Goal: Information Seeking & Learning: Learn about a topic

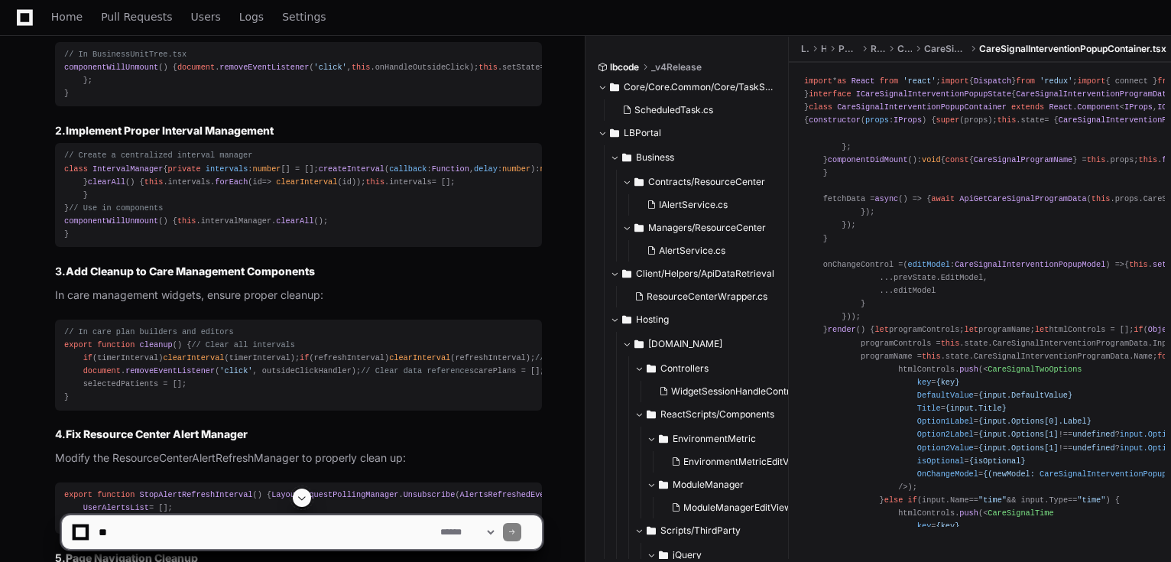
scroll to position [1589, 0]
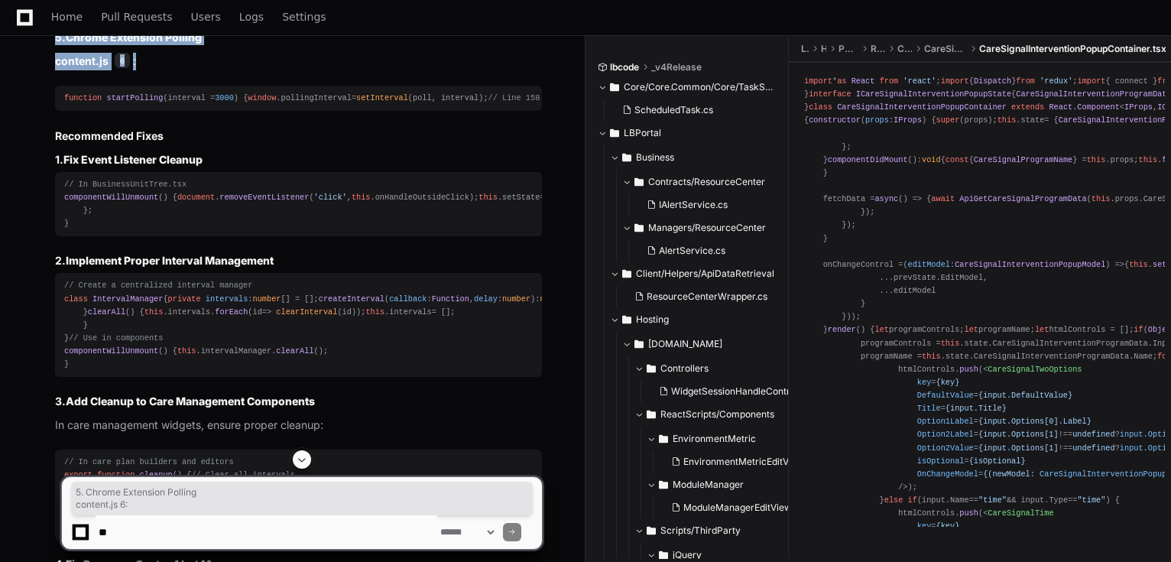
drag, startPoint x: 53, startPoint y: 295, endPoint x: 144, endPoint y: 318, distance: 93.8
click at [144, 318] on div "BusinessUnitTree.tsx 1 ResourceCenterAlertRefreshManager.ts 2 SessionTimeOutMan…" at bounding box center [282, 54] width 517 height 1962
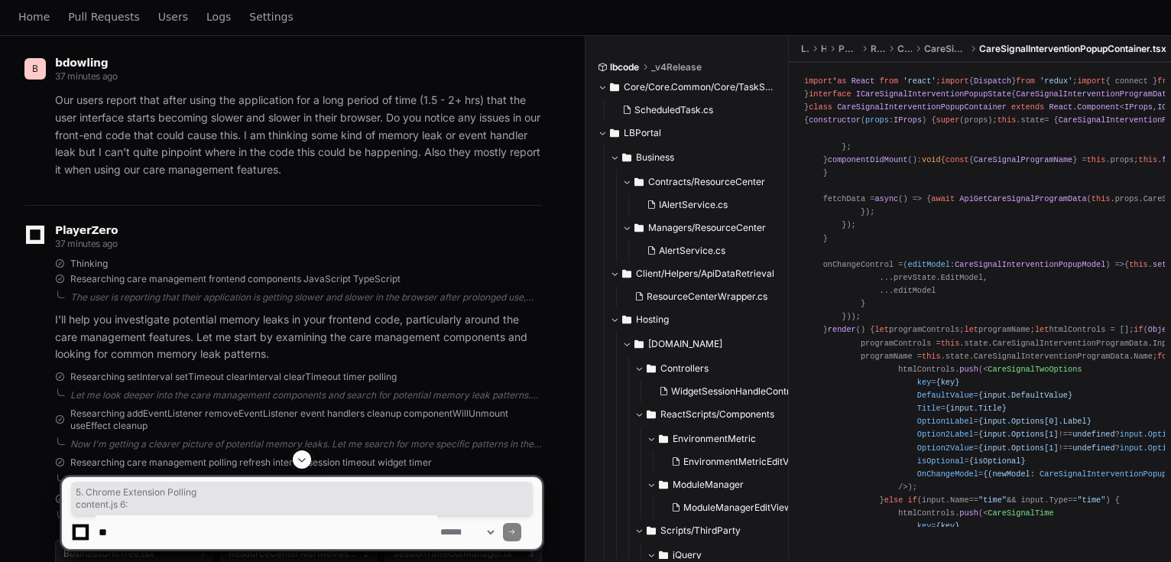
scroll to position [0, 0]
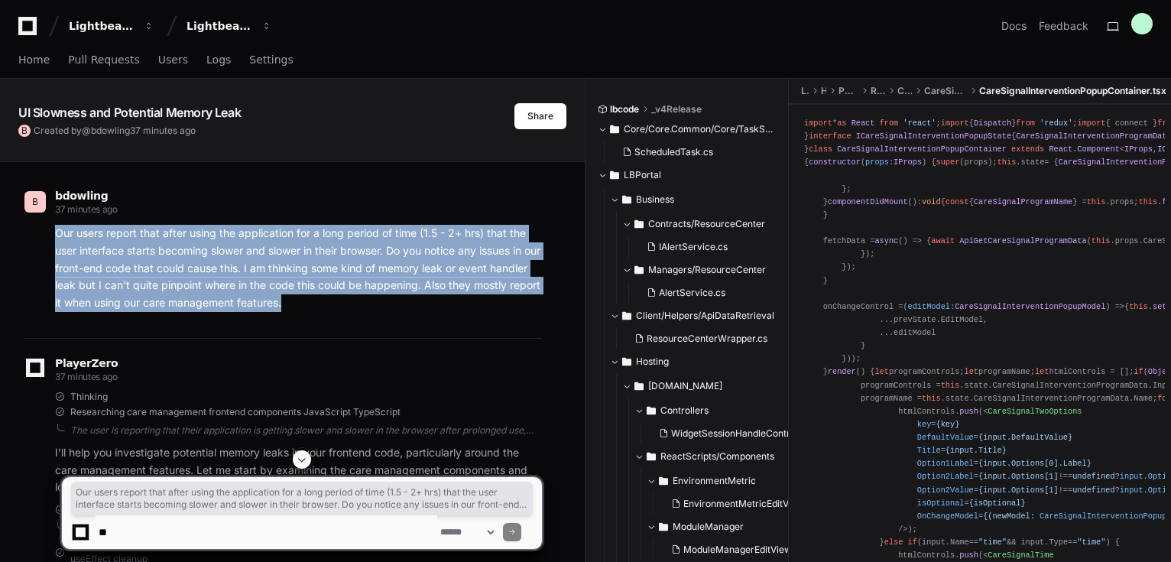
drag, startPoint x: 367, startPoint y: 307, endPoint x: 55, endPoint y: 235, distance: 319.9
click at [55, 235] on p "Our users report that after using the application for a long period of time (1.…" at bounding box center [298, 268] width 487 height 87
copy p "Our users report that after using the application for a long period of time (1.…"
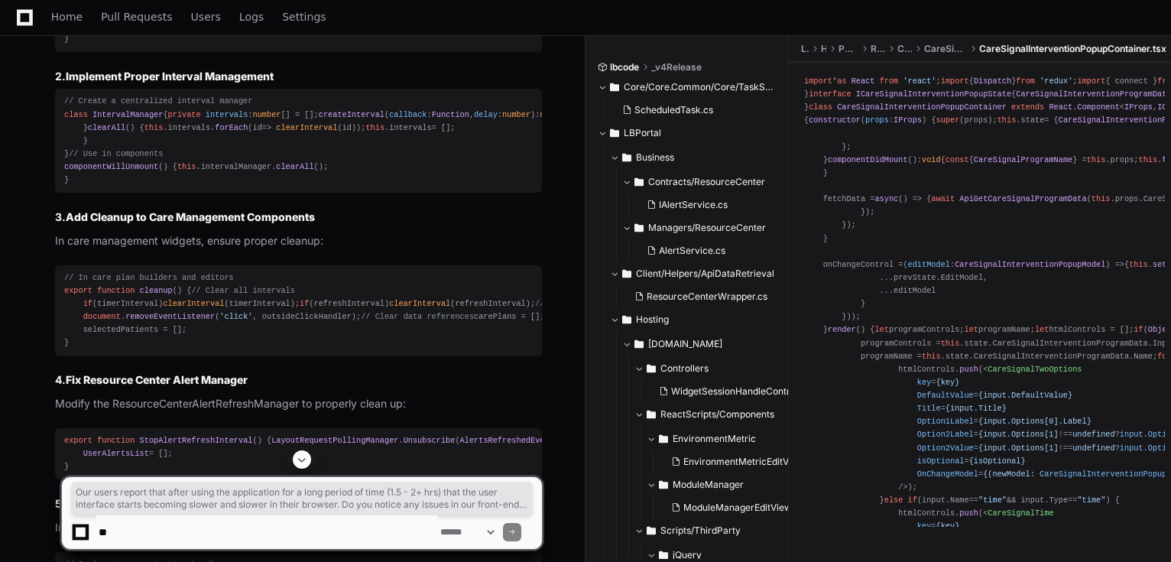
scroll to position [1773, 0]
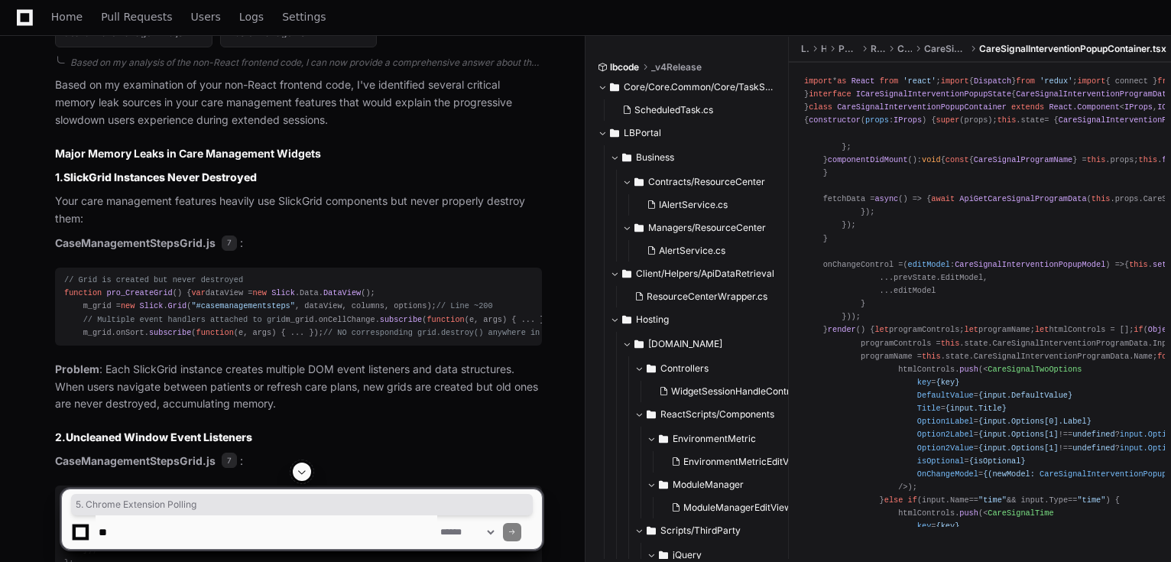
scroll to position [3301, 0]
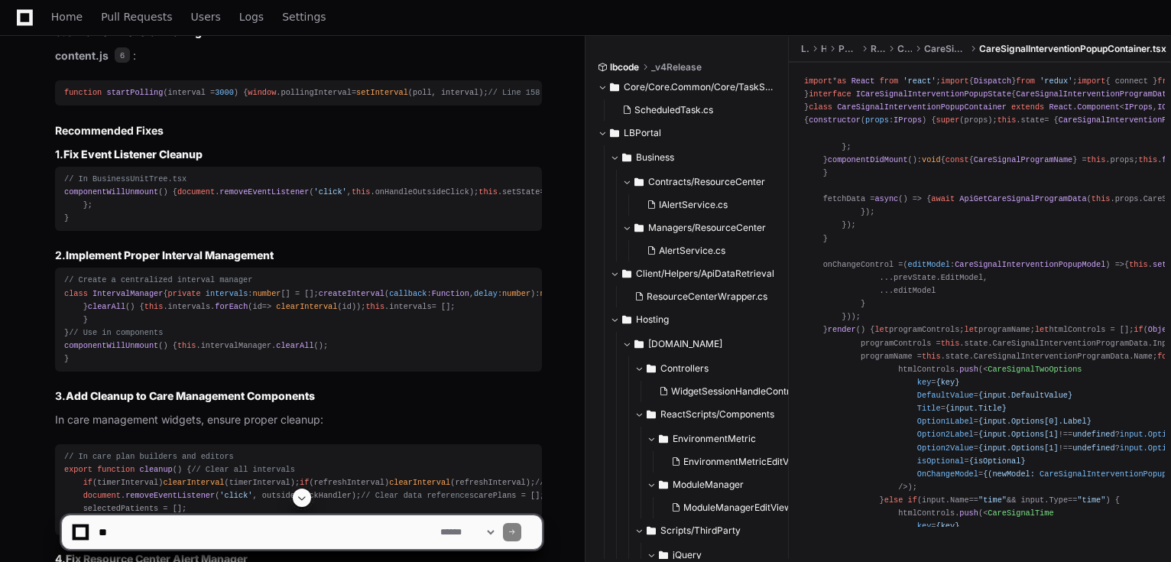
scroll to position [1583, 0]
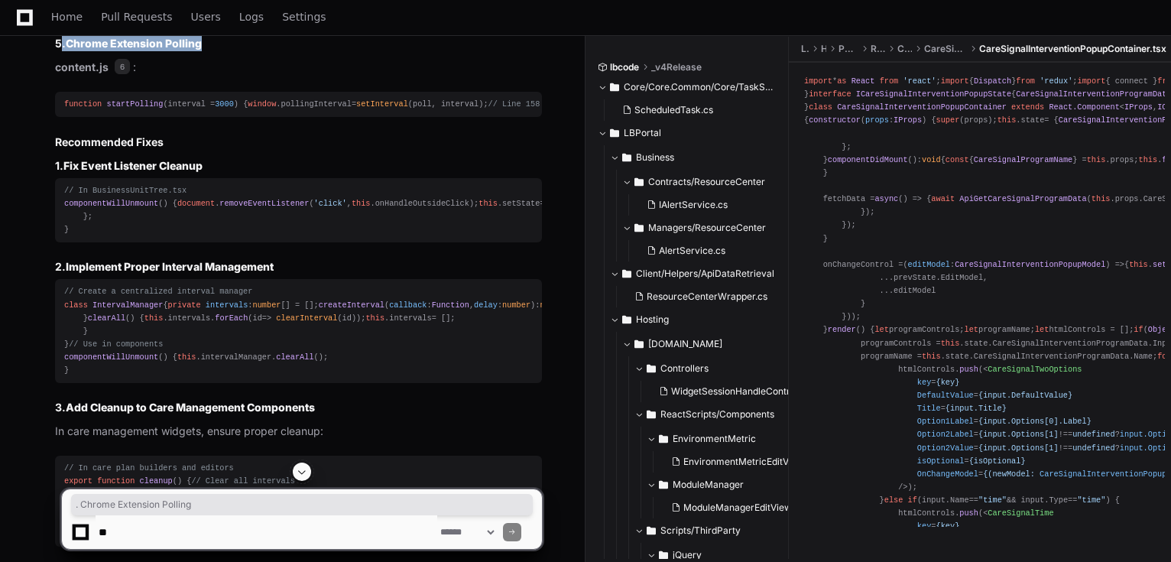
drag, startPoint x: 209, startPoint y: 296, endPoint x: 60, endPoint y: 307, distance: 149.4
click at [60, 51] on h3 "5. Chrome Extension Polling" at bounding box center [298, 43] width 487 height 15
copy h3 ". Chrome Extension Polling"
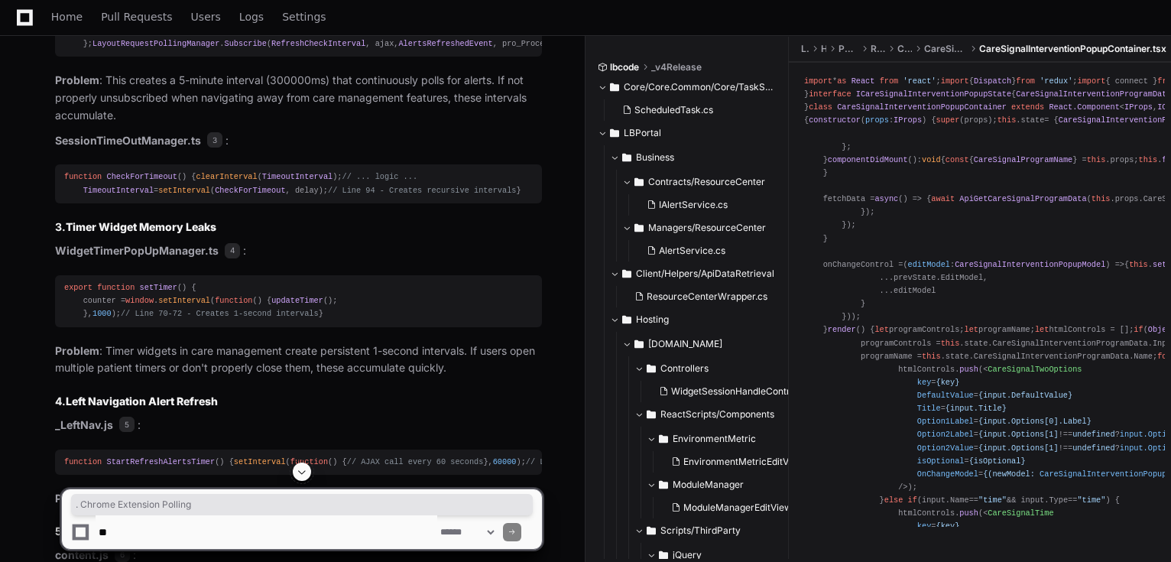
scroll to position [1094, 0]
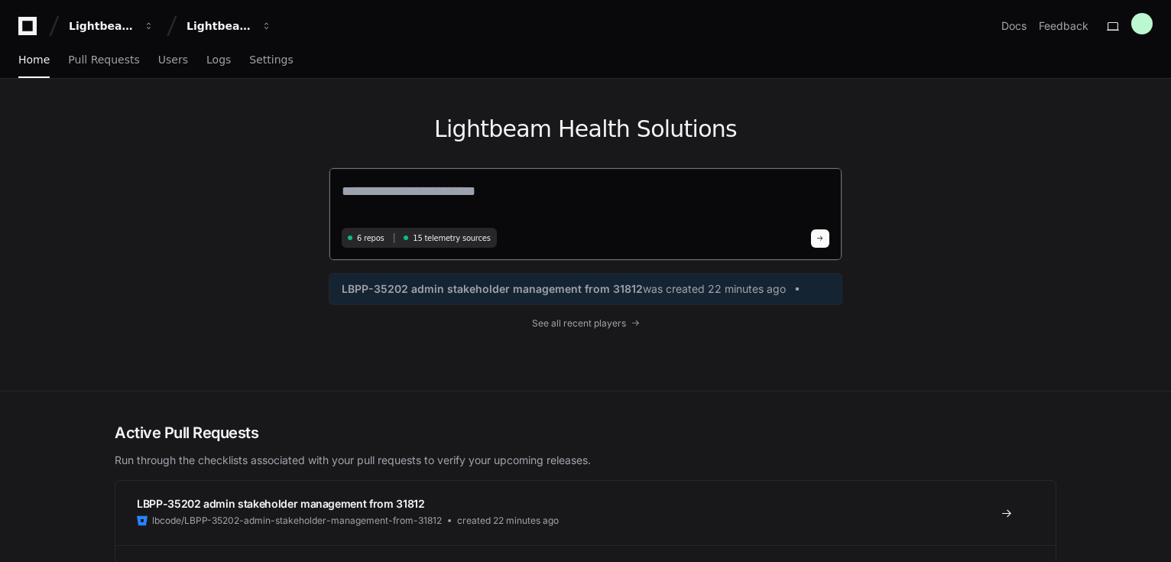
click at [497, 171] on div "6 repos 15 telemetry sources" at bounding box center [586, 213] width 514 height 93
click at [488, 181] on textarea at bounding box center [586, 201] width 488 height 43
paste textarea "**********"
type textarea "**********"
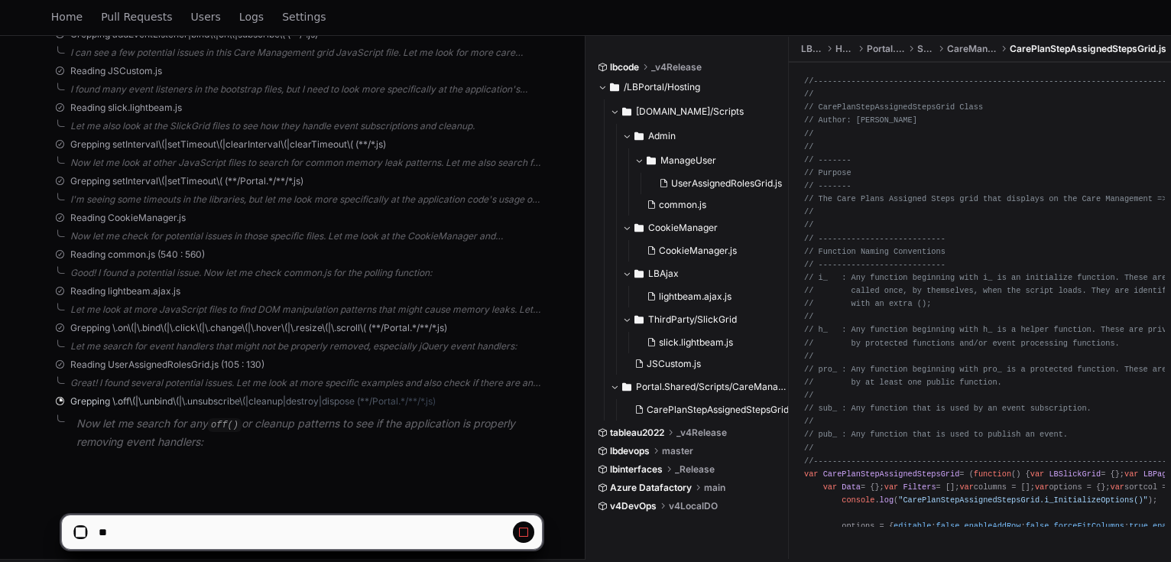
scroll to position [630, 0]
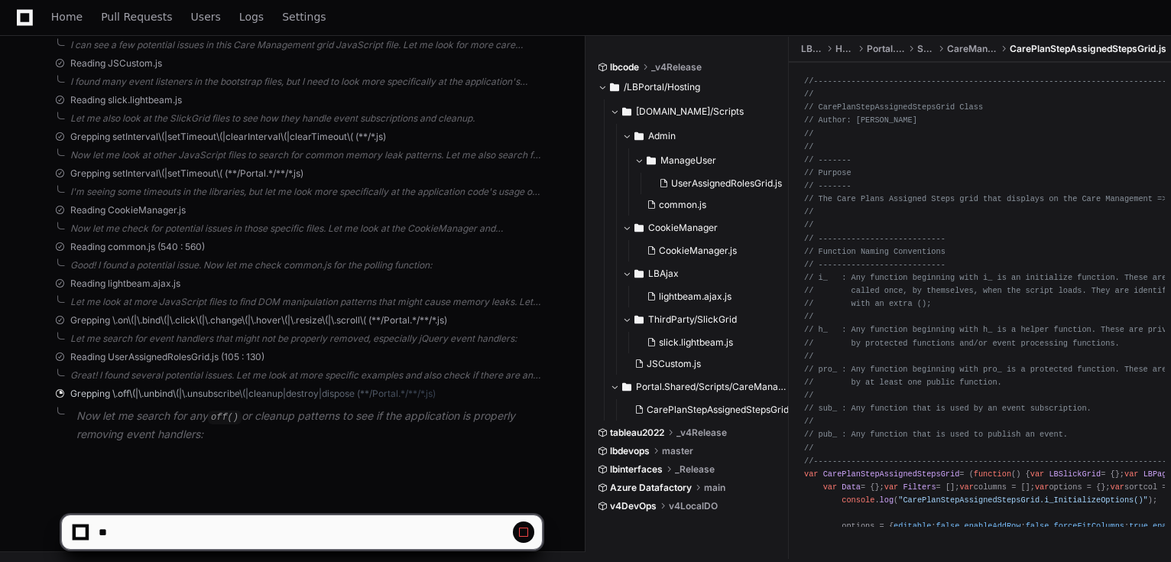
click at [254, 471] on div "nthomas 2 minutes ago Our users report that after using the application for a l…" at bounding box center [292, 4] width 548 height 945
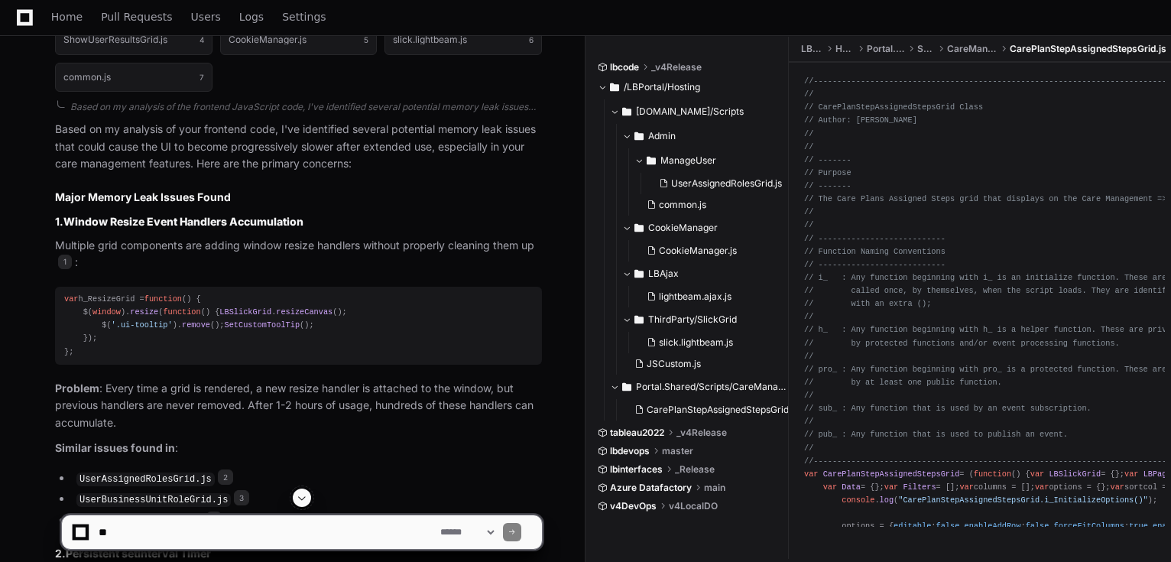
scroll to position [1100, 0]
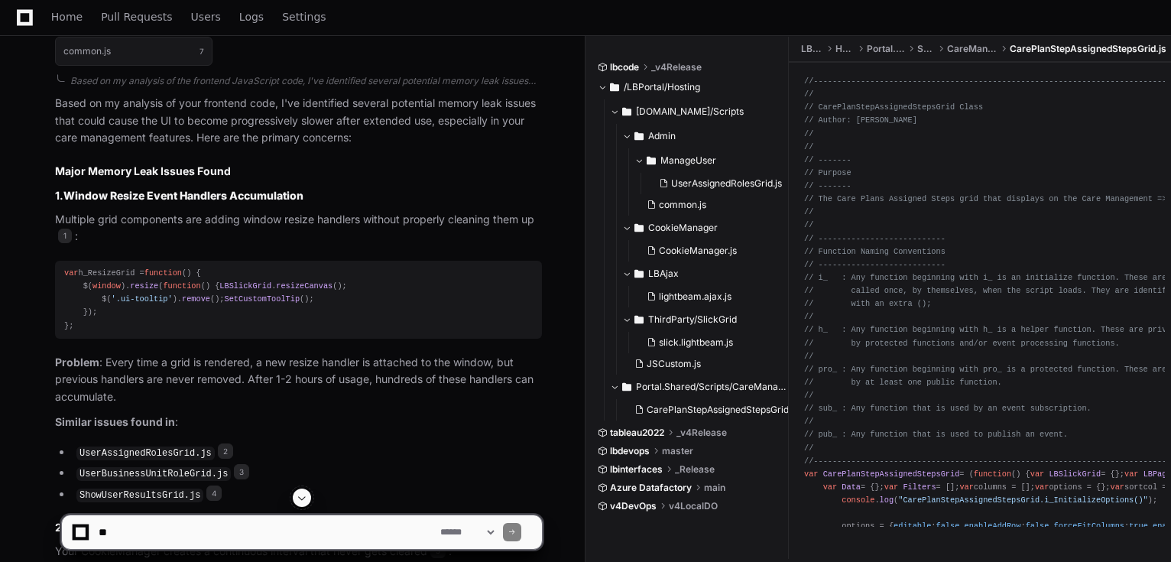
click at [276, 290] on span "resizeCanvas" at bounding box center [304, 285] width 57 height 9
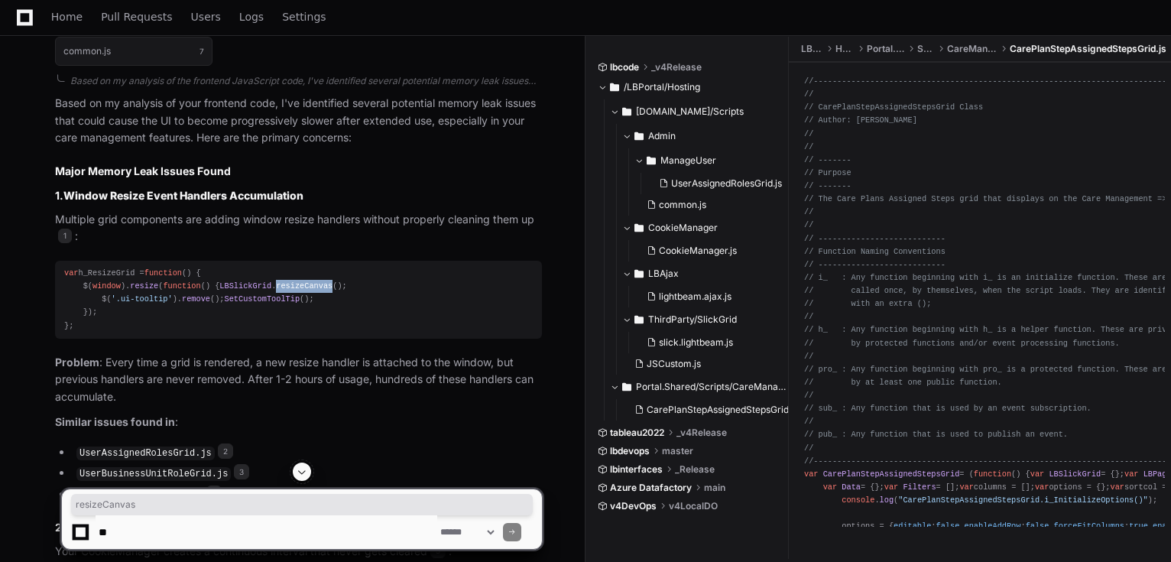
copy span "resizeCanvas"
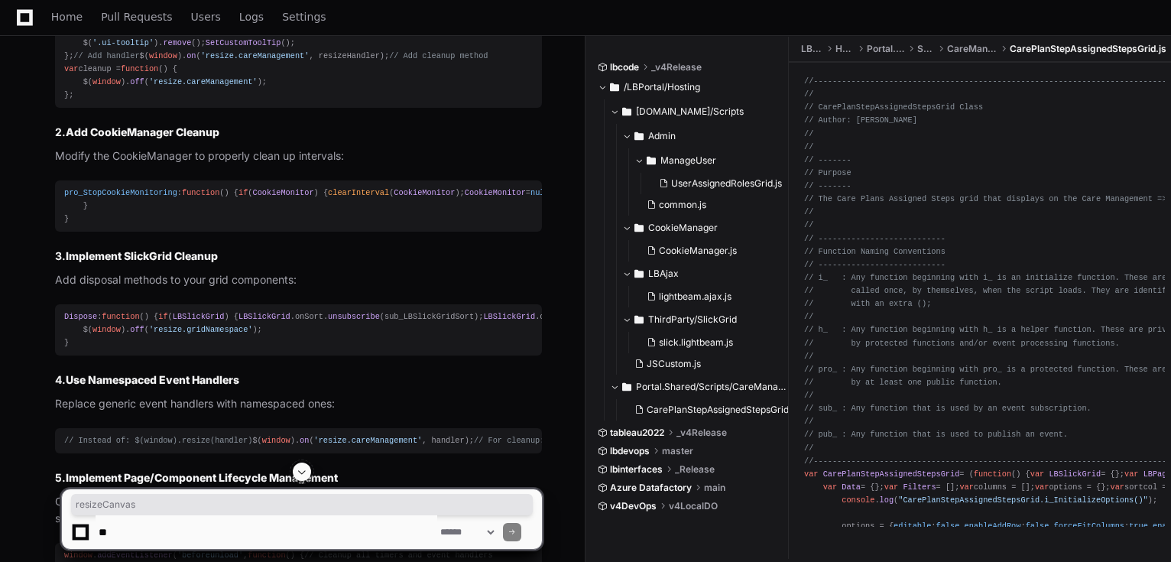
scroll to position [2262, 0]
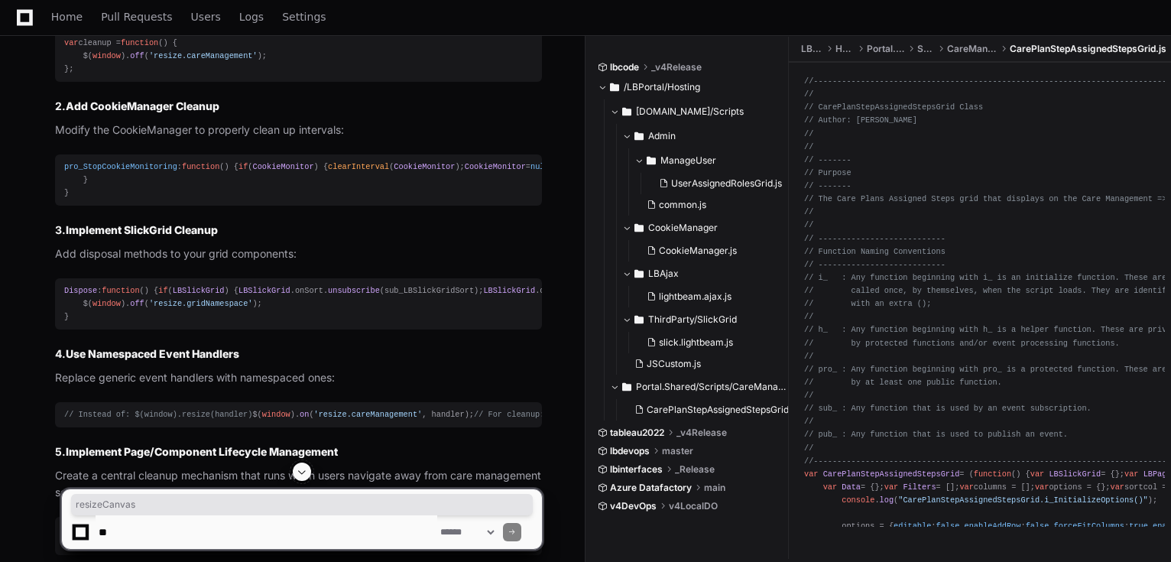
click at [119, 76] on div "var resizeHandler = function ( ) { LBSlickGrid . resizeCanvas (); $( '.ui-toolt…" at bounding box center [298, 37] width 468 height 79
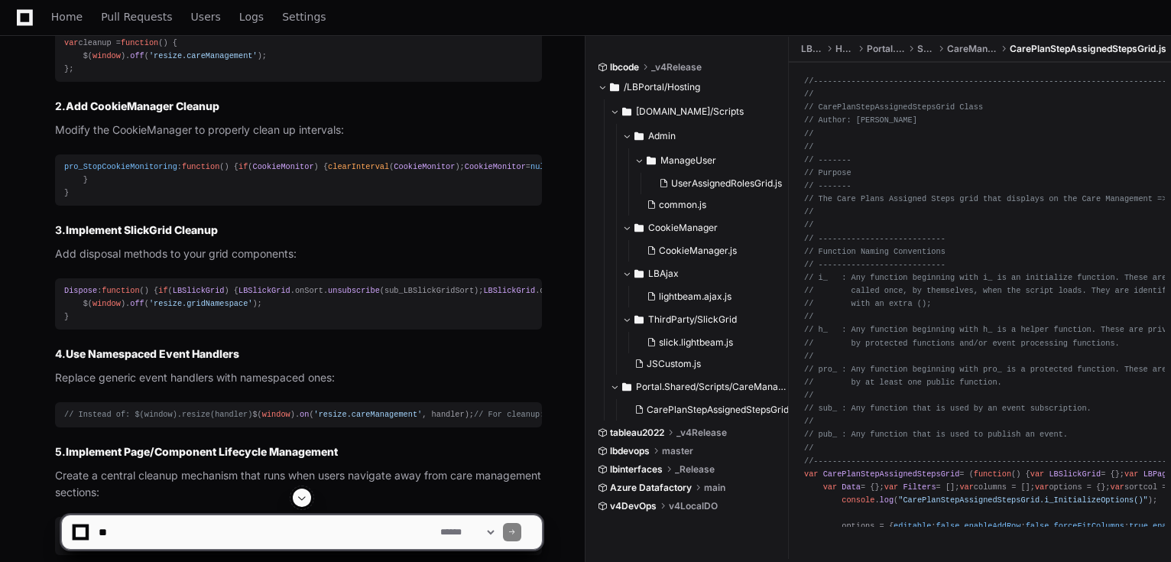
click at [119, 76] on div "var resizeHandler = function ( ) { LBSlickGrid . resizeCanvas (); $( '.ui-toolt…" at bounding box center [298, 37] width 468 height 79
click at [188, 521] on textarea at bounding box center [267, 532] width 342 height 34
type textarea "*******"
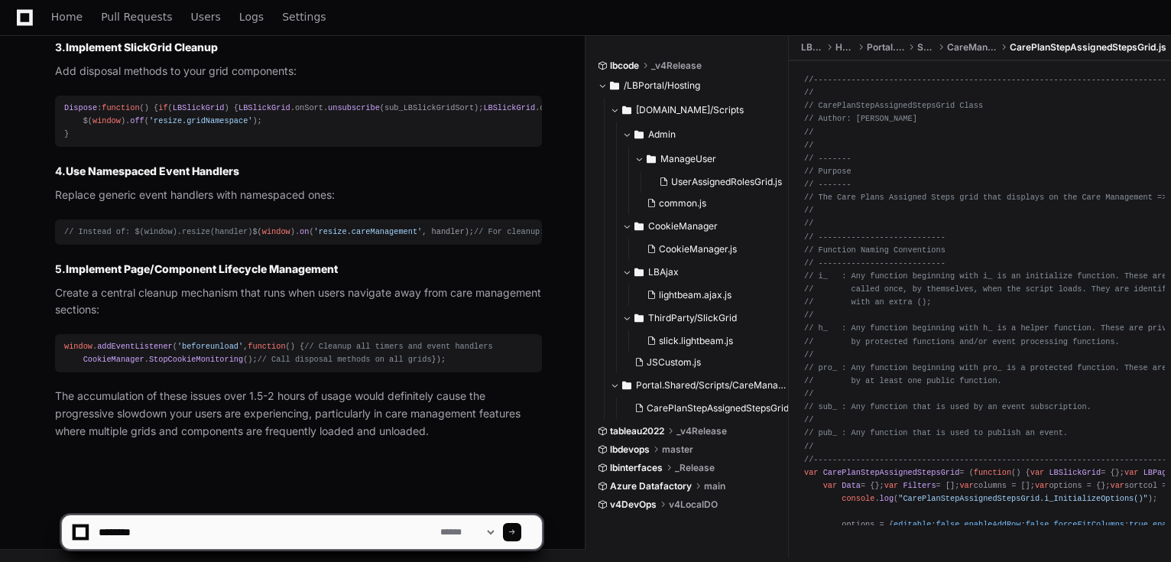
scroll to position [2834, 0]
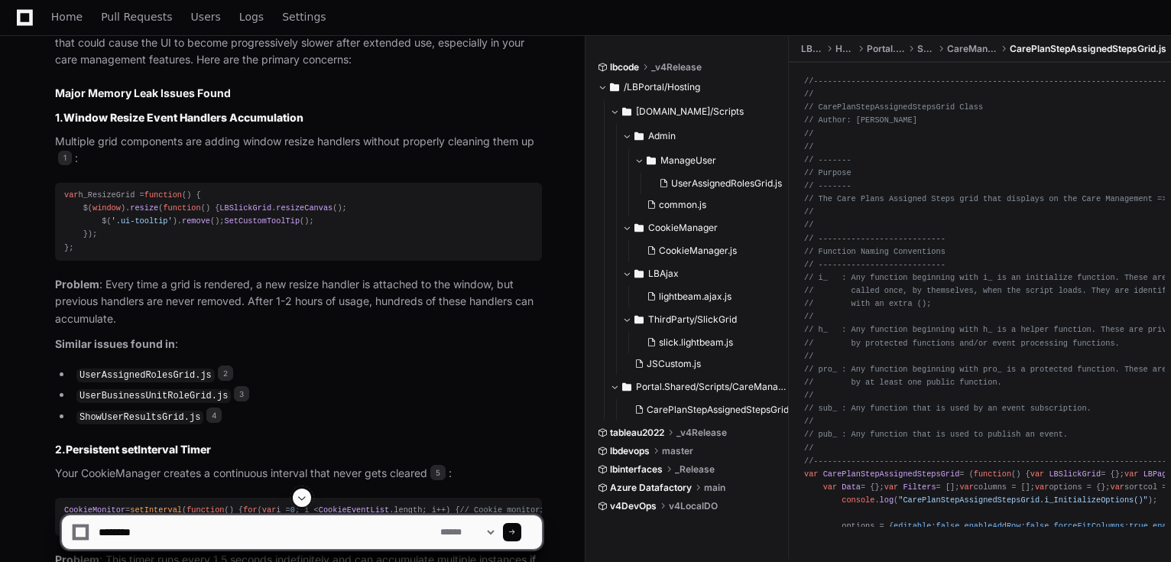
scroll to position [1162, 0]
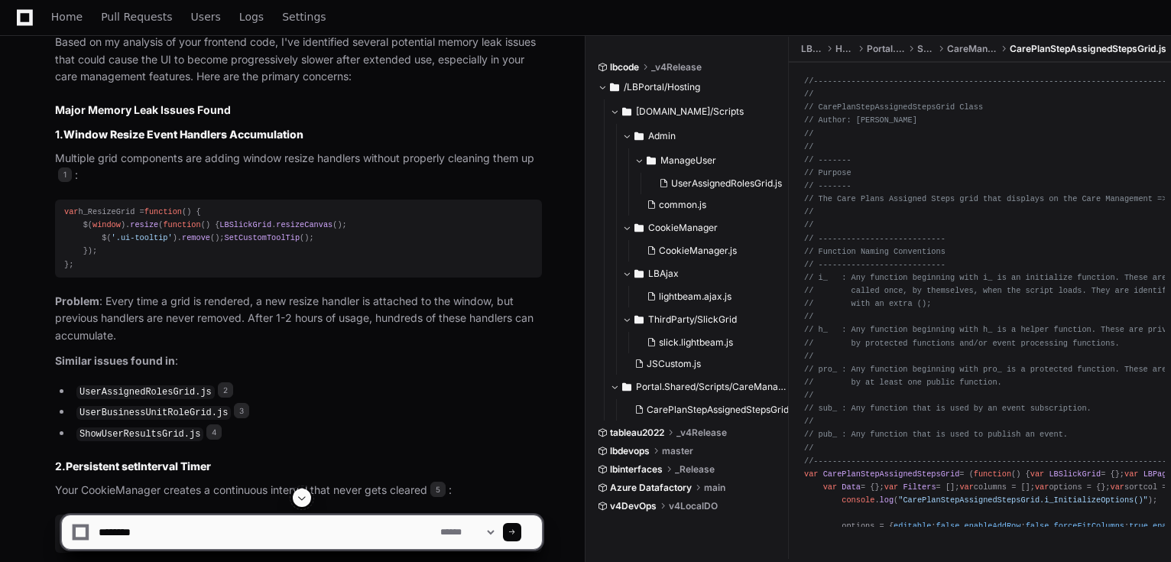
click at [202, 131] on strong "Window Resize Event Handlers Accumulation" at bounding box center [183, 134] width 240 height 13
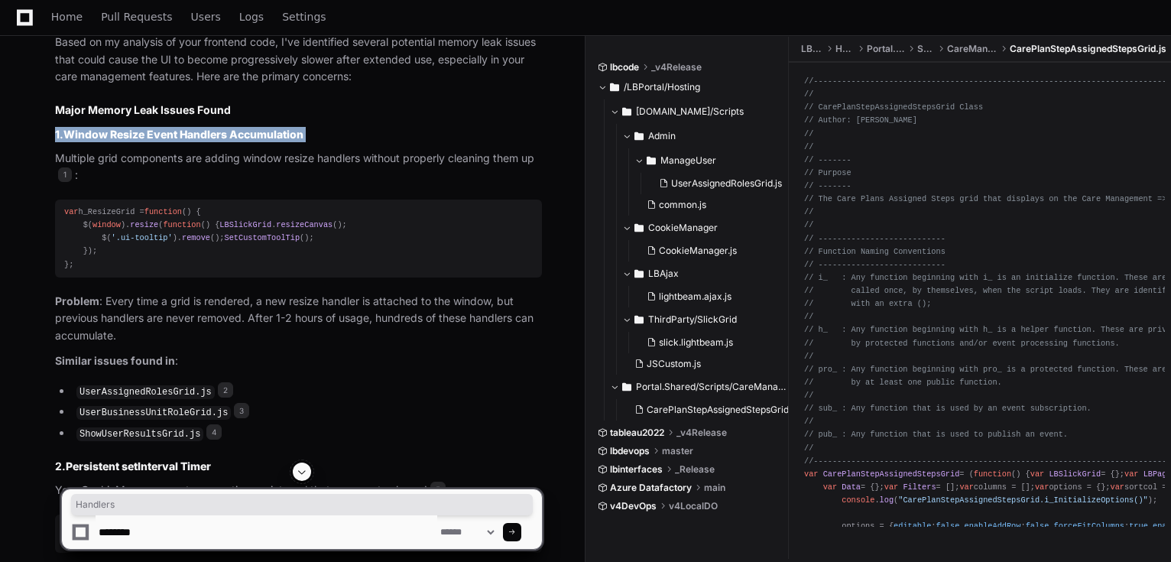
click at [202, 131] on strong "Window Resize Event Handlers Accumulation" at bounding box center [183, 134] width 240 height 13
copy article "1. Window Resize Event Handlers Accumulation"
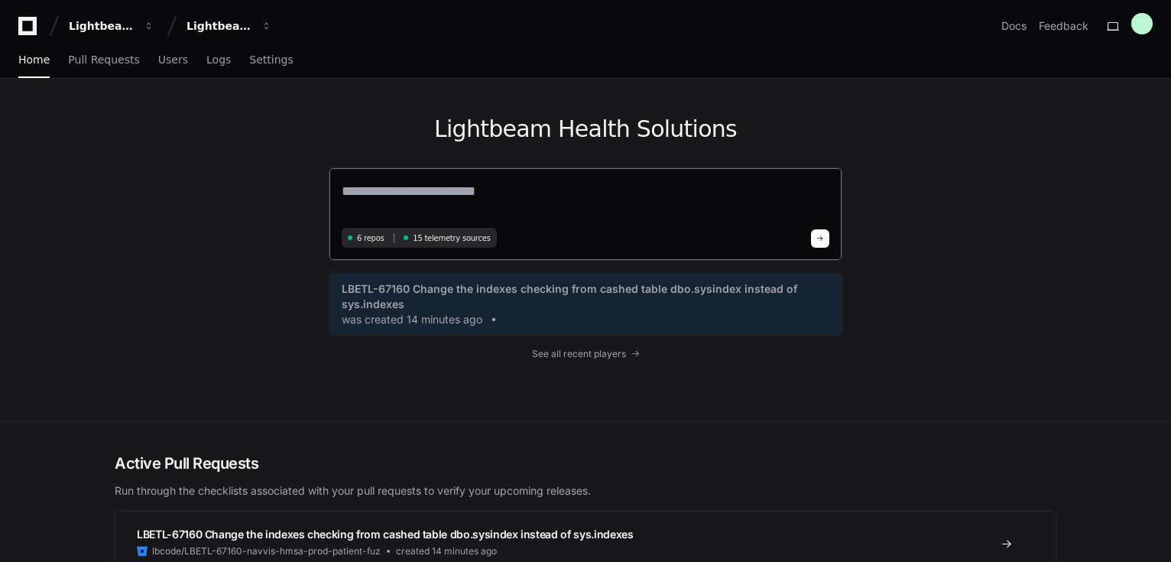
click at [691, 195] on textarea at bounding box center [586, 201] width 488 height 43
click at [827, 243] on button at bounding box center [820, 238] width 18 height 18
click at [481, 202] on textarea at bounding box center [586, 201] width 488 height 43
click at [466, 193] on textarea at bounding box center [586, 201] width 488 height 43
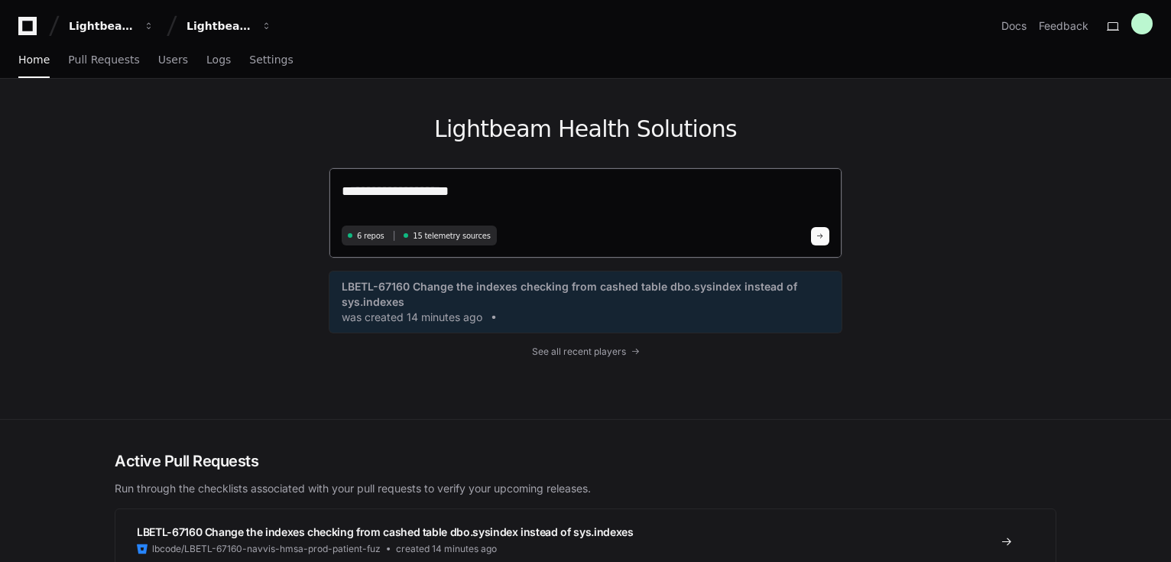
click at [520, 187] on textarea "**********" at bounding box center [586, 200] width 488 height 41
type textarea "**********"
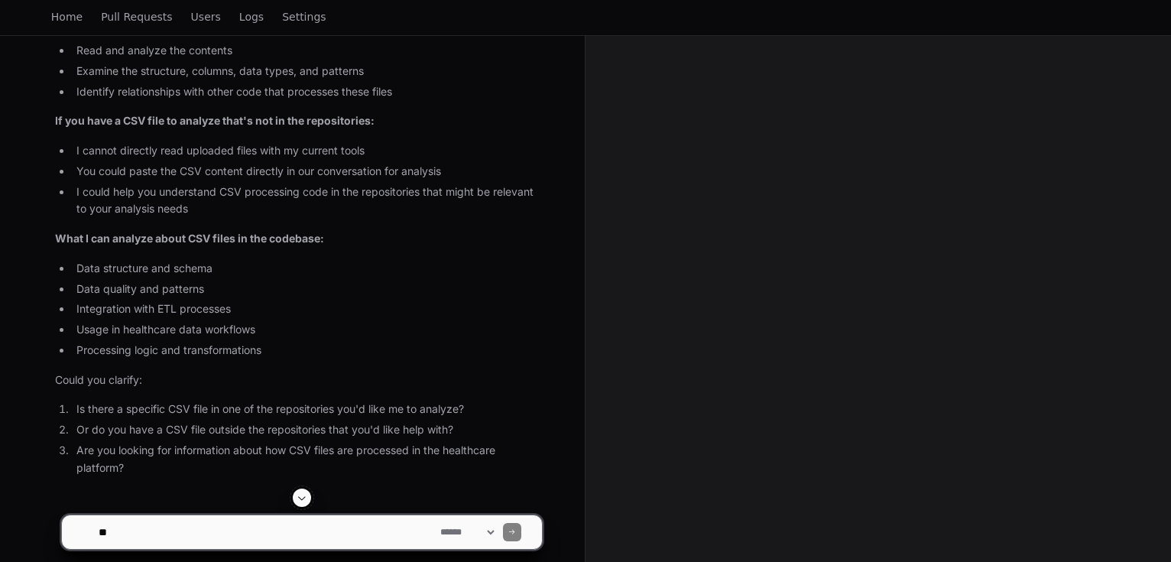
scroll to position [482, 0]
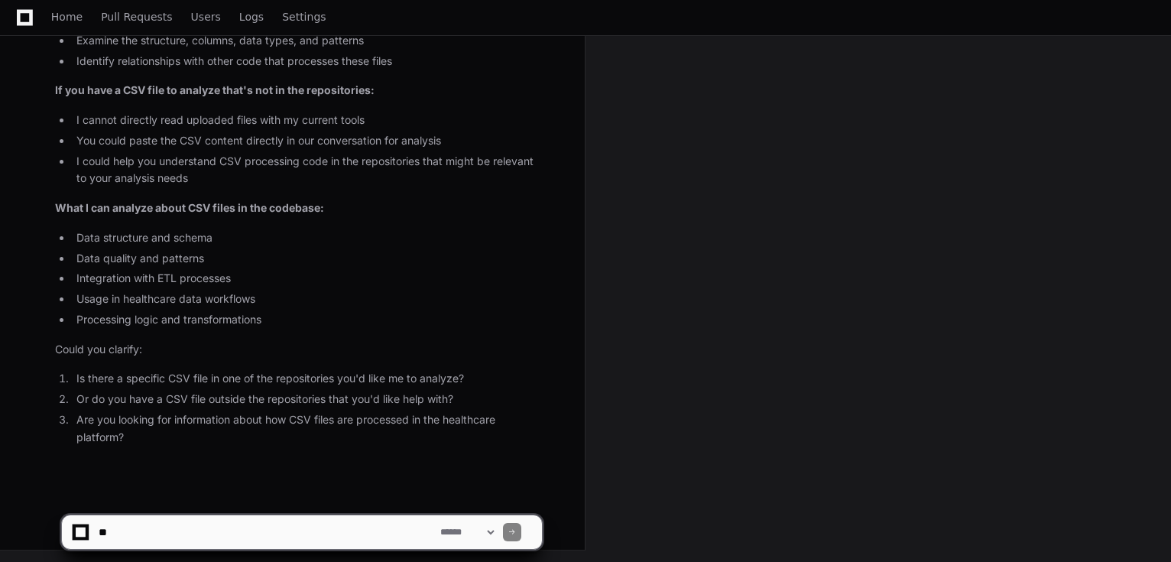
click at [238, 528] on textarea at bounding box center [267, 532] width 342 height 34
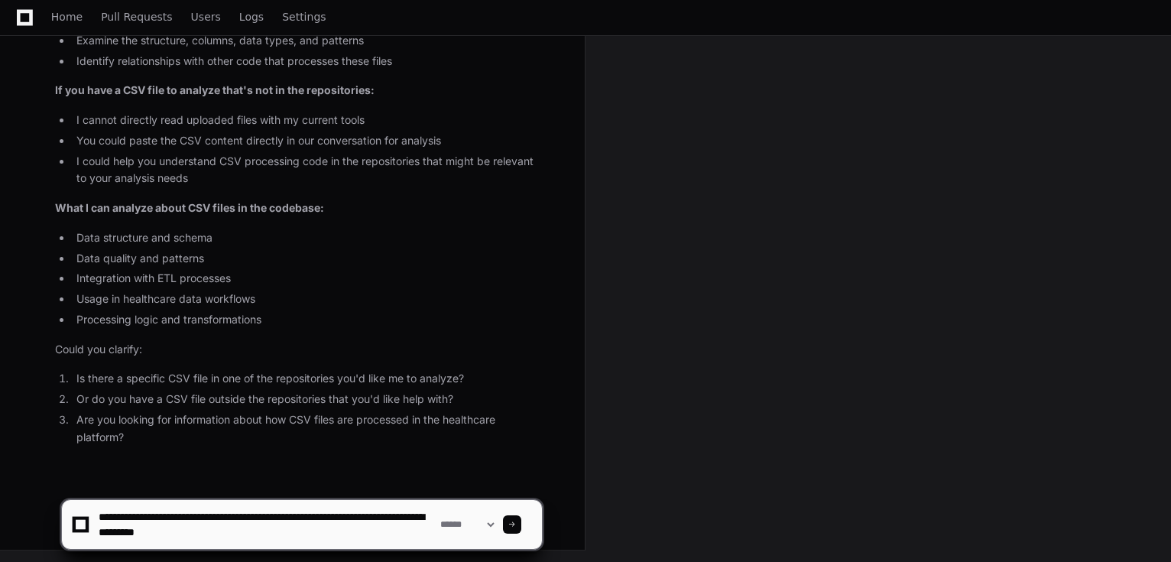
click at [274, 536] on textarea at bounding box center [267, 524] width 342 height 49
paste textarea "**********"
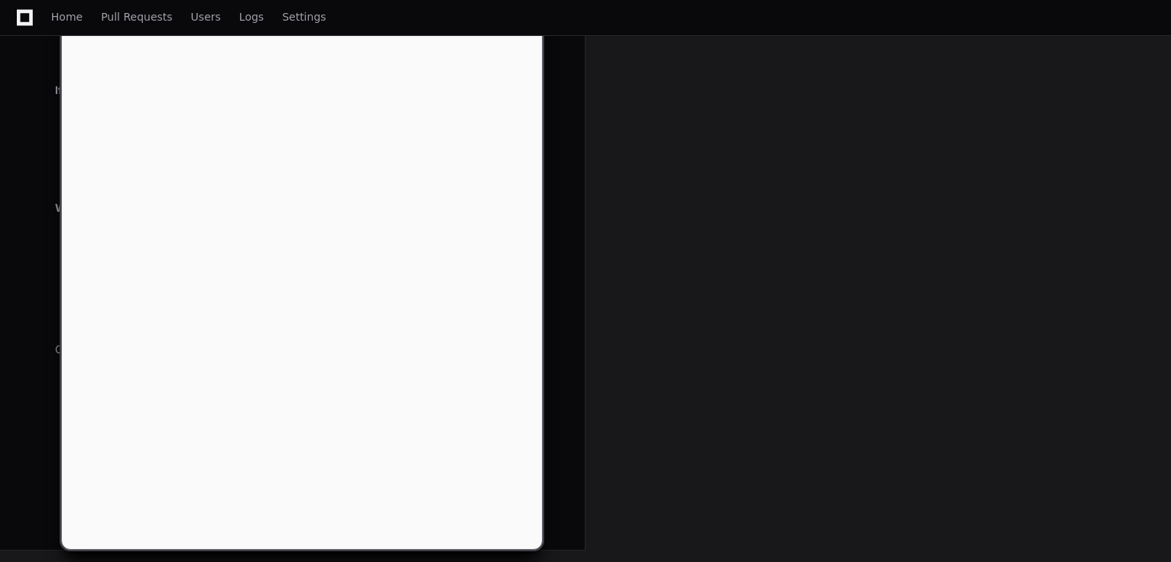
scroll to position [0, 0]
paste textarea "**********"
type textarea "**********"
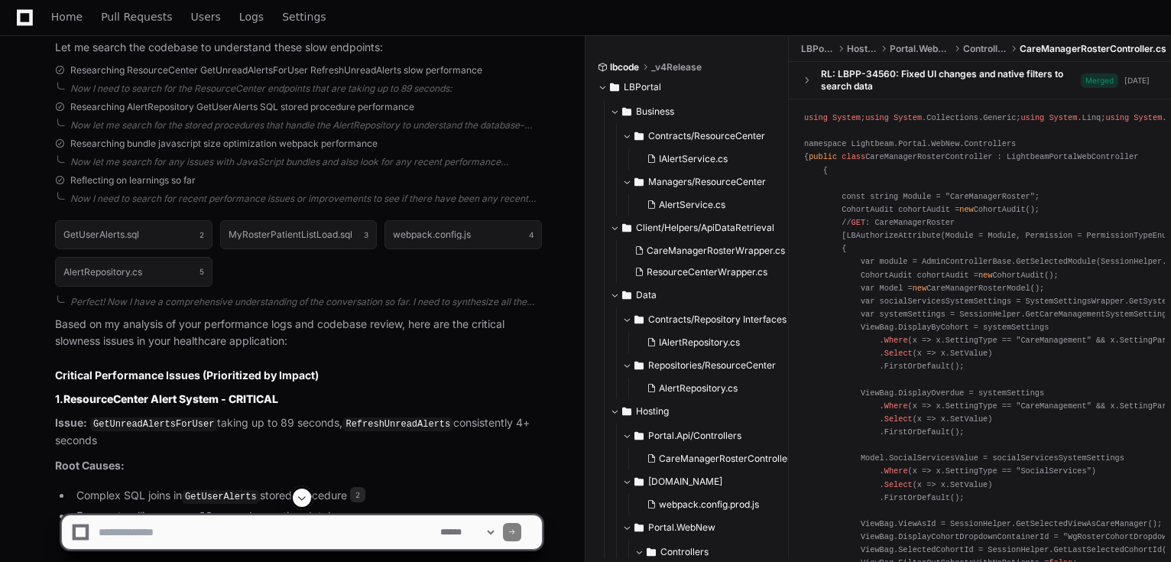
scroll to position [7576, 0]
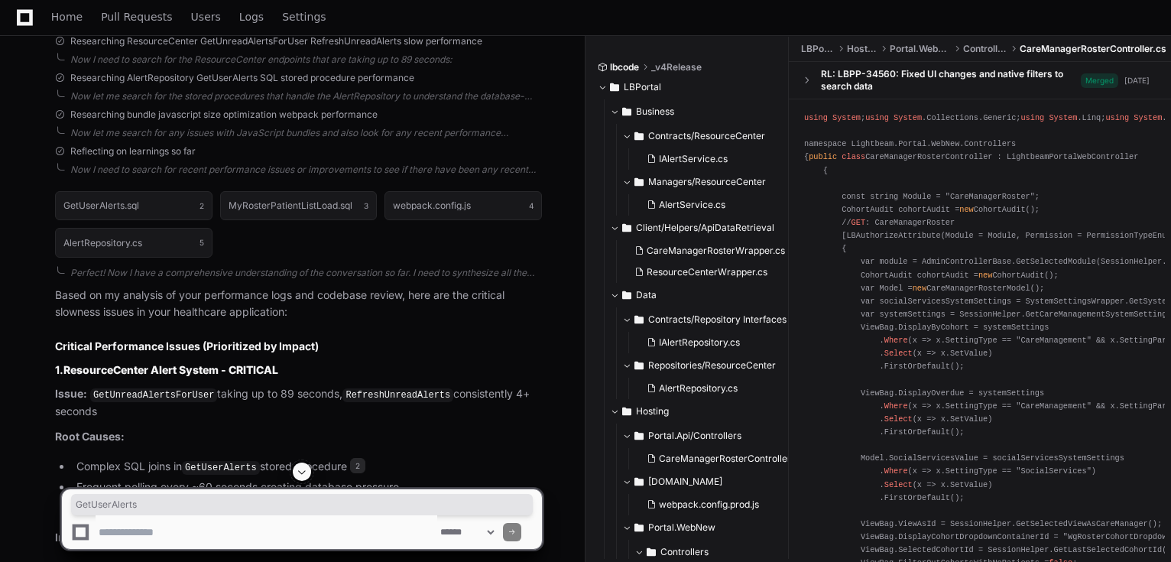
copy span "GetUserAlerts"
copy div "AlertRecipients"
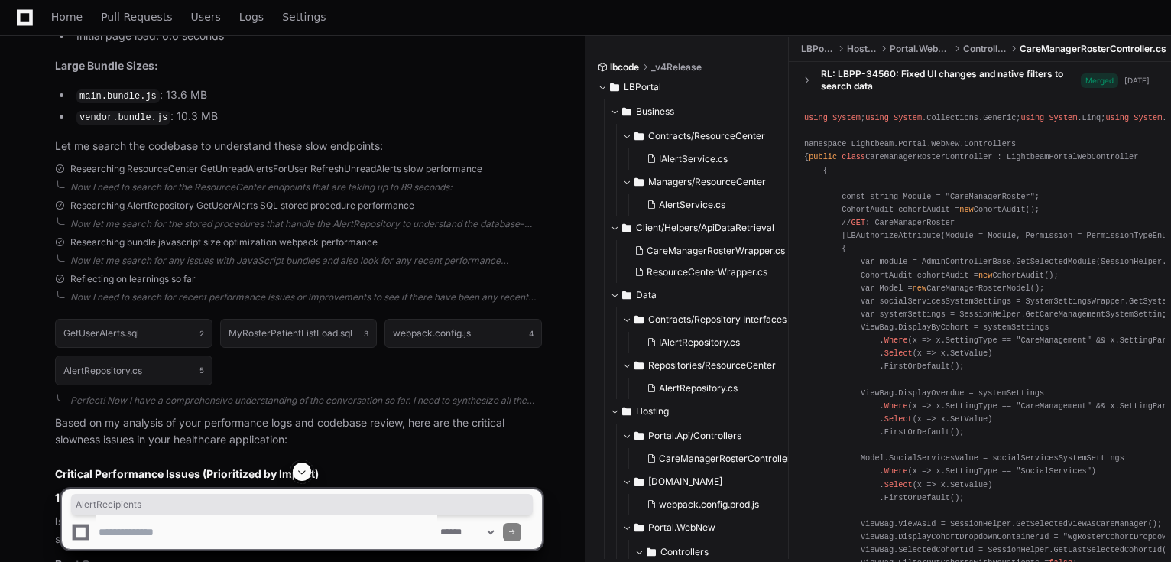
scroll to position [7515, 0]
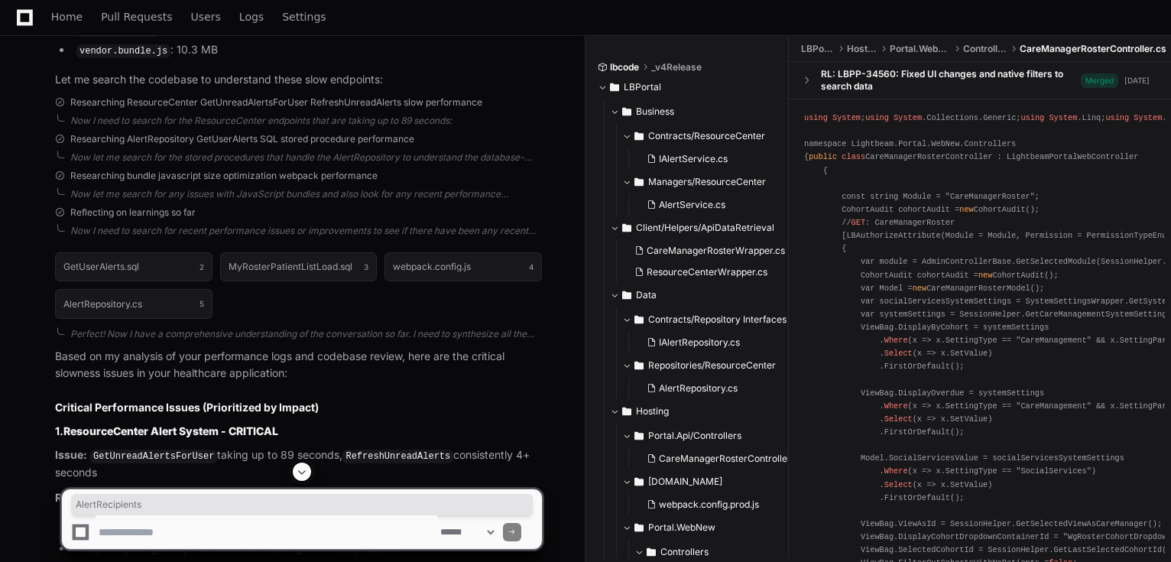
click at [201, 531] on textarea at bounding box center [267, 532] width 342 height 34
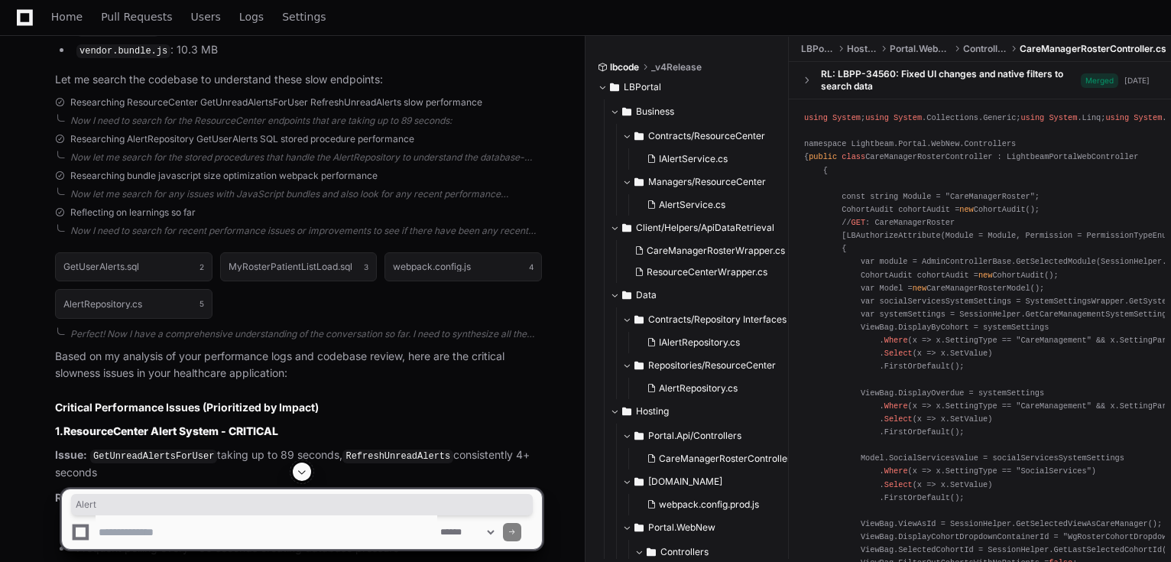
click at [209, 527] on textarea at bounding box center [267, 532] width 342 height 34
paste textarea "**********"
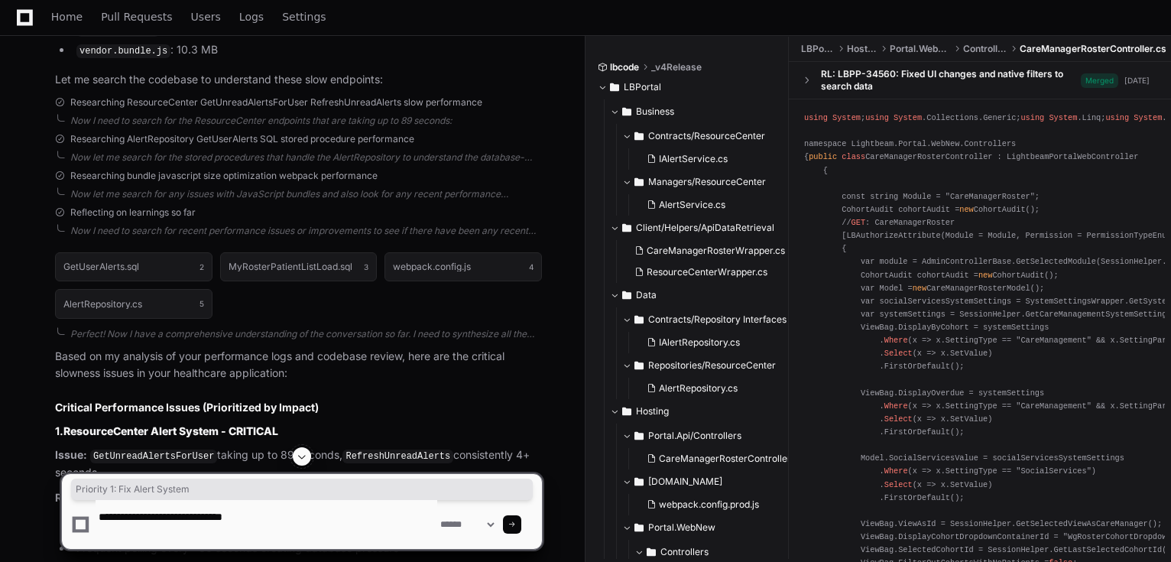
paste textarea "**********"
type textarea "**********"
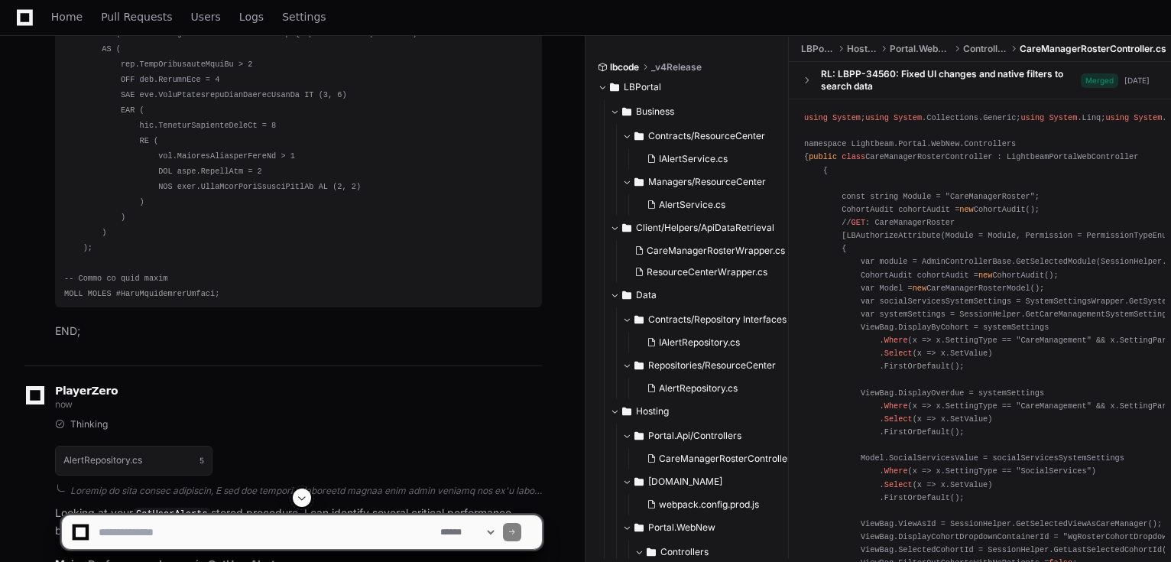
scroll to position [10940, 0]
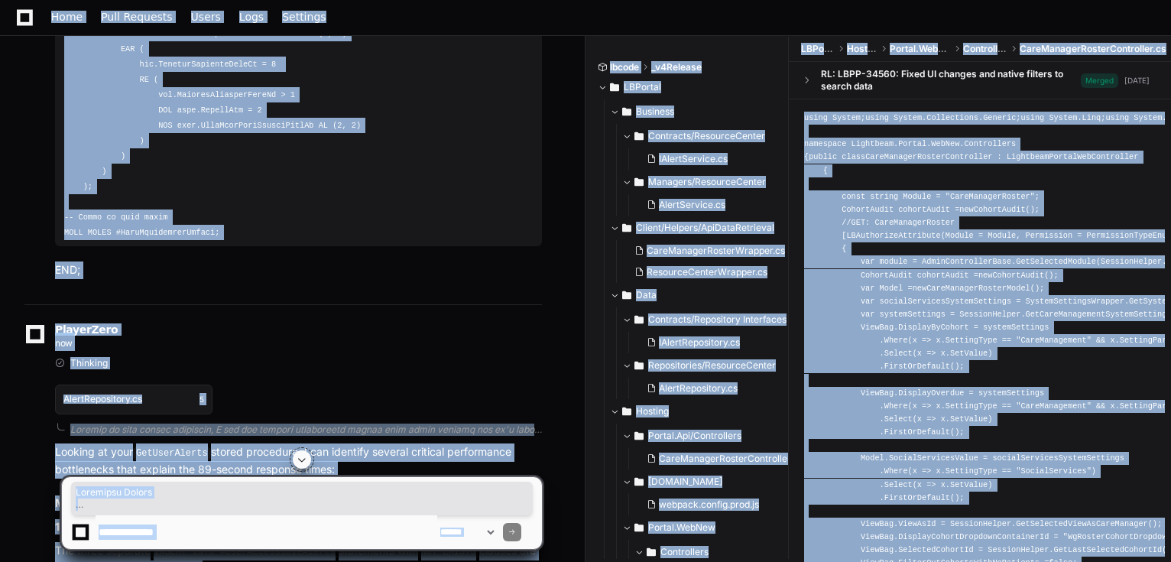
copy body "Lightbeam Health Lightbeam Health Solutions Docs Feedback Home Pull Requests Us…"
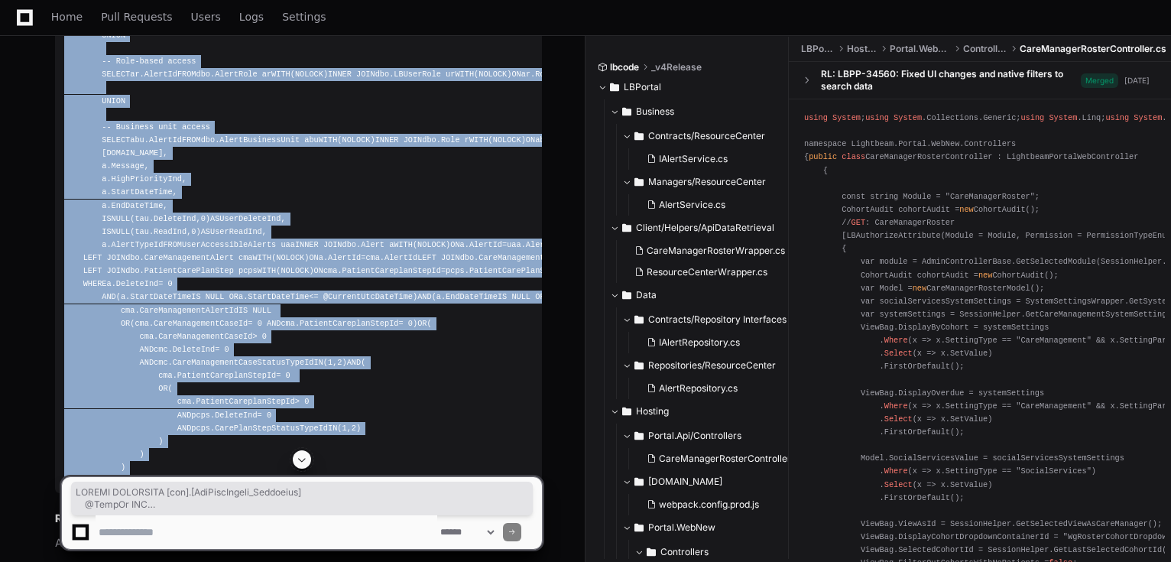
scroll to position [11857, 0]
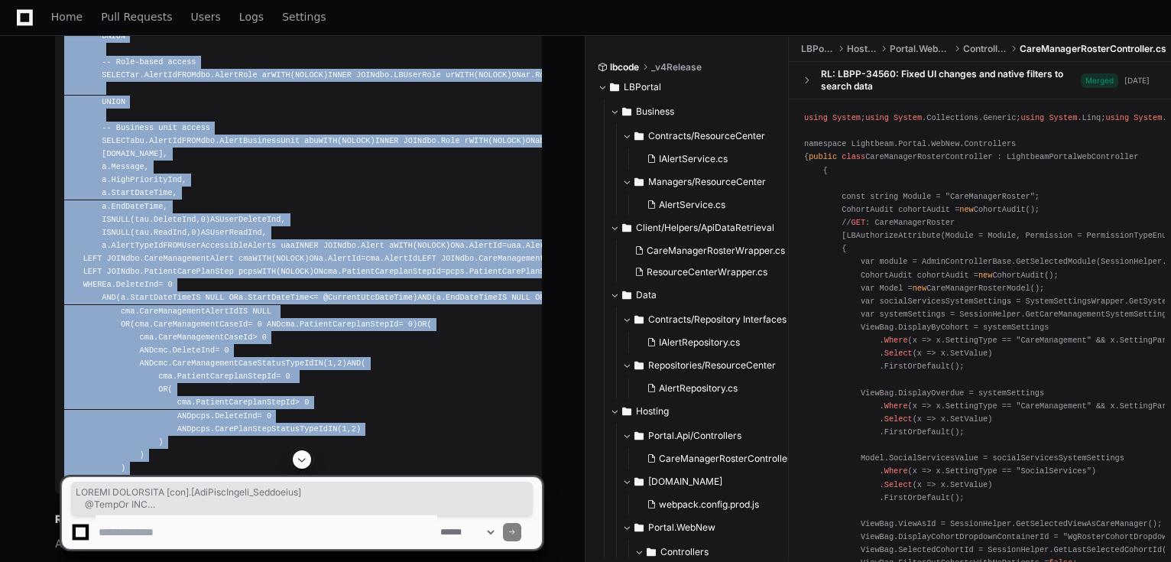
drag, startPoint x: 66, startPoint y: 171, endPoint x: 113, endPoint y: 195, distance: 53.0
click at [113, 195] on div "CREATE PROCEDURE [dbo].[GetUserAlerts_Optimized] @UserId INT AS BEGIN SET NOCOU…" at bounding box center [298, 212] width 468 height 549
copy div "CREATE PROCEDURE [dbo].[GetUserAlerts_Optimized] @UserId INT AS BEGIN SET NOCOU…"
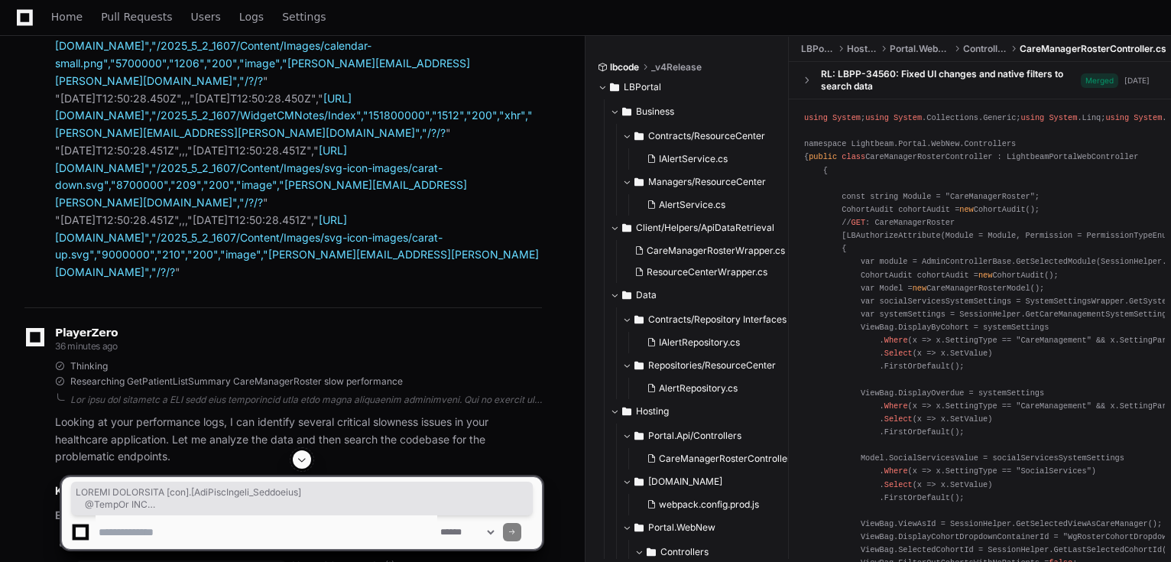
scroll to position [7027, 0]
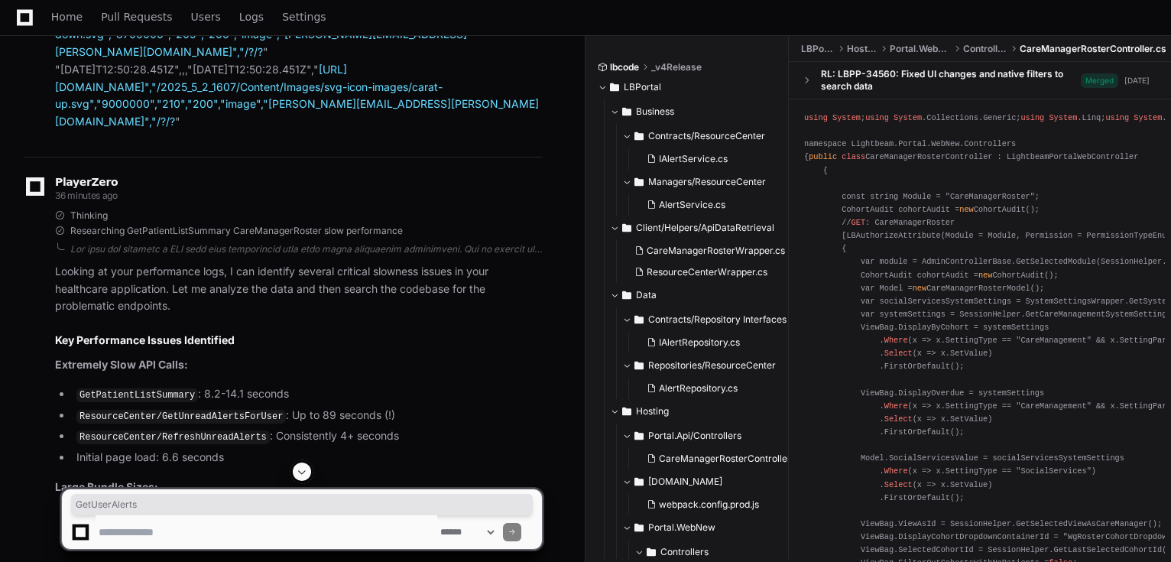
copy li "GetUserAlerts"
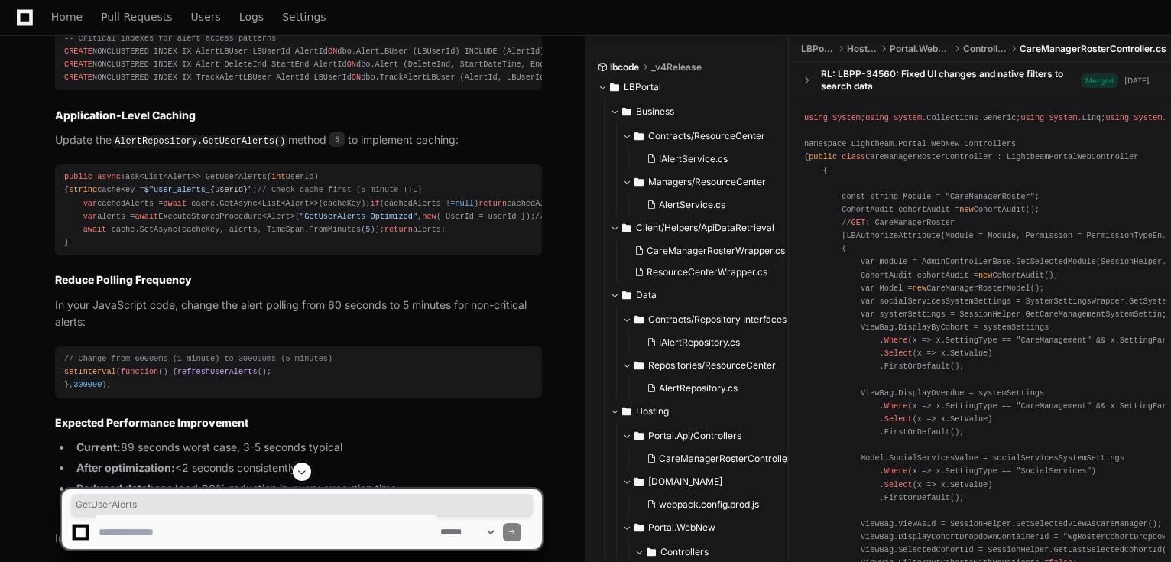
scroll to position [12780, 0]
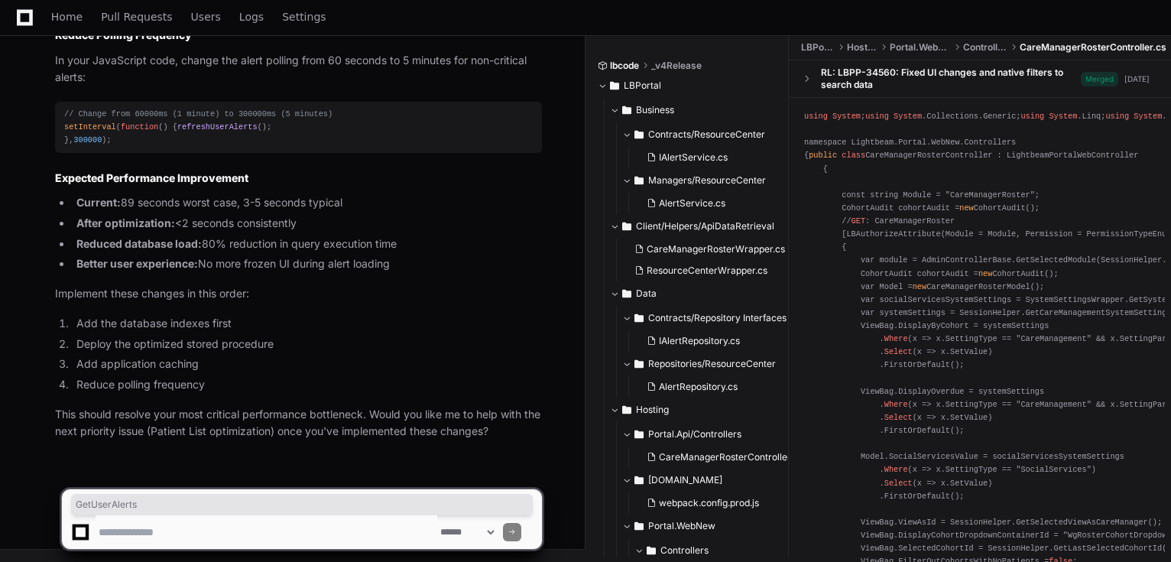
click at [110, 514] on div "**********" at bounding box center [301, 518] width 481 height 61
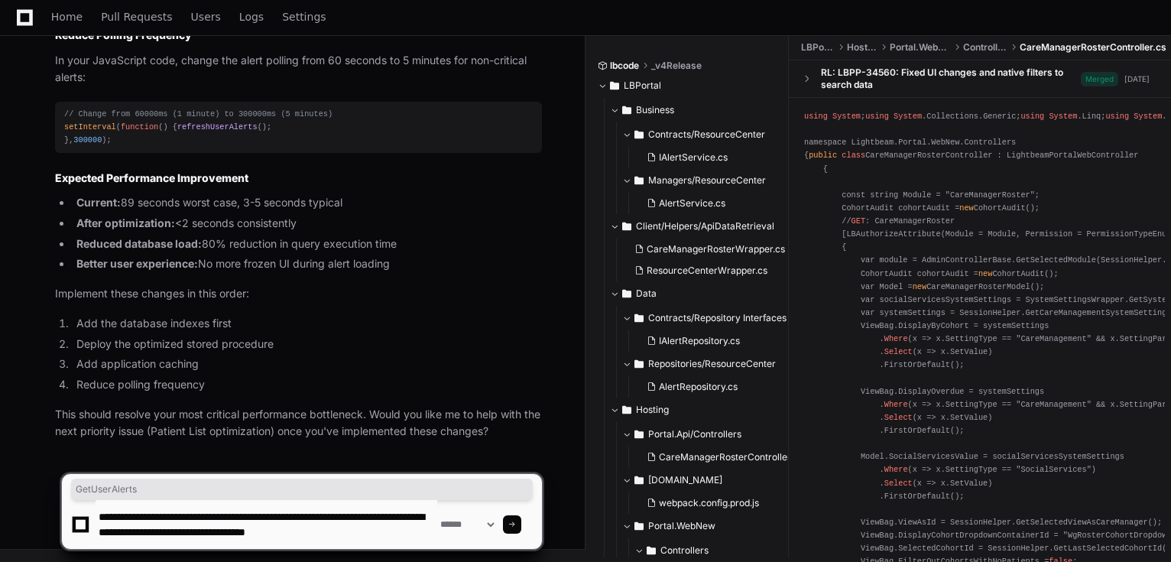
type textarea "**********"
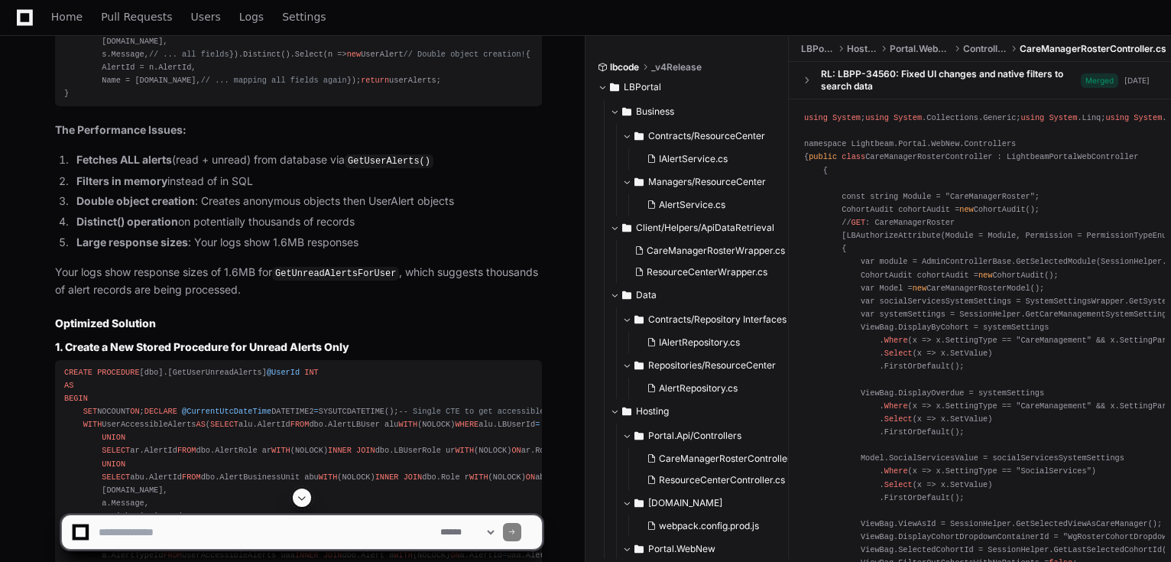
scroll to position [13682, 0]
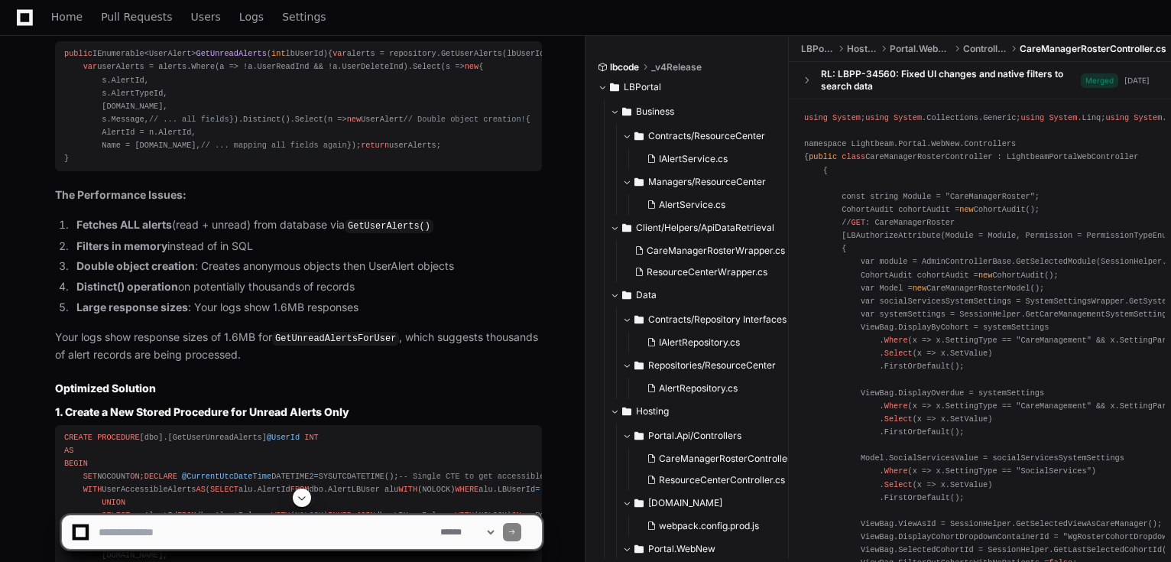
scroll to position [13620, 0]
click at [199, 167] on div "public IEnumerable<UserAlert> GetUnreadAlerts ( int lbUserId ) { var alerts = r…" at bounding box center [298, 109] width 468 height 118
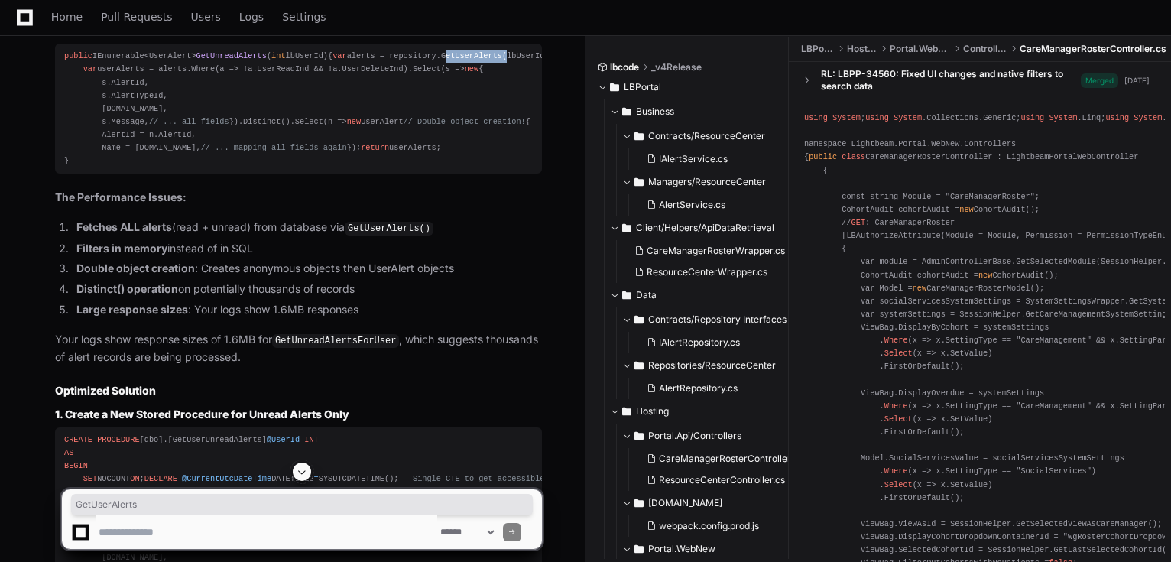
click at [199, 167] on div "public IEnumerable<UserAlert> GetUnreadAlerts ( int lbUserId ) { var alerts = r…" at bounding box center [298, 109] width 468 height 118
click at [332, 60] on span "var" at bounding box center [339, 55] width 14 height 9
drag, startPoint x: 79, startPoint y: 218, endPoint x: 289, endPoint y: 219, distance: 209.4
click at [289, 167] on div "public IEnumerable<UserAlert> GetUnreadAlerts ( int lbUserId ) { var alerts = r…" at bounding box center [298, 109] width 468 height 118
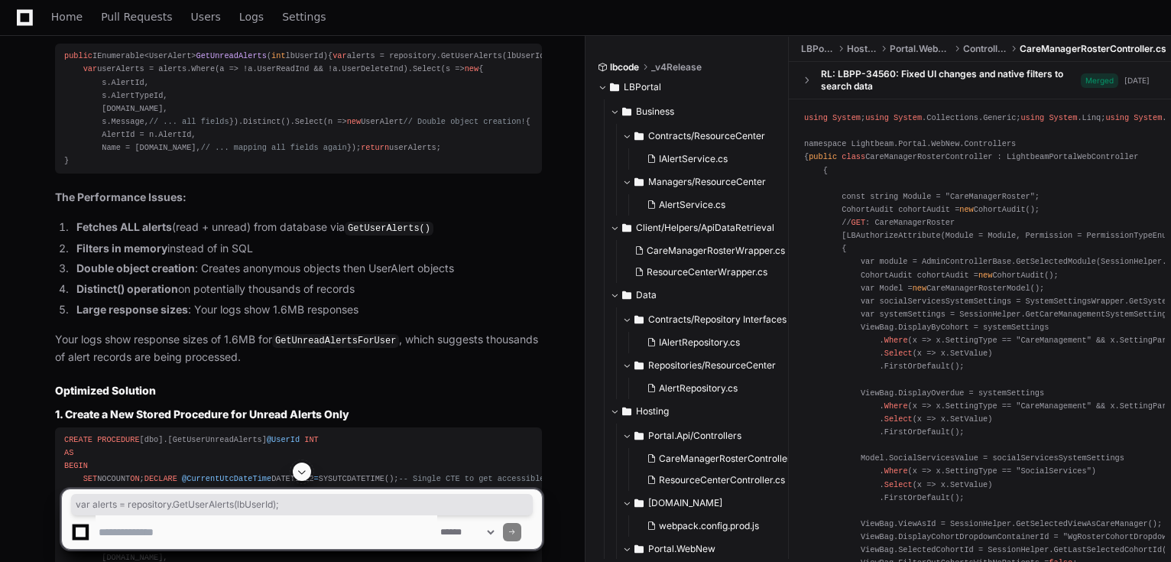
copy div "var alerts = repository.GetUserAlerts(lbUserId);"
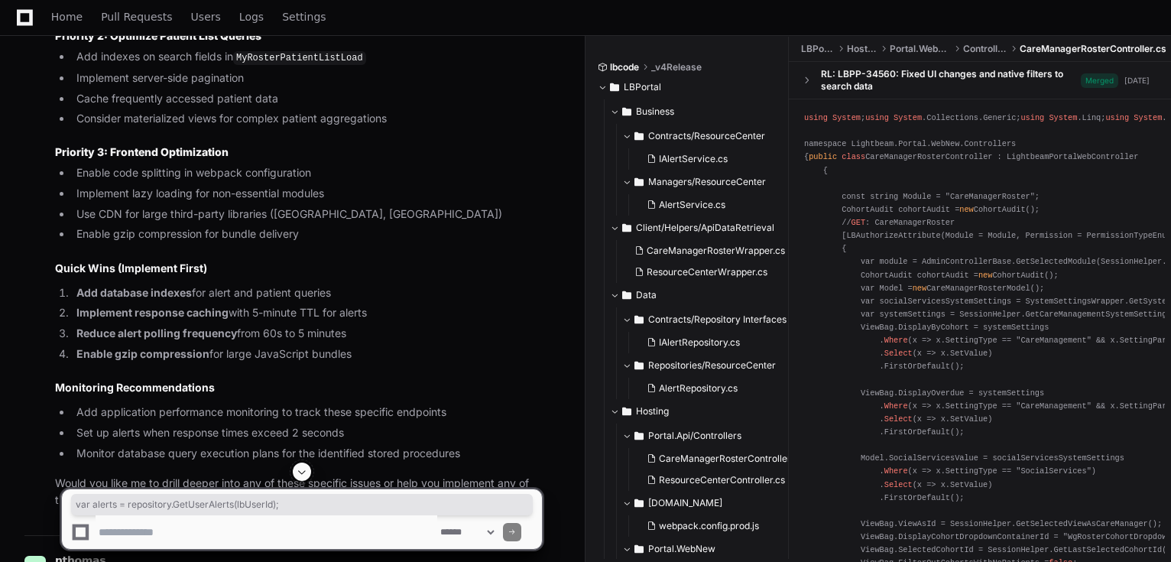
scroll to position [8592, 0]
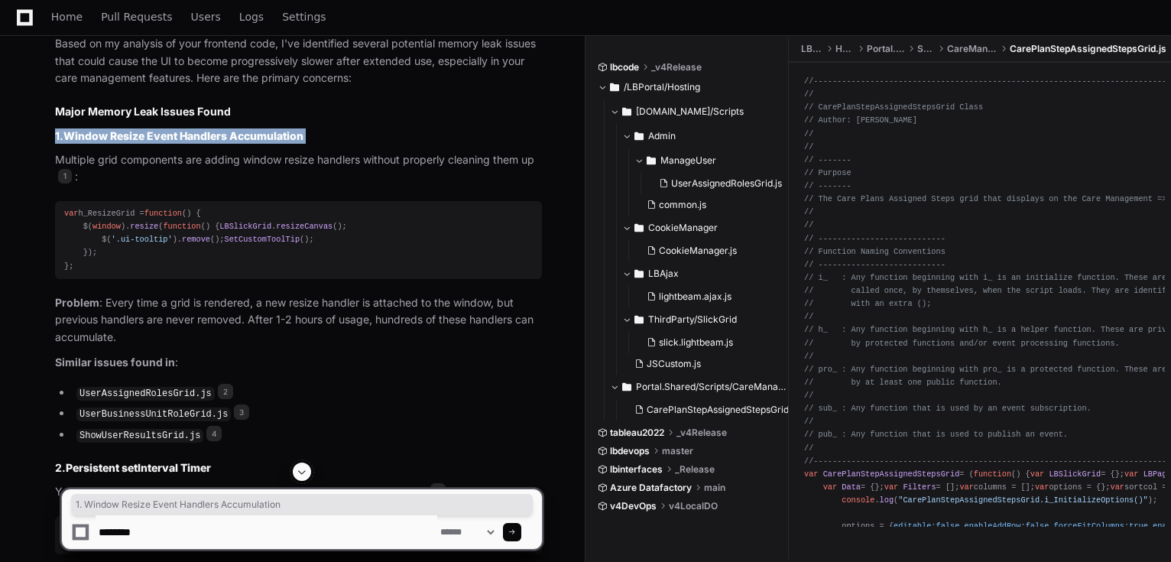
scroll to position [1162, 0]
drag, startPoint x: 277, startPoint y: 131, endPoint x: 291, endPoint y: 131, distance: 13.8
click at [278, 131] on strong "Window Resize Event Handlers Accumulation" at bounding box center [183, 134] width 240 height 13
click at [226, 132] on strong "Window Resize Event Handlers Accumulation" at bounding box center [183, 134] width 240 height 13
drag, startPoint x: 64, startPoint y: 128, endPoint x: 287, endPoint y: 127, distance: 223.1
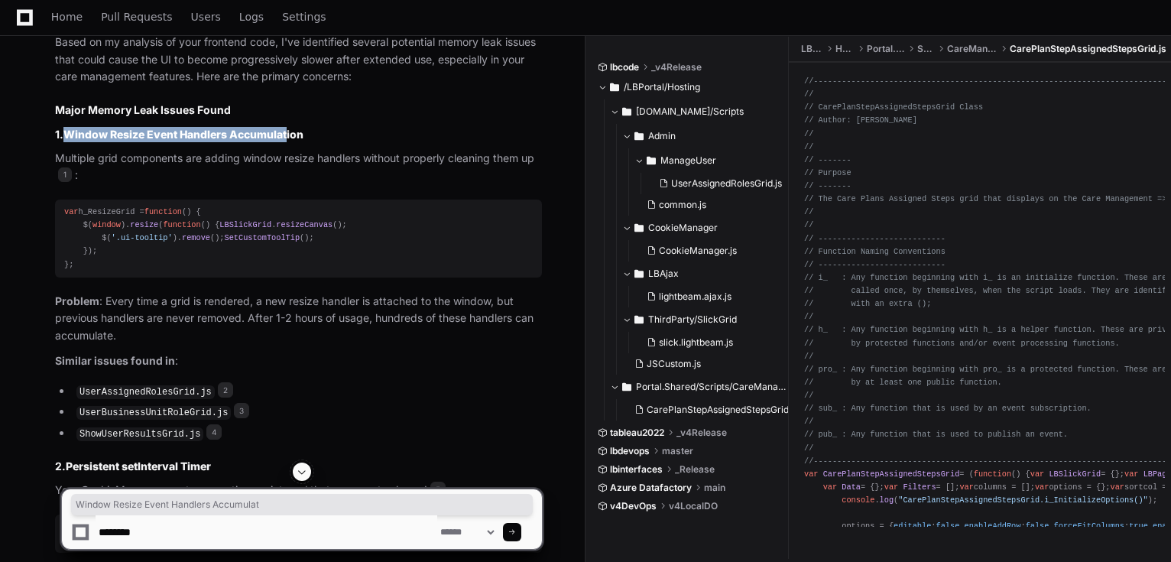
click at [287, 127] on h3 "1. Window Resize Event Handlers Accumulation" at bounding box center [298, 134] width 487 height 15
drag, startPoint x: 128, startPoint y: 232, endPoint x: 186, endPoint y: 241, distance: 58.8
click at [240, 225] on div "var h_ResizeGrid = function ( ) { $( window ). resize ( function ( ) { LBSlickG…" at bounding box center [298, 239] width 468 height 66
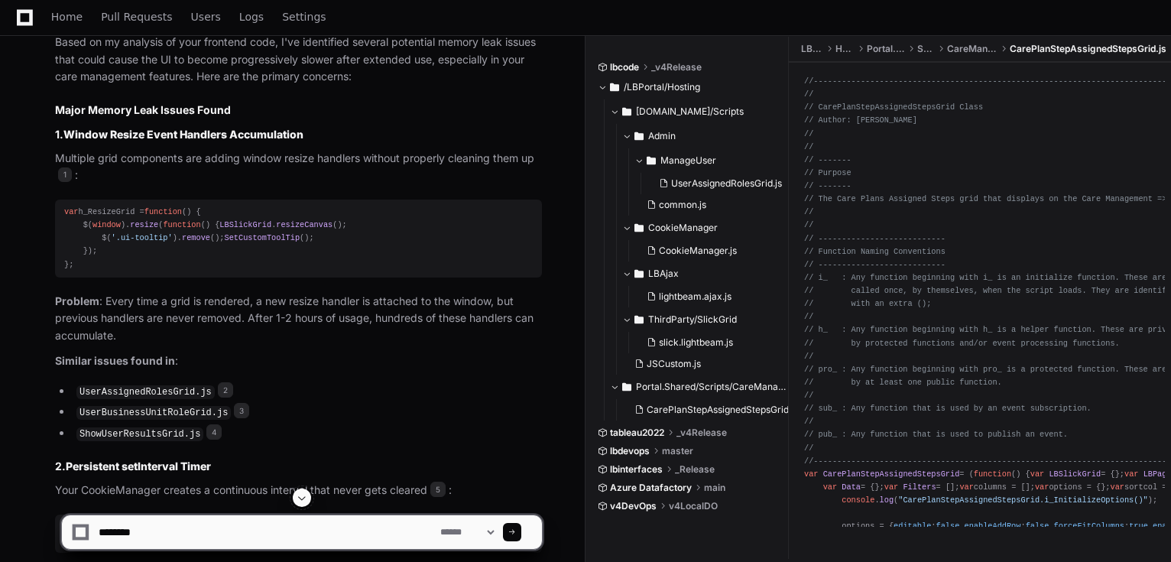
click at [182, 241] on div "var h_ResizeGrid = function ( ) { $( window ). resize ( function ( ) { LBSlickG…" at bounding box center [298, 239] width 468 height 66
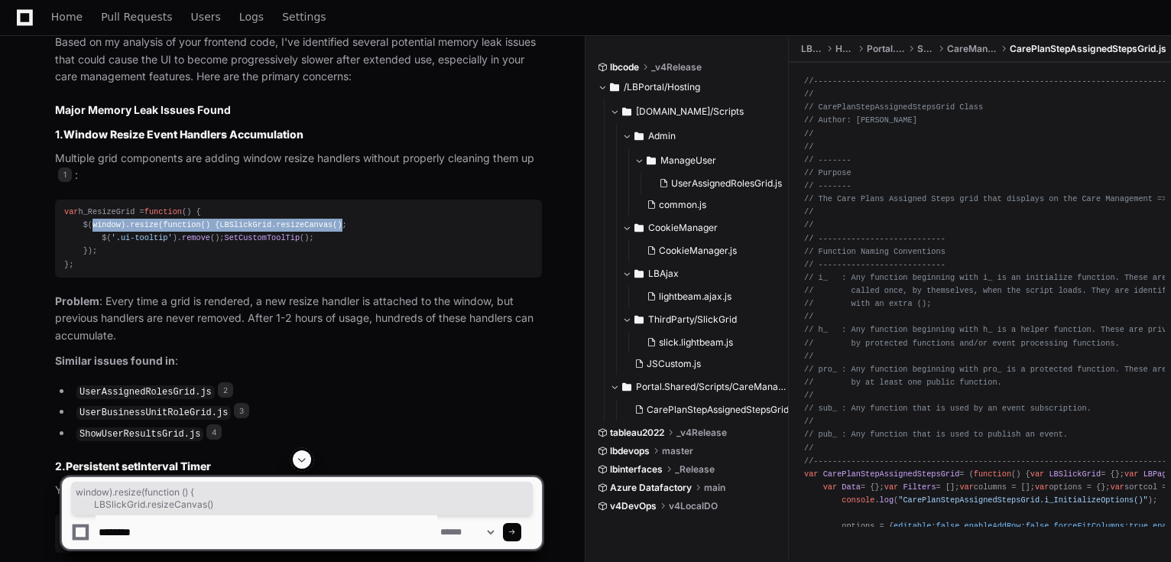
drag, startPoint x: 212, startPoint y: 237, endPoint x: 92, endPoint y: 229, distance: 121.0
click at [92, 229] on div "var h_ResizeGrid = function ( ) { $( window ). resize ( function ( ) { LBSlickG…" at bounding box center [298, 239] width 468 height 66
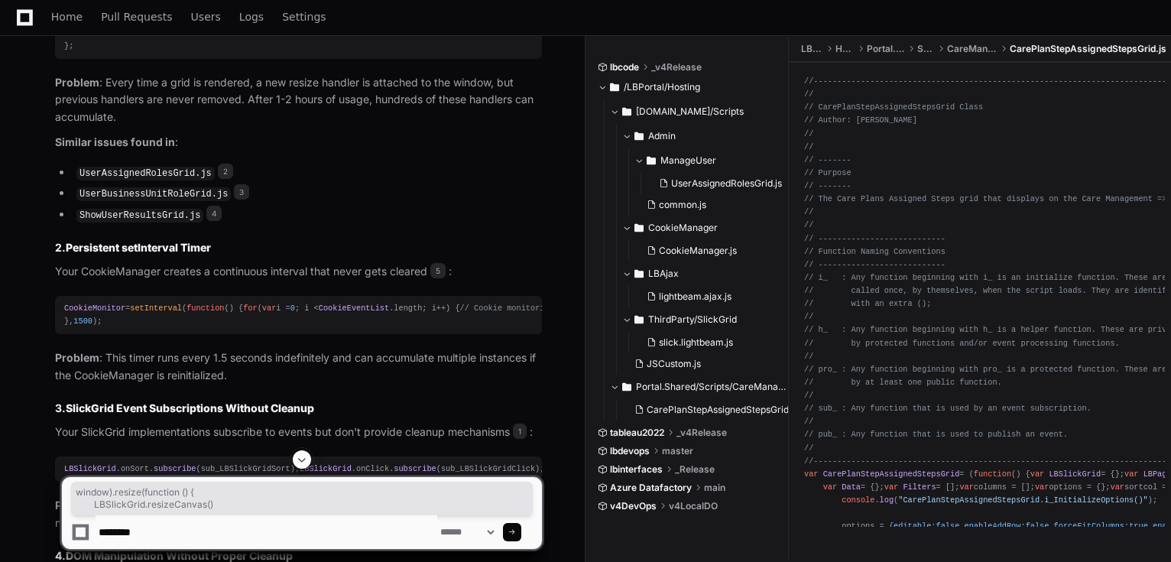
scroll to position [1406, 0]
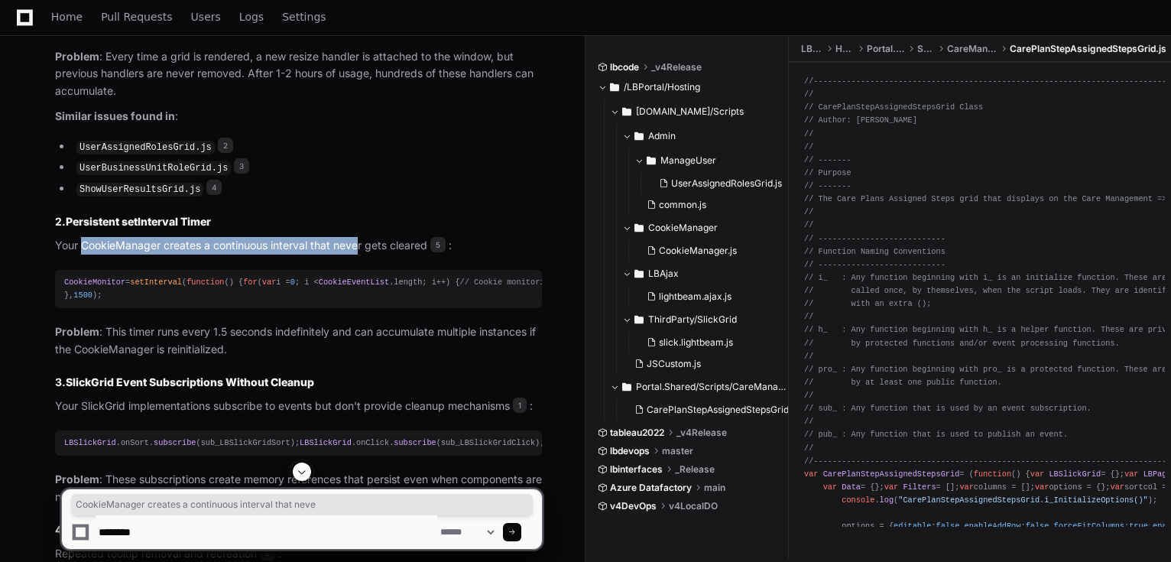
drag, startPoint x: 83, startPoint y: 272, endPoint x: 358, endPoint y: 259, distance: 274.6
click at [358, 254] on p "Your CookieManager creates a continuous interval that never gets cleared 5 :" at bounding box center [298, 246] width 487 height 18
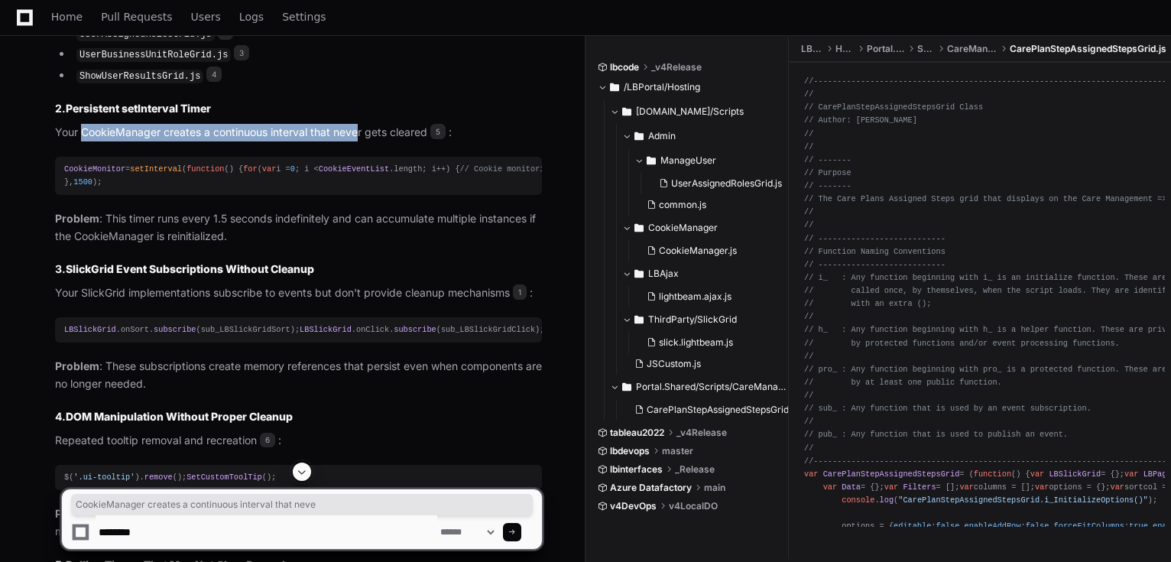
scroll to position [1528, 0]
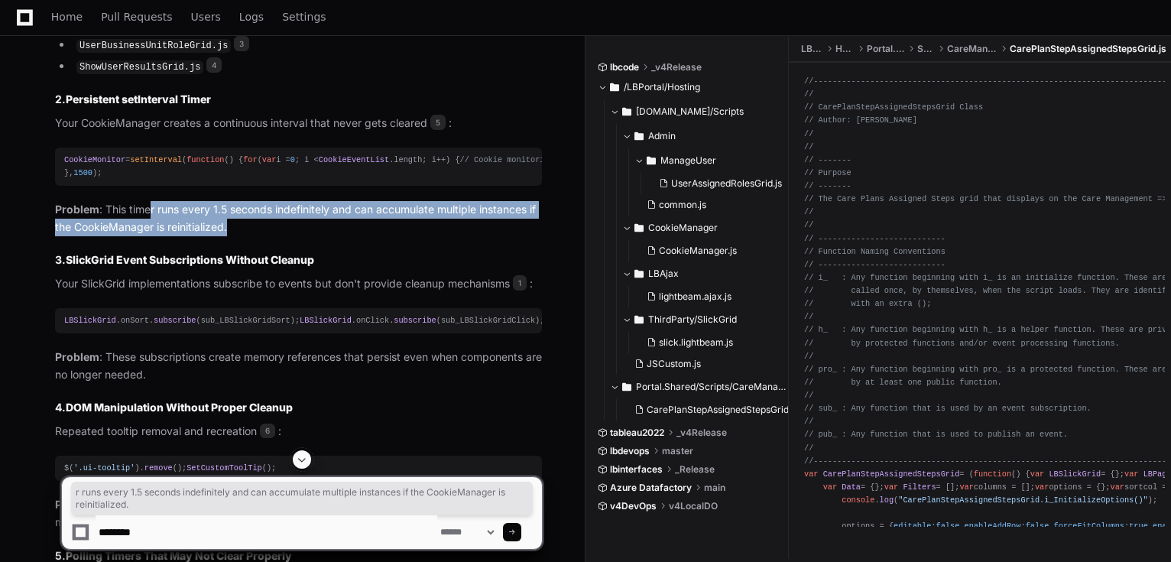
drag, startPoint x: 160, startPoint y: 276, endPoint x: 248, endPoint y: 281, distance: 87.3
click at [248, 236] on p "Problem : This timer runs every 1.5 seconds indefinitely and can accumulate mul…" at bounding box center [298, 218] width 487 height 35
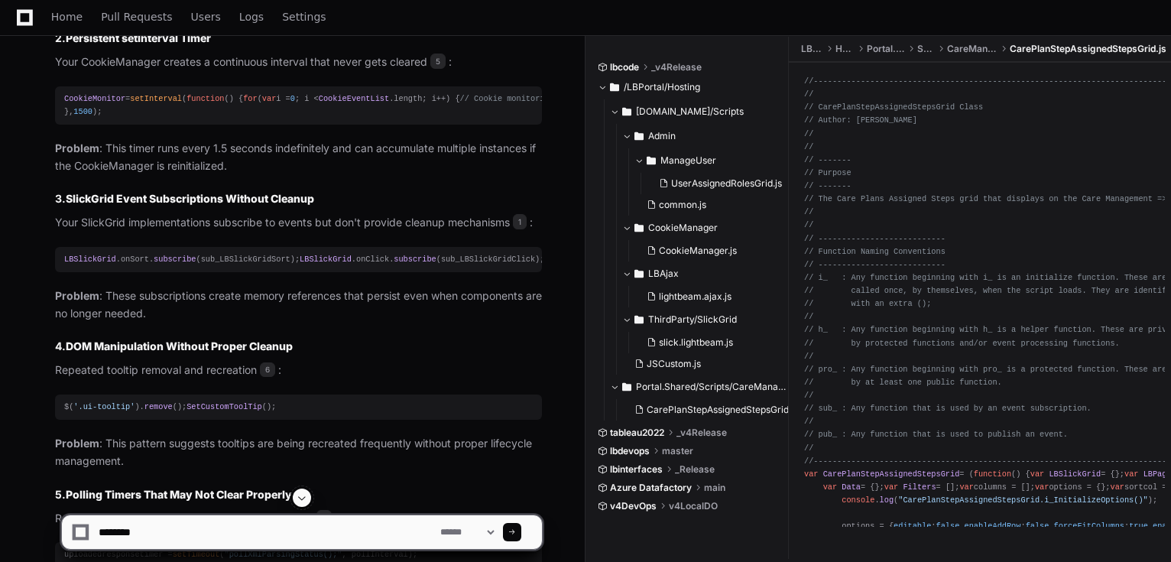
scroll to position [1651, 0]
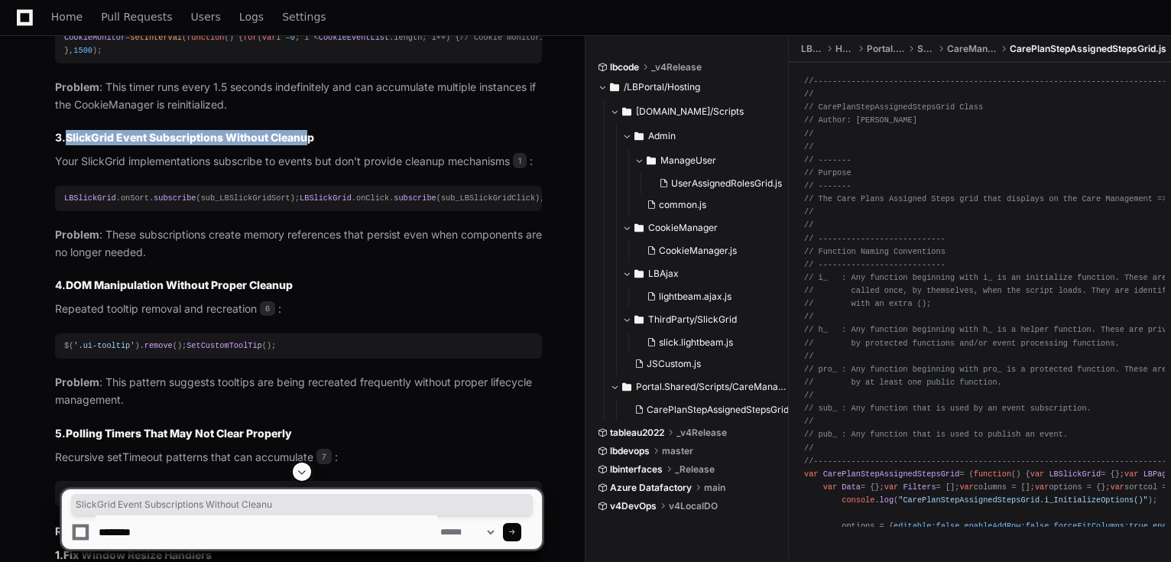
drag, startPoint x: 68, startPoint y: 200, endPoint x: 306, endPoint y: 205, distance: 238.5
click at [306, 144] on strong "SlickGrid Event Subscriptions Without Cleanup" at bounding box center [190, 137] width 248 height 13
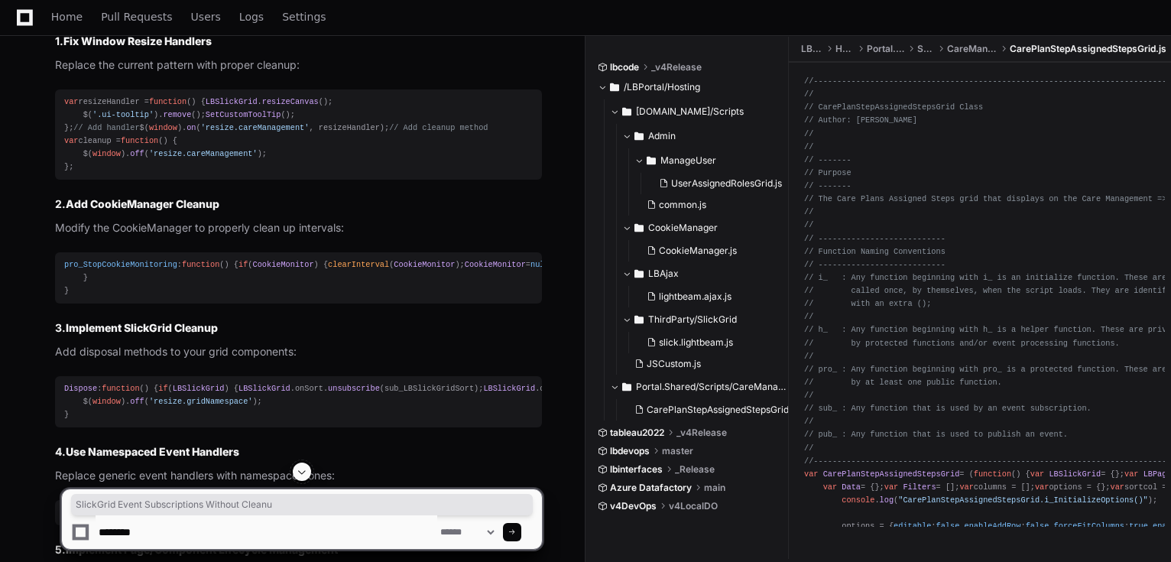
scroll to position [2140, 0]
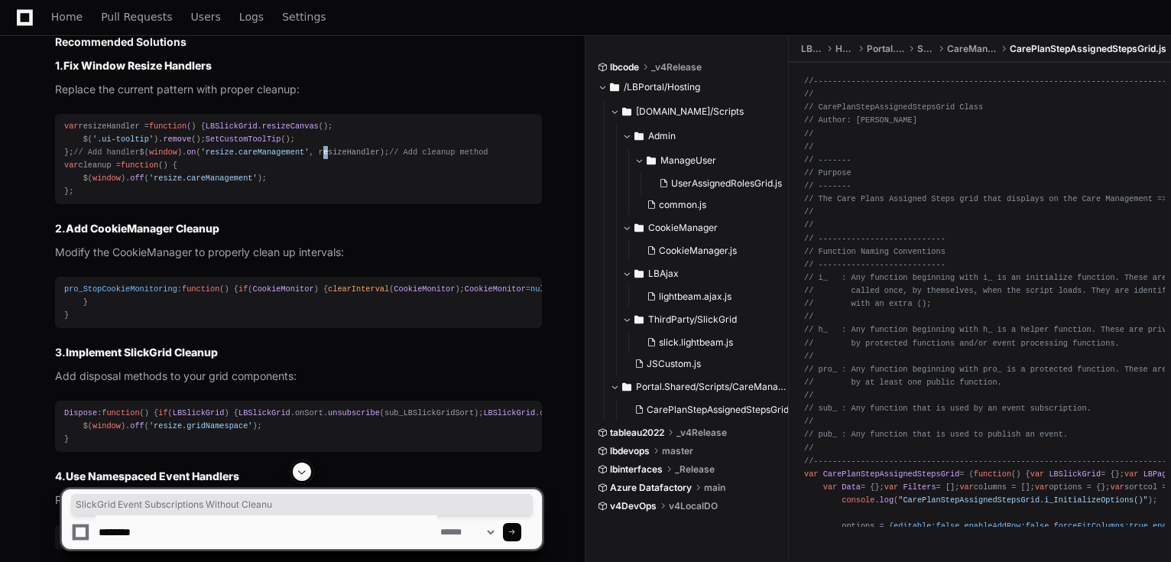
click at [233, 199] on div "var resizeHandler = function ( ) { LBSlickGrid . resizeCanvas (); $( '.ui-toolt…" at bounding box center [298, 159] width 468 height 79
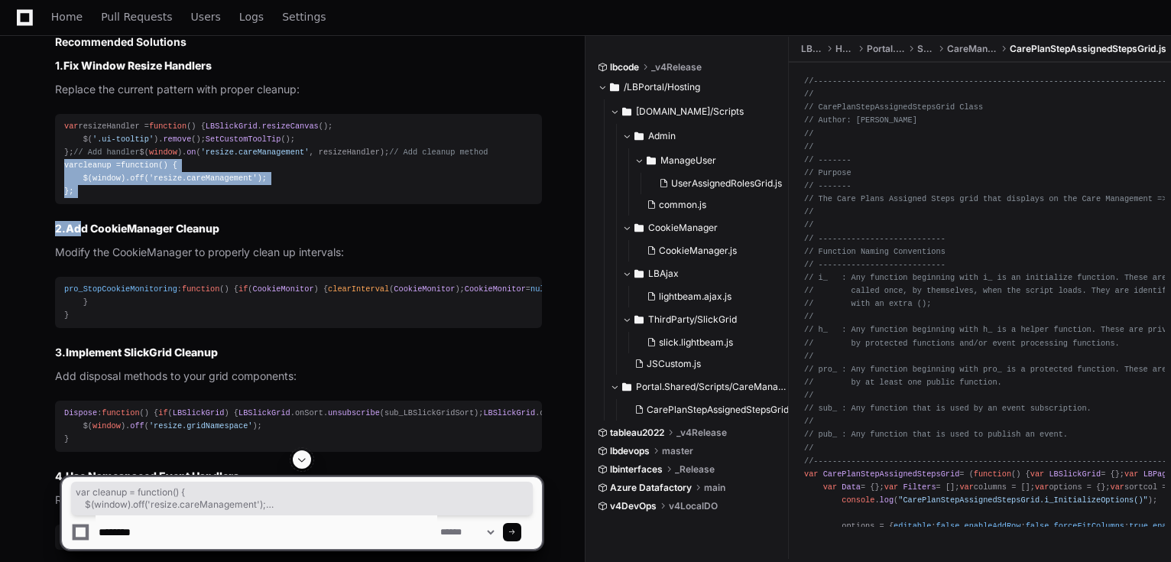
drag, startPoint x: 84, startPoint y: 413, endPoint x: 46, endPoint y: 370, distance: 57.4
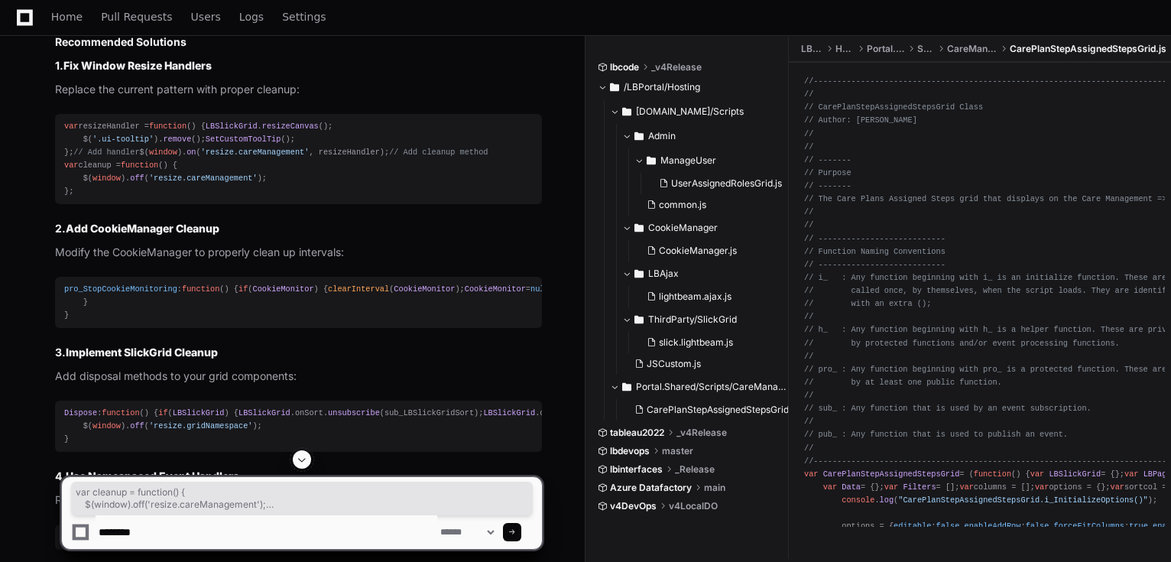
click at [162, 199] on div "var resizeHandler = function ( ) { LBSlickGrid . resizeCanvas (); $( '.ui-toolt…" at bounding box center [298, 159] width 468 height 79
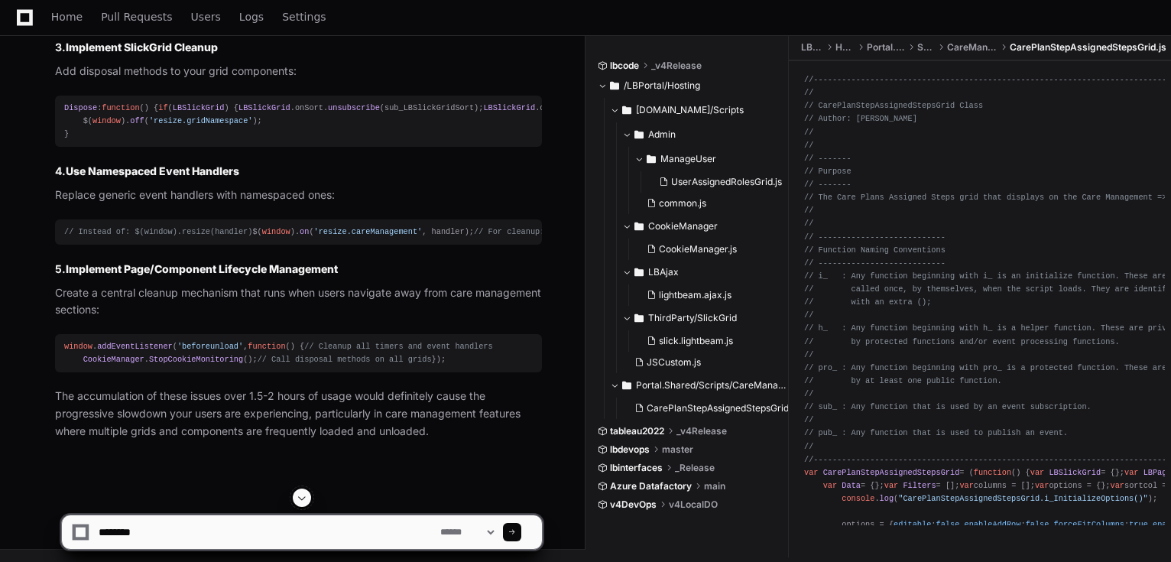
scroll to position [2445, 0]
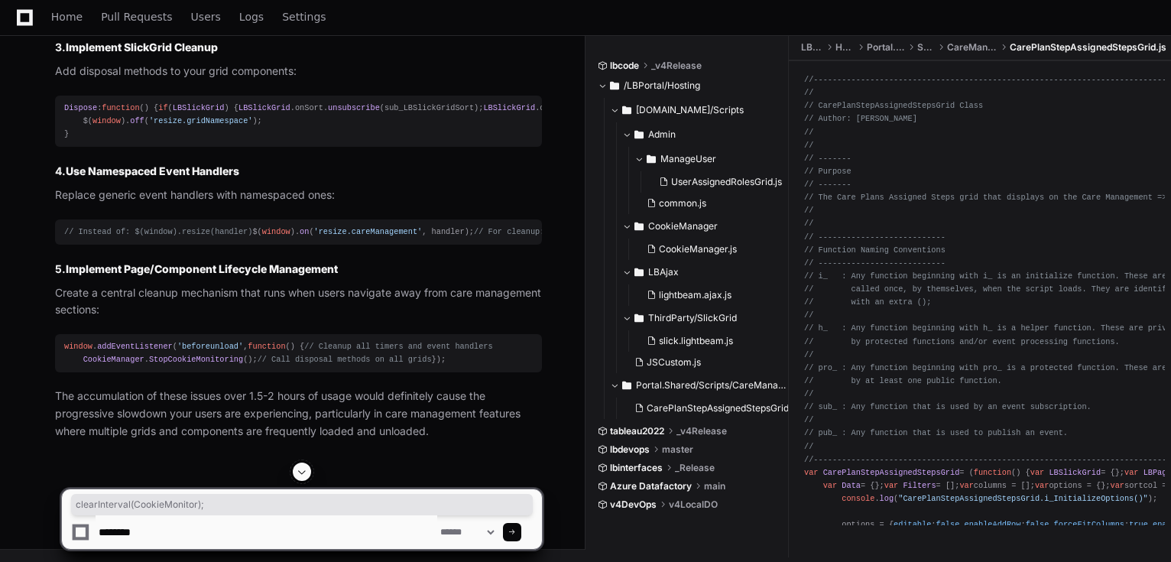
drag, startPoint x: 236, startPoint y: 214, endPoint x: 98, endPoint y: 217, distance: 138.3
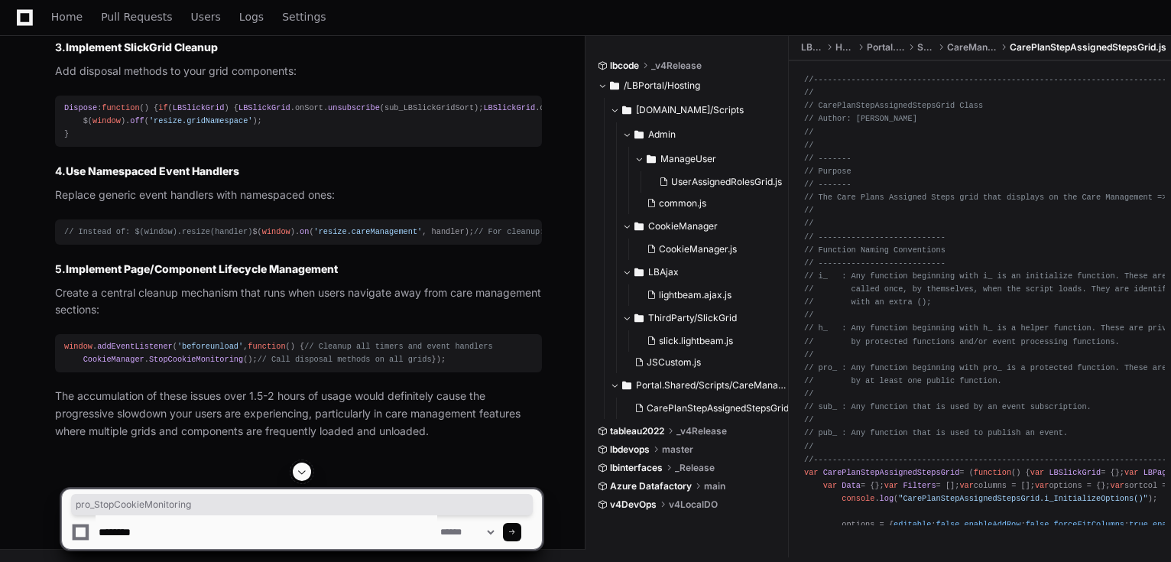
copy span "pro_StopCookieMonitoring"
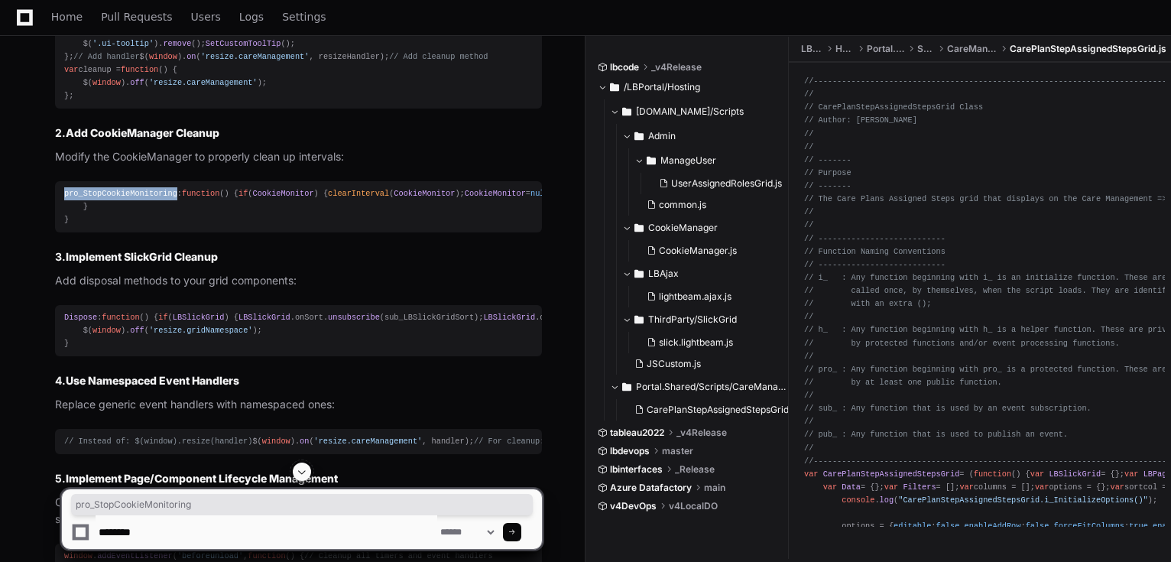
scroll to position [1956, 0]
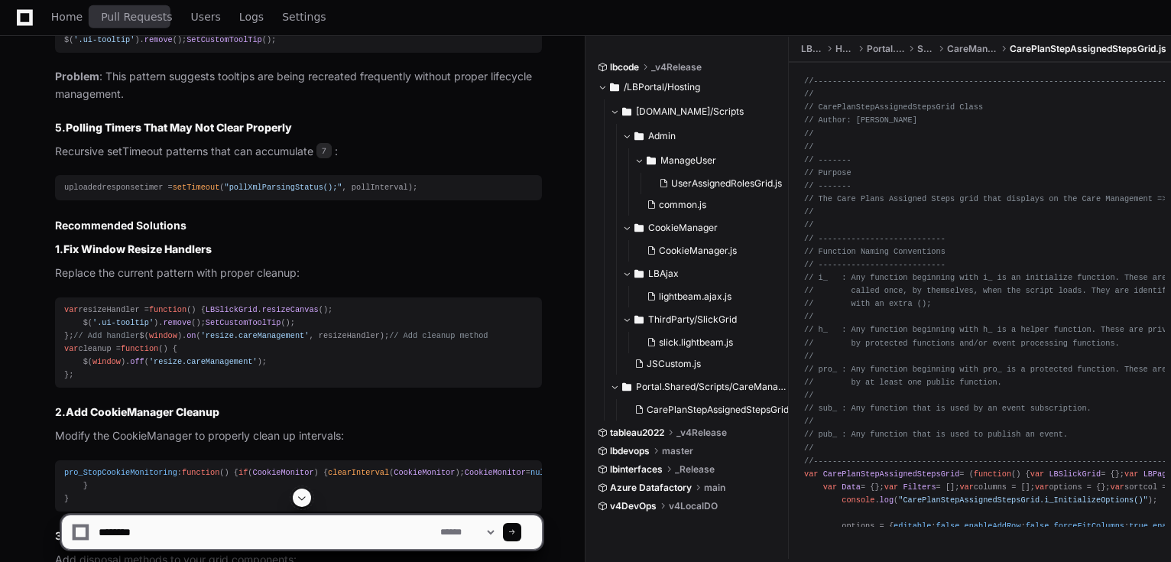
click at [89, 15] on div "Home Pull Requests Users Logs Settings" at bounding box center [188, 17] width 275 height 35
click at [80, 5] on div "Home Pull Requests Users Logs Settings" at bounding box center [188, 17] width 275 height 35
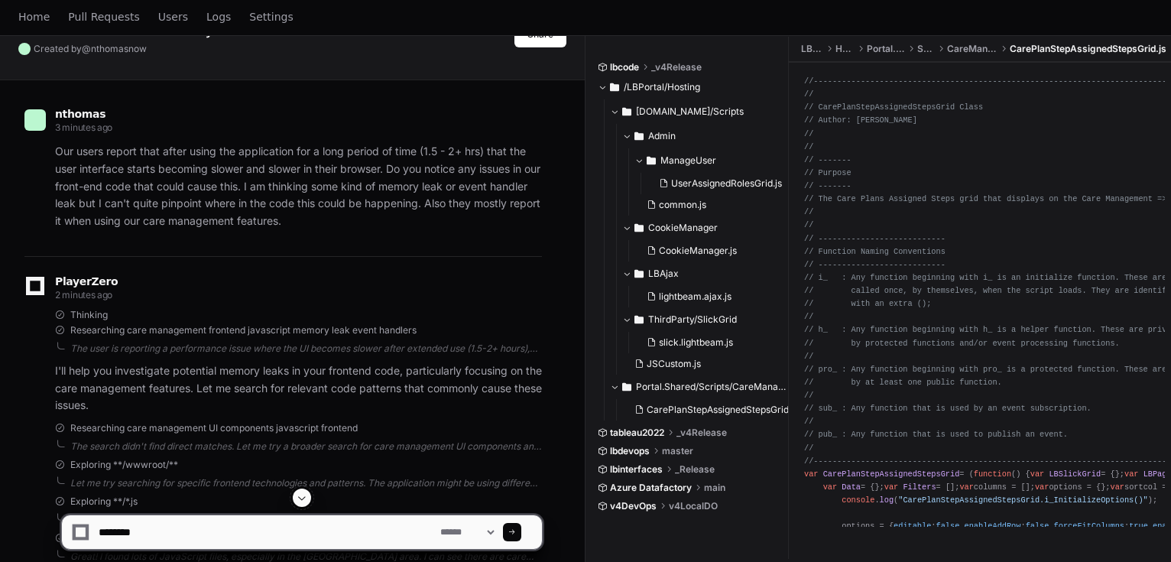
scroll to position [0, 0]
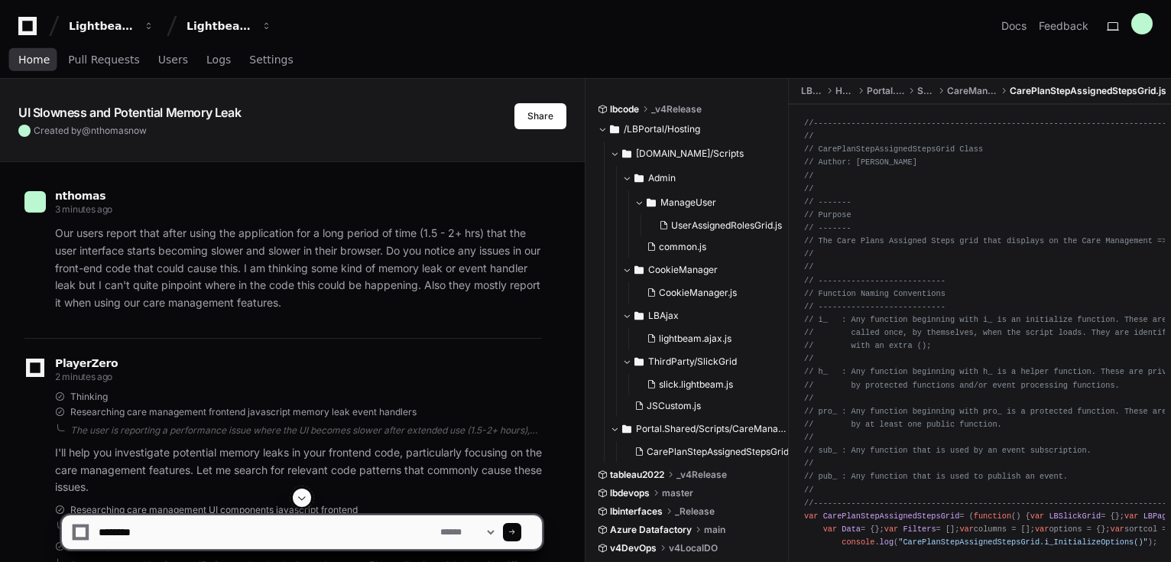
click at [31, 56] on span "Home" at bounding box center [33, 59] width 31 height 9
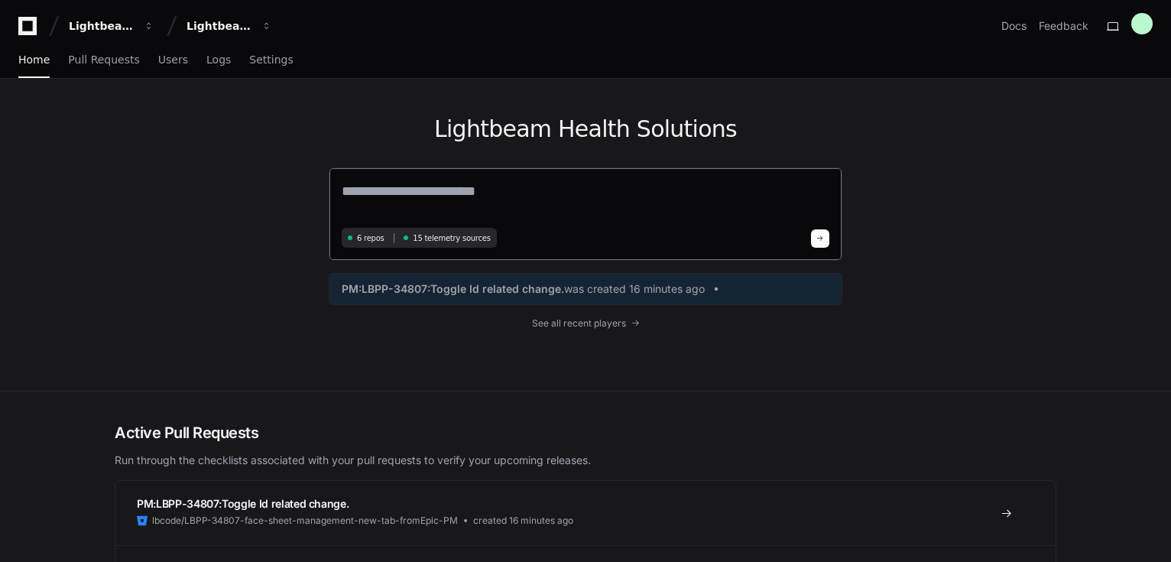
click at [488, 186] on textarea at bounding box center [586, 201] width 488 height 43
type textarea "**********"
drag, startPoint x: 469, startPoint y: 197, endPoint x: -64, endPoint y: 144, distance: 536.1
paste textarea "**********"
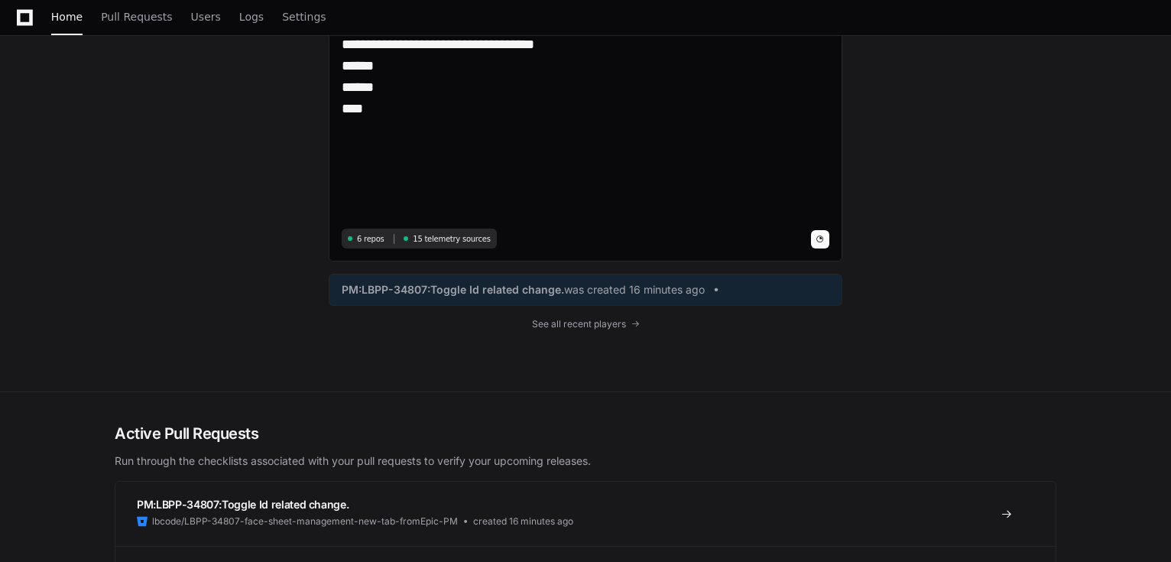
scroll to position [978, 0]
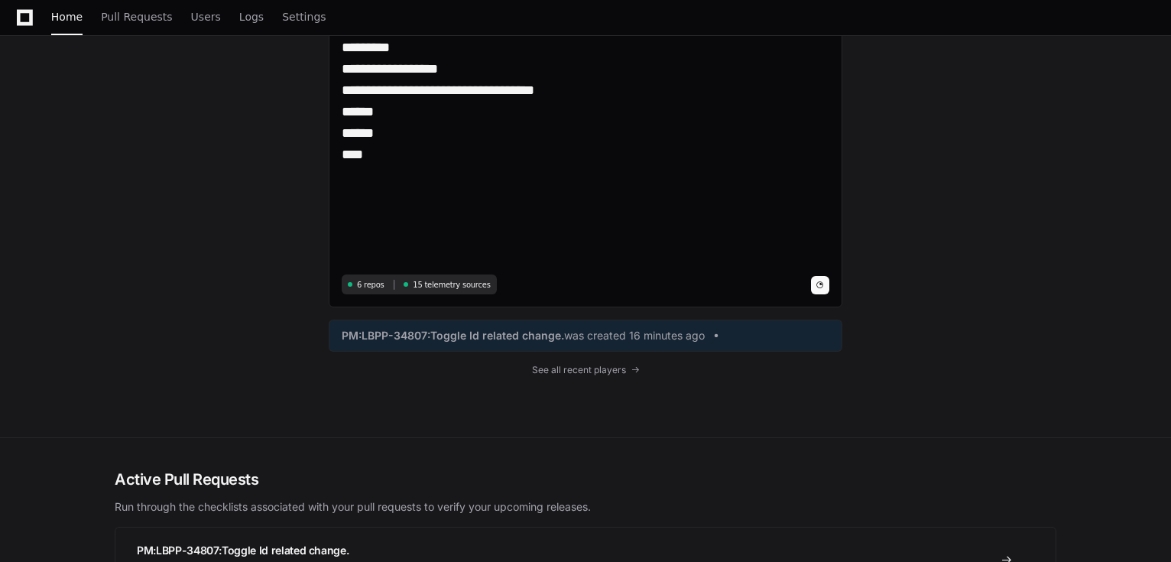
type textarea "**********"
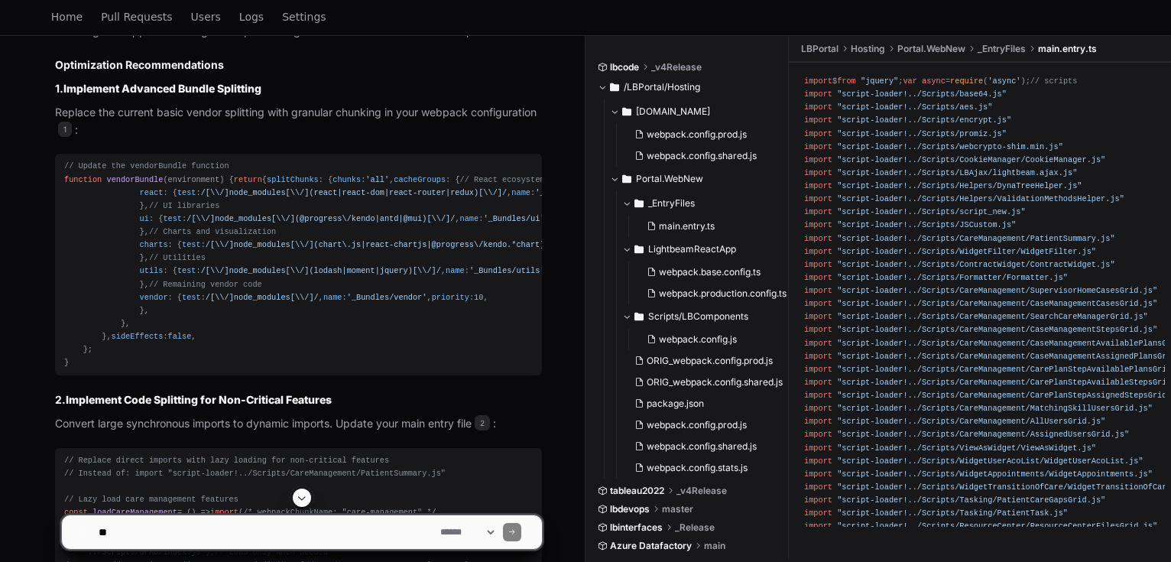
scroll to position [1990, 0]
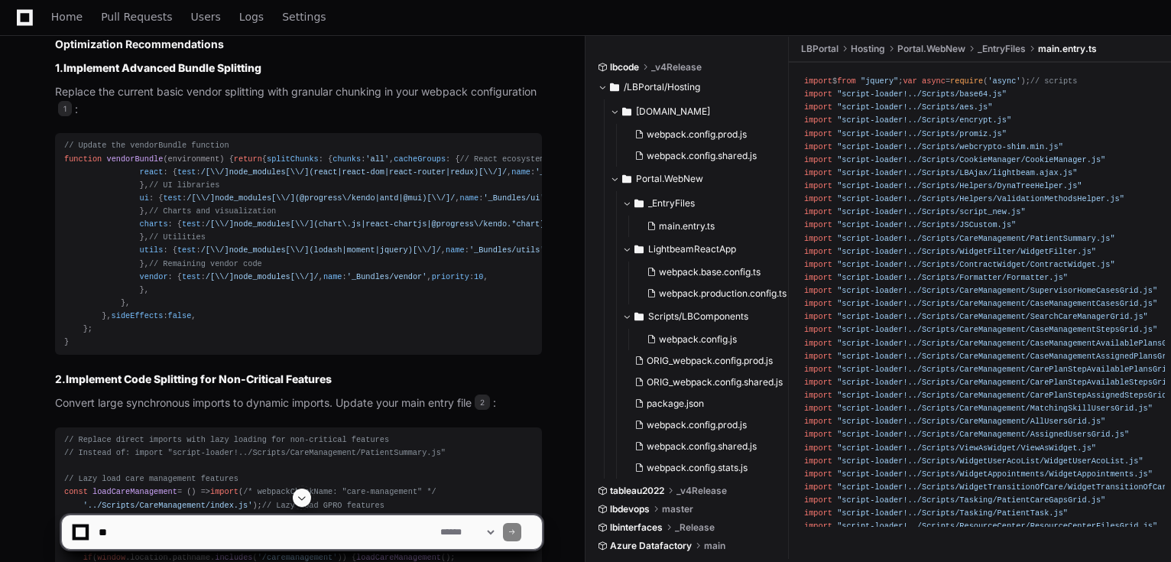
click at [119, 164] on span "vendorBundle" at bounding box center [134, 158] width 57 height 9
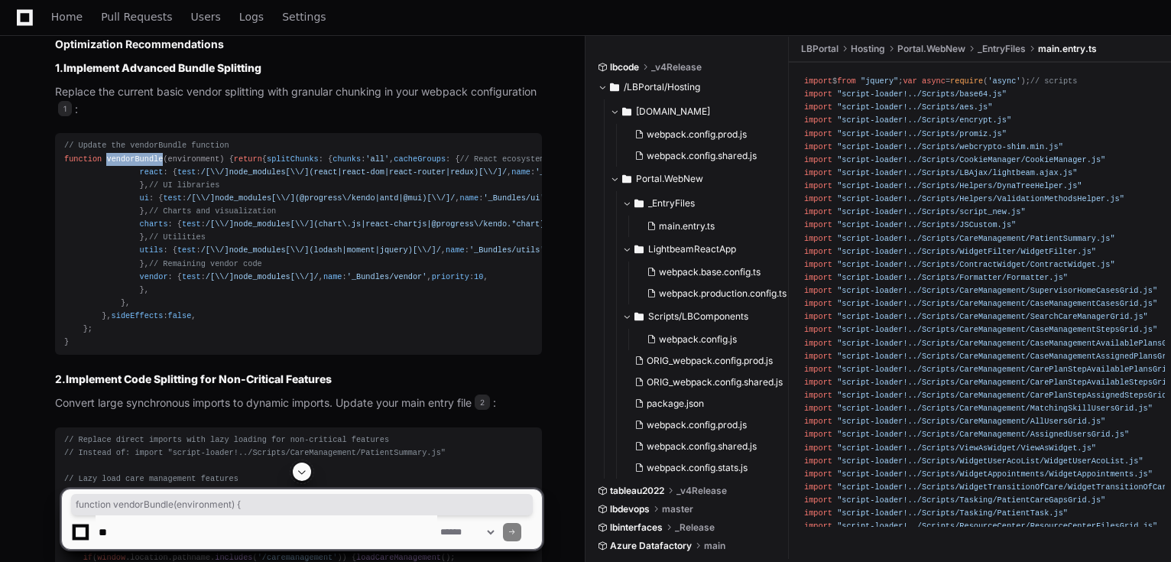
click at [119, 164] on span "vendorBundle" at bounding box center [134, 158] width 57 height 9
copy div "function vendorBundle ( environment ) {"
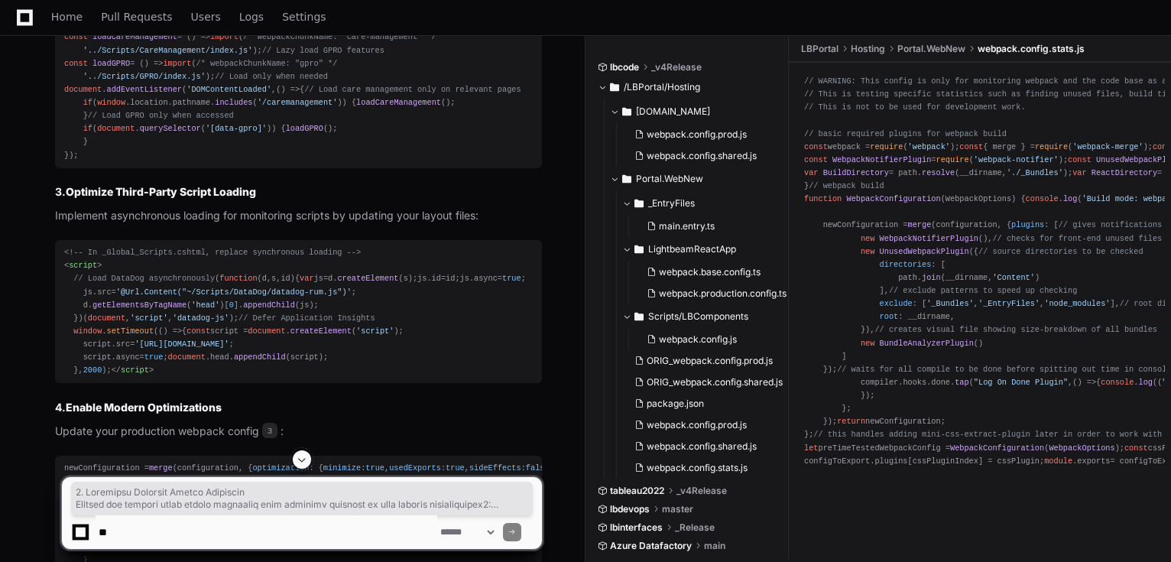
scroll to position [2445, 0]
drag, startPoint x: 50, startPoint y: 174, endPoint x: 106, endPoint y: 239, distance: 86.1
click at [106, 239] on div "webpack.config.shared.js 1 main.entry.ts 2 webpack.config.prod.js 3 webpack.con…" at bounding box center [282, 256] width 517 height 2160
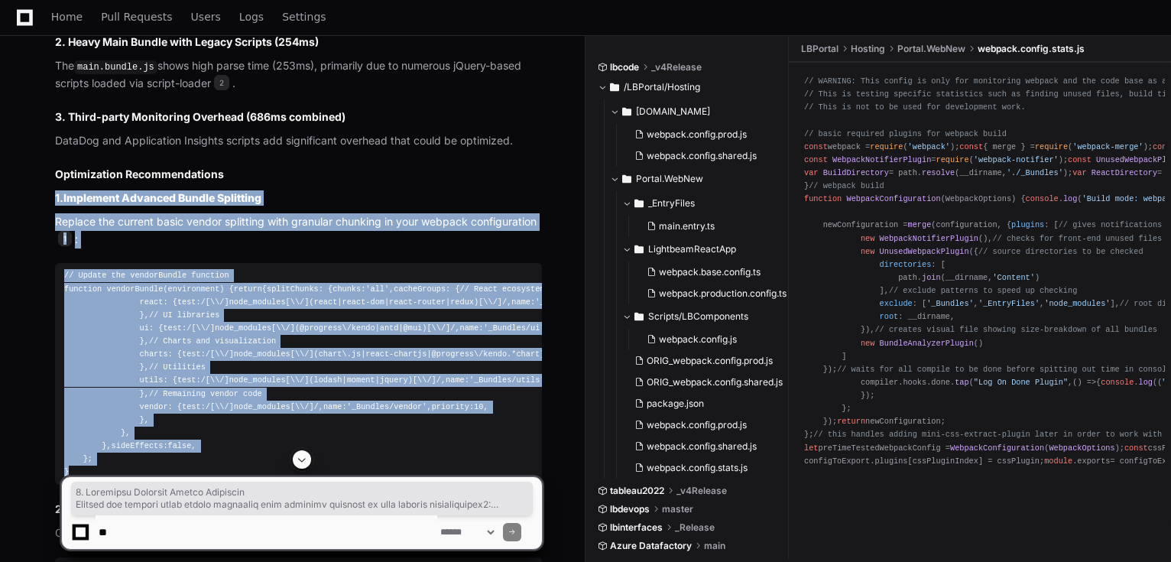
scroll to position [1895, 0]
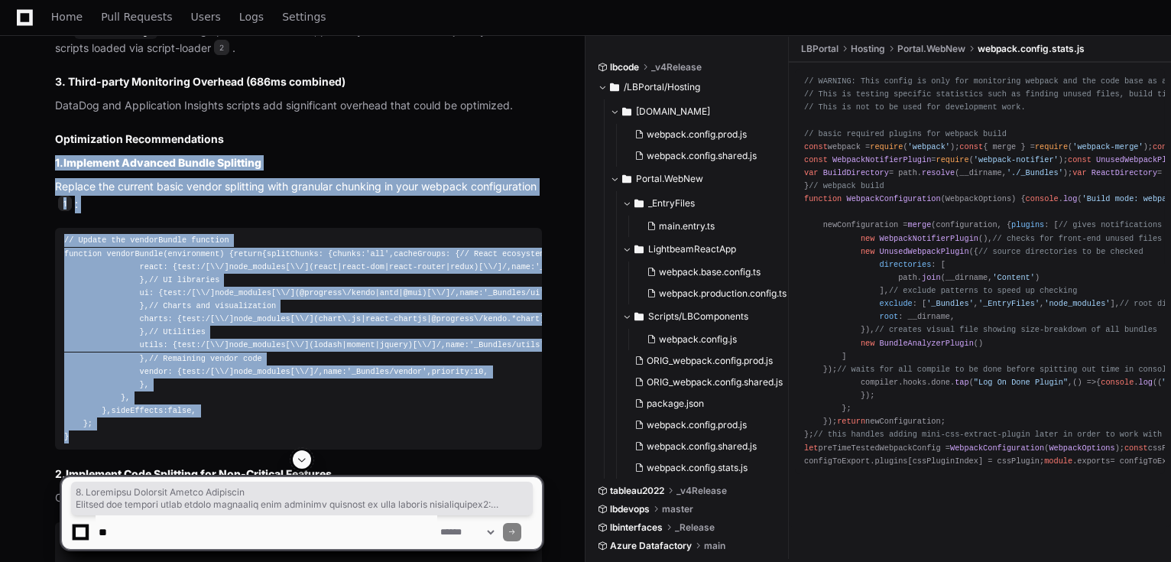
copy article "1. Implement Advanced Bundle Splitting Replace the current basic vendor splitti…"
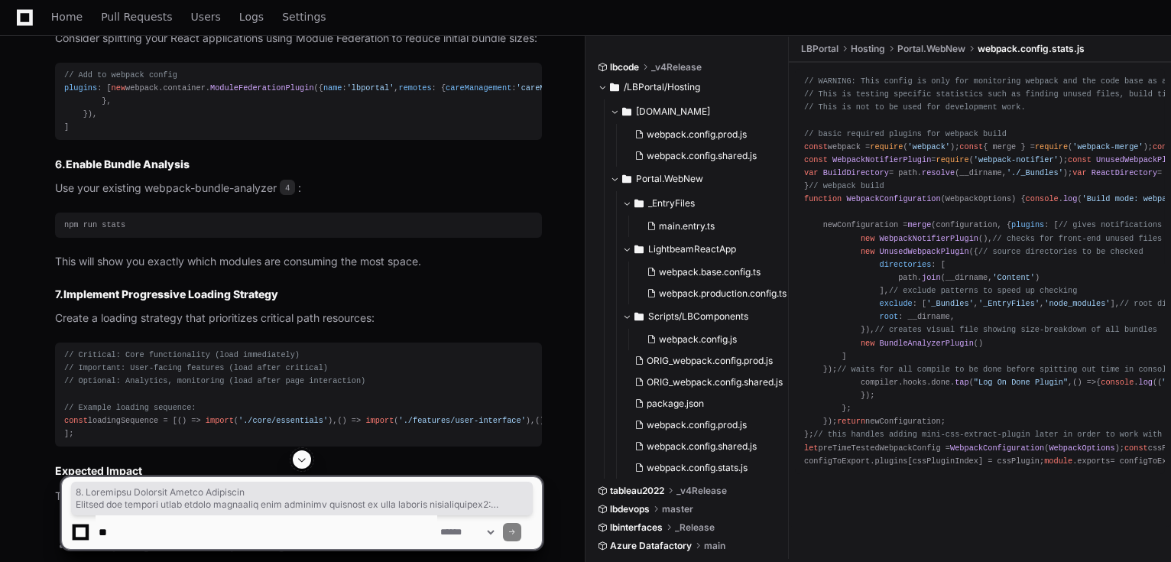
scroll to position [2996, 0]
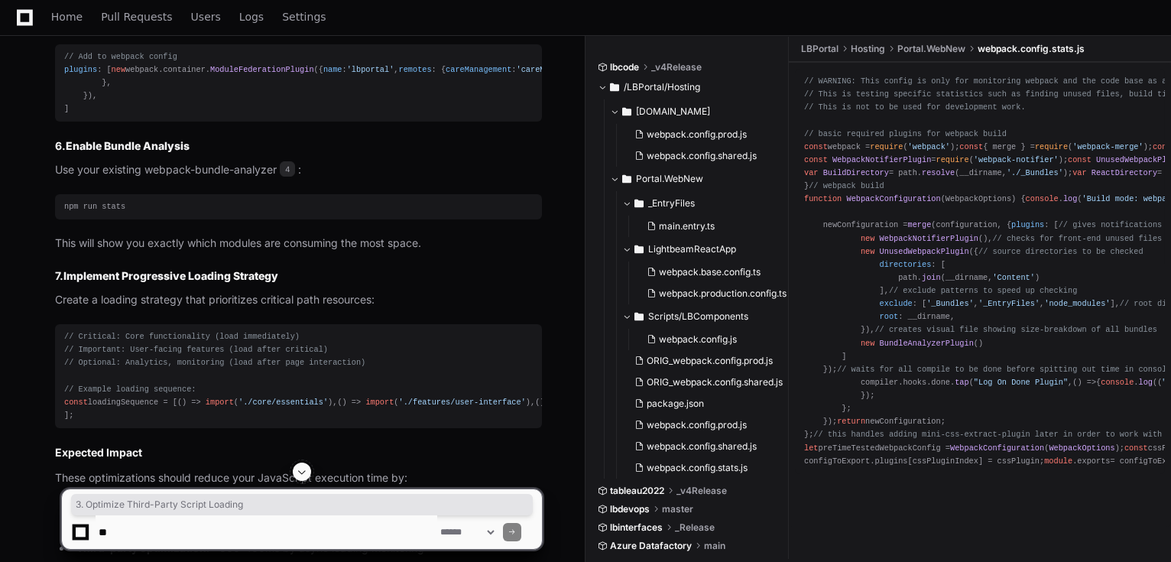
scroll to position [3118, 0]
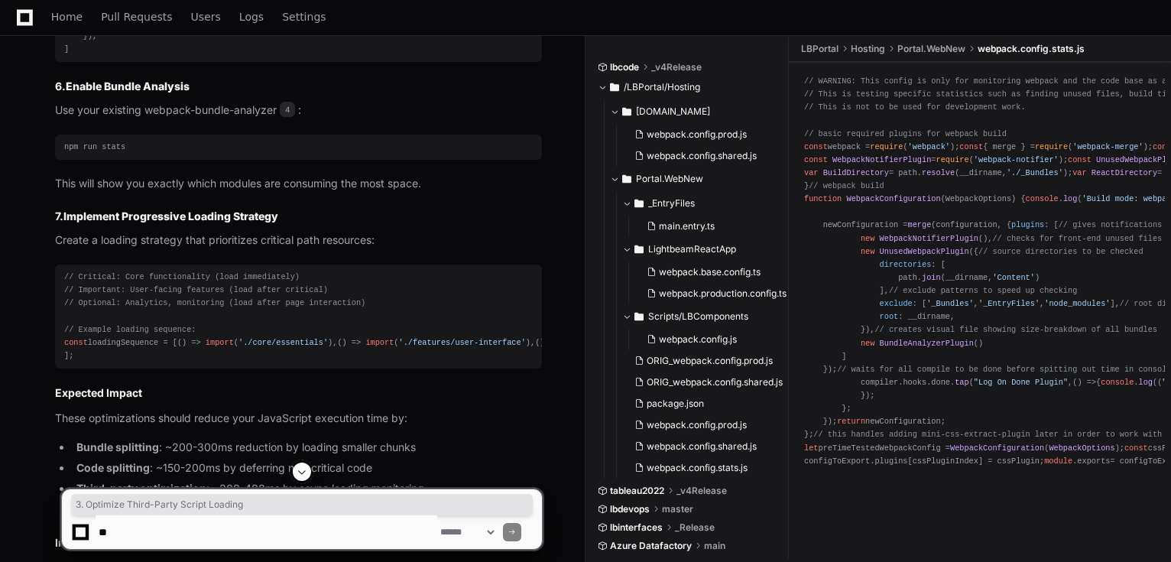
click at [212, 517] on textarea at bounding box center [267, 532] width 342 height 34
type textarea "**********"
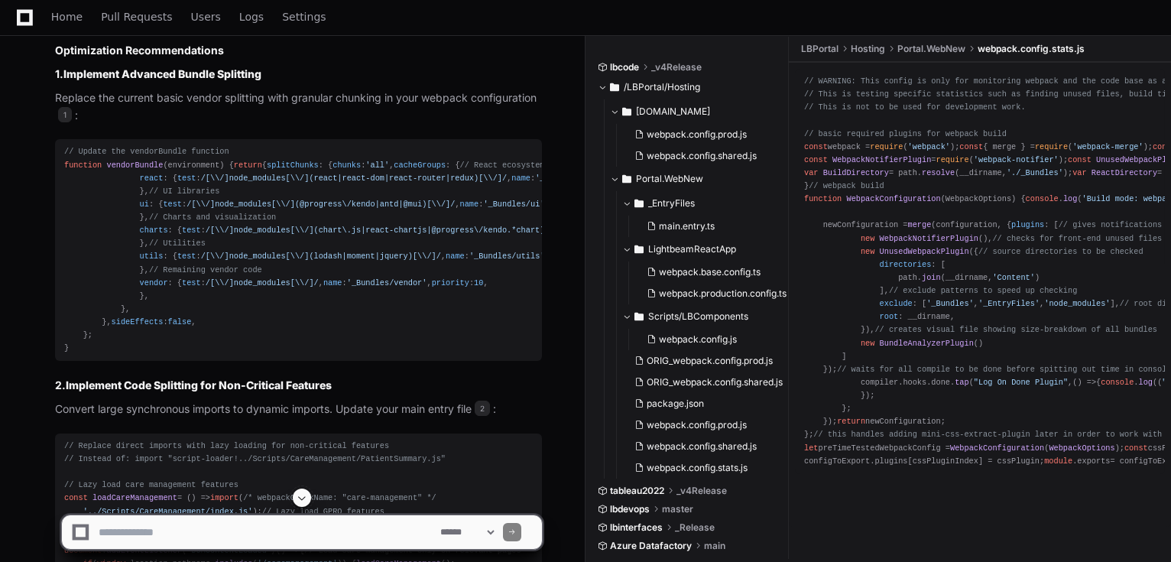
scroll to position [2017, 0]
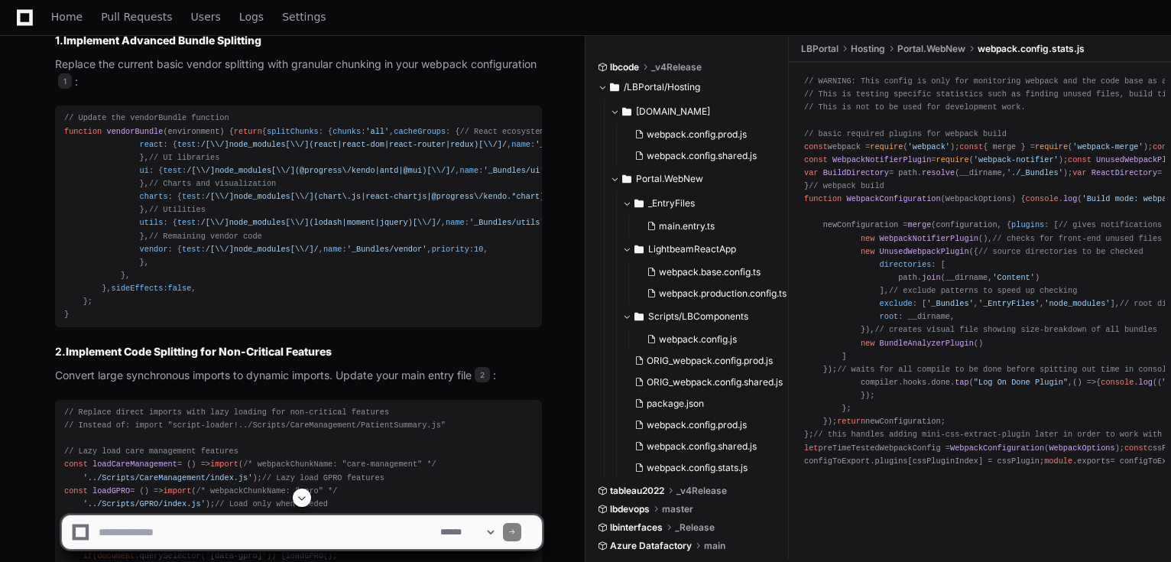
click at [267, 136] on span "splitChunks" at bounding box center [293, 131] width 52 height 9
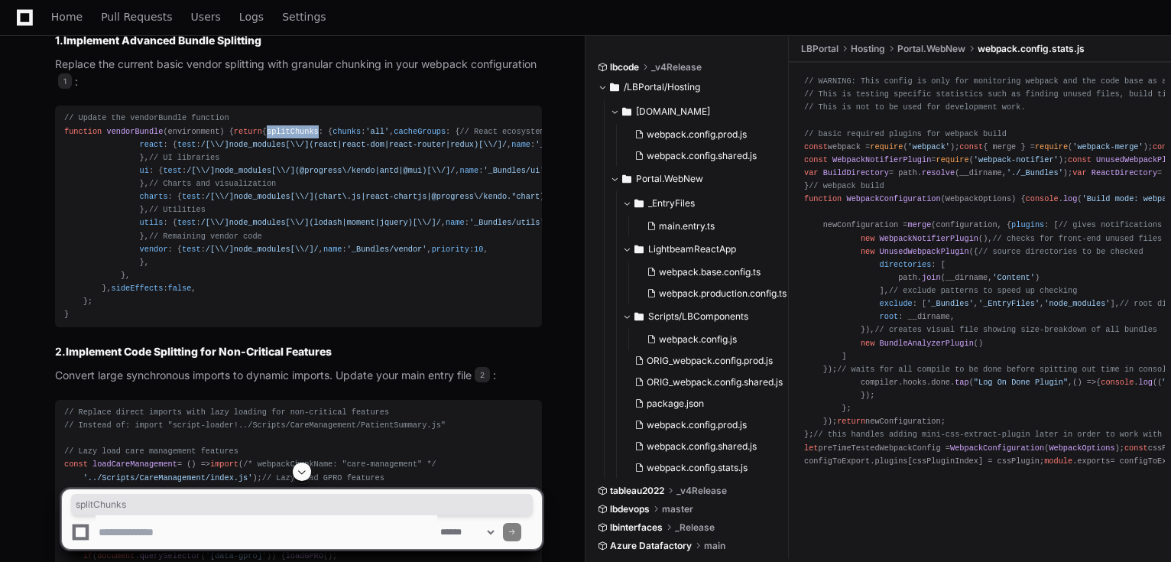
click at [267, 136] on span "splitChunks" at bounding box center [293, 131] width 52 height 9
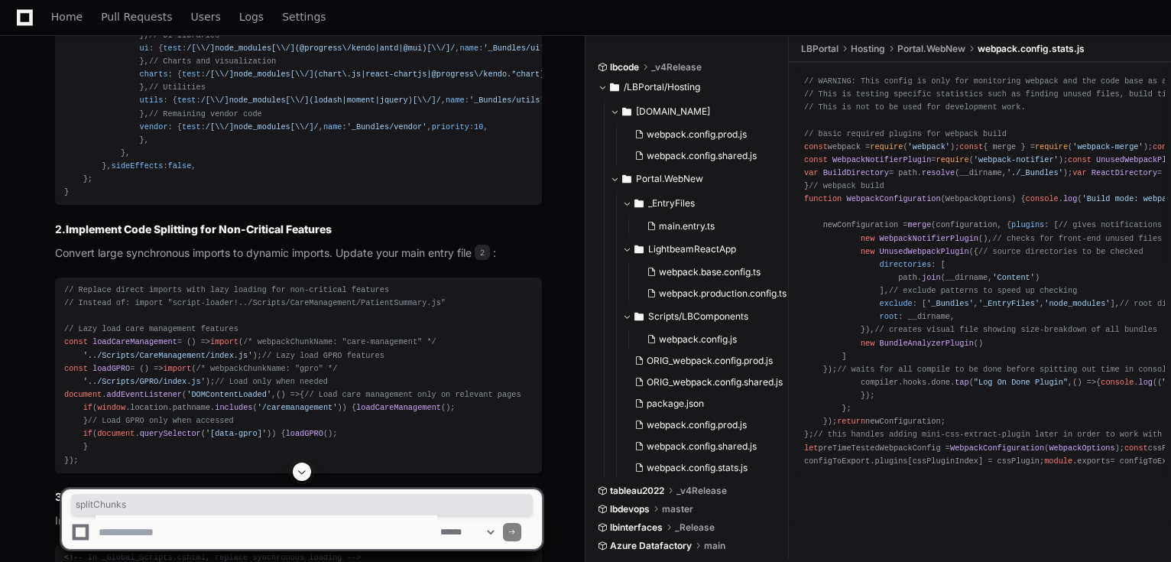
scroll to position [1834, 0]
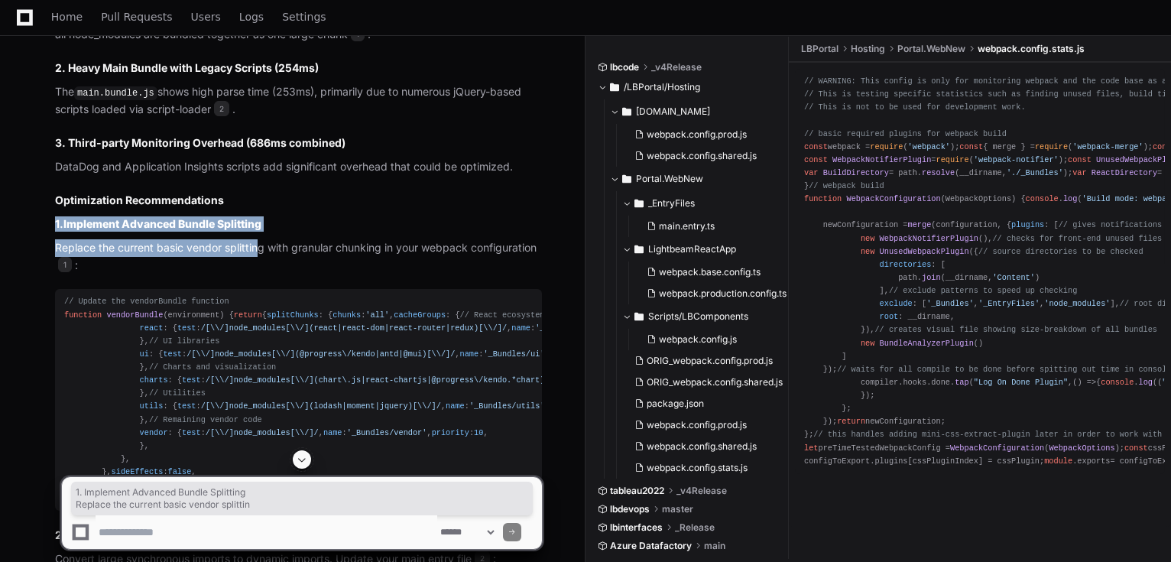
drag, startPoint x: 50, startPoint y: 232, endPoint x: 188, endPoint y: 229, distance: 138.3
click at [295, 232] on h3 "1. Implement Advanced Bundle Splitting" at bounding box center [298, 223] width 487 height 15
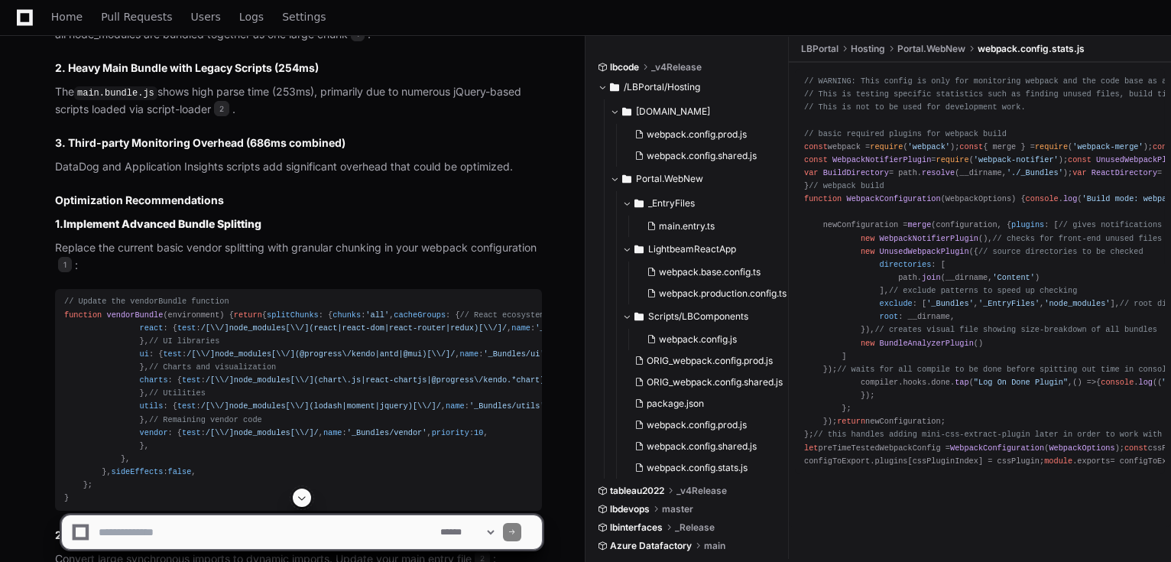
click at [218, 230] on strong "Implement Advanced Bundle Splitting" at bounding box center [162, 223] width 198 height 13
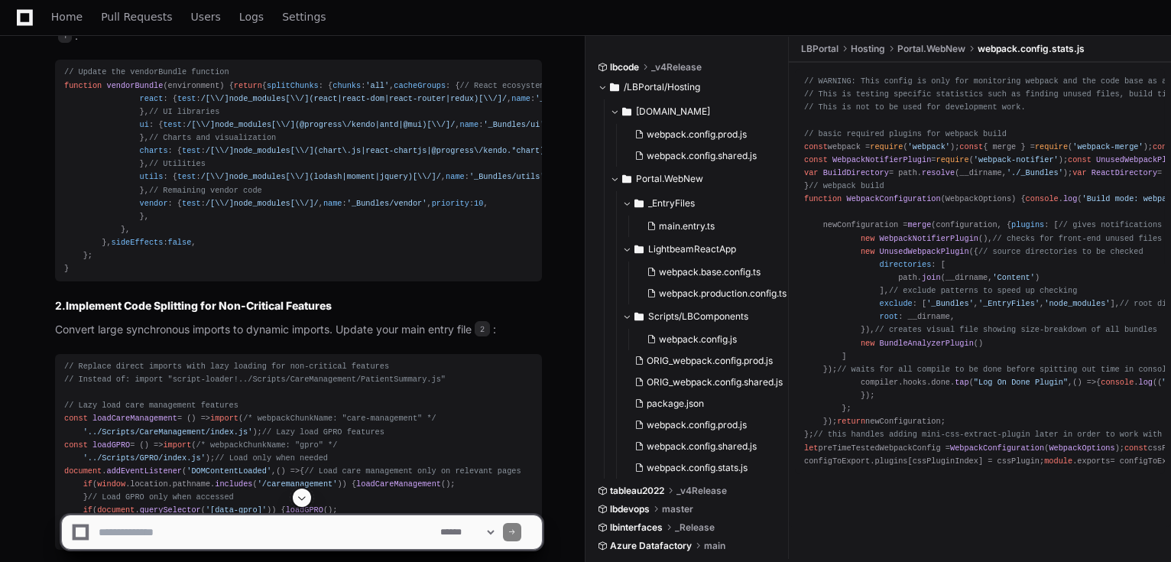
scroll to position [2079, 0]
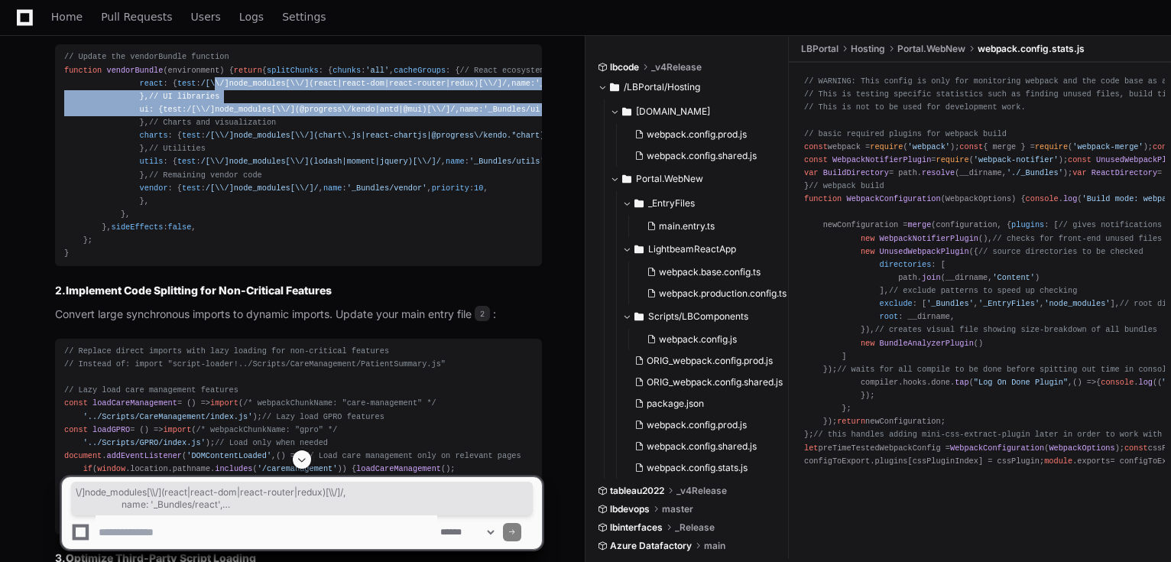
drag, startPoint x: 264, startPoint y: 214, endPoint x: 376, endPoint y: 254, distance: 118.4
click at [313, 260] on div "// Update the vendorBundle function function vendorBundle ( environment ) { ret…" at bounding box center [298, 154] width 468 height 209
click at [376, 114] on span "/[\\/]node_modules[\\/](@progress\/kendo|antd|@mui)[\\/]/" at bounding box center [320, 109] width 268 height 9
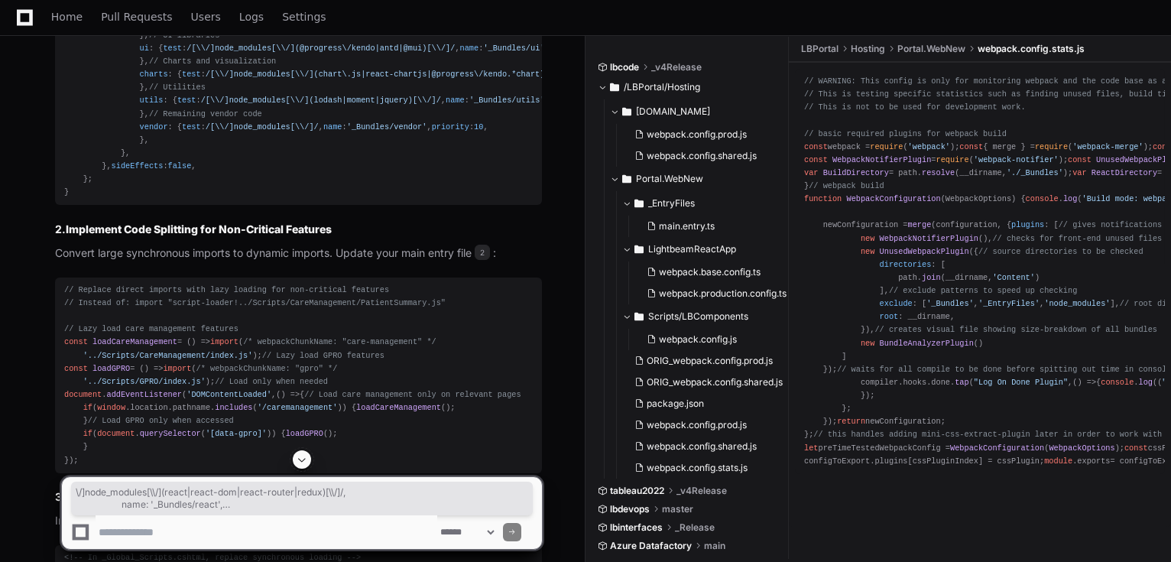
click at [399, 199] on div "// Update the vendorBundle function function vendorBundle ( environment ) { ret…" at bounding box center [298, 93] width 468 height 209
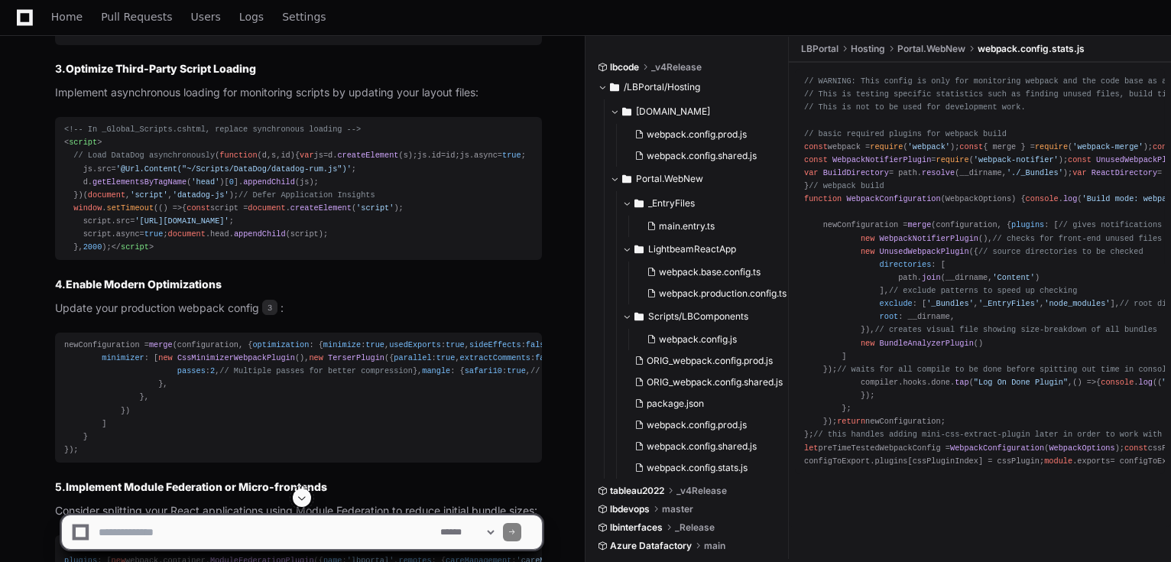
scroll to position [2629, 0]
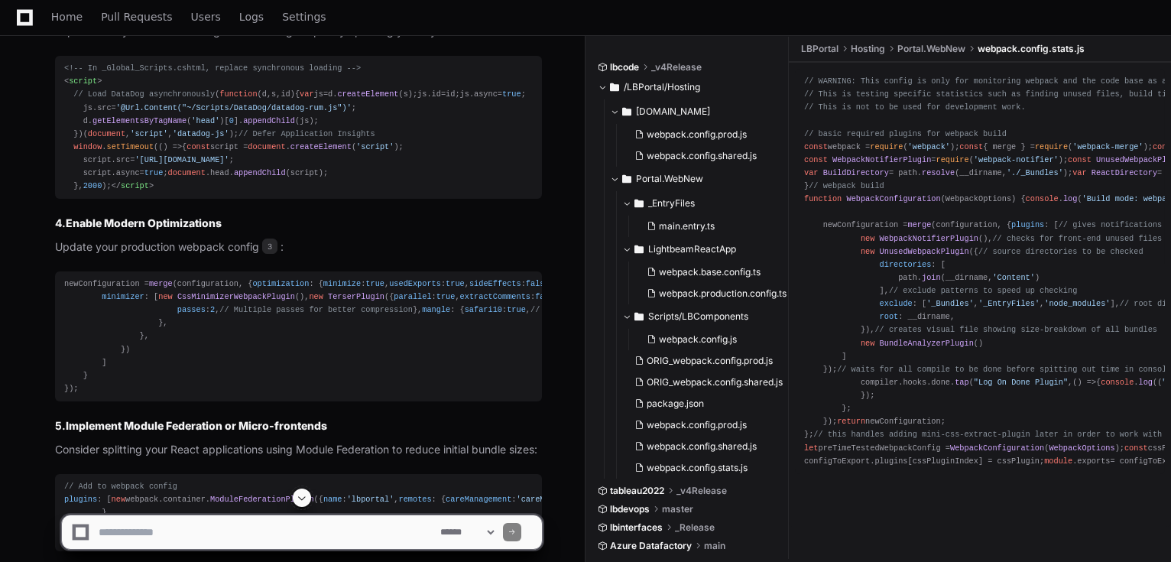
drag, startPoint x: 66, startPoint y: 110, endPoint x: 273, endPoint y: 107, distance: 207.1
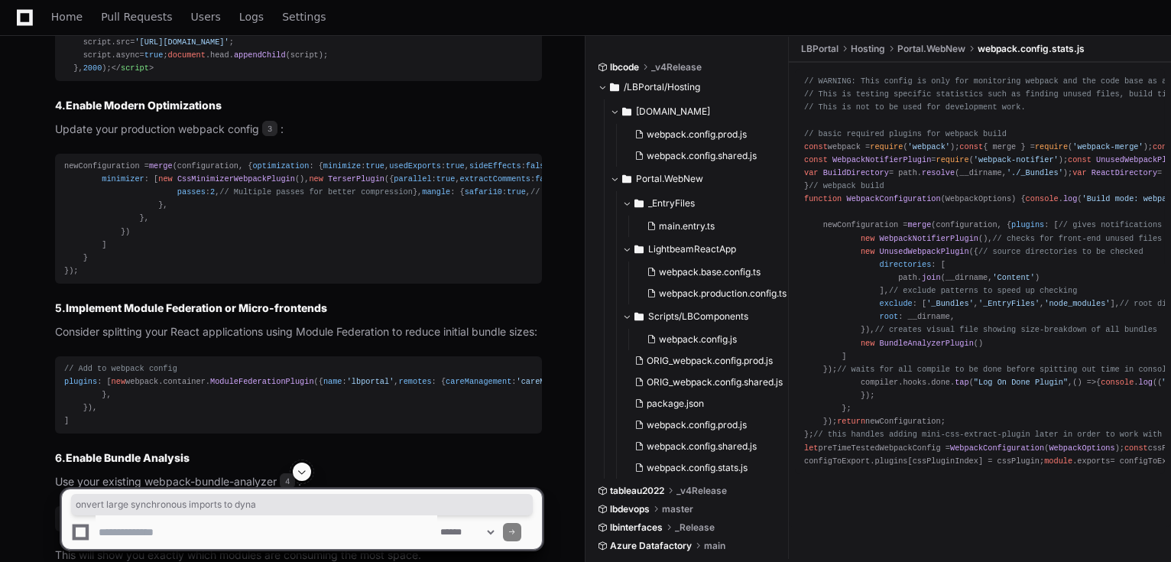
scroll to position [2751, 0]
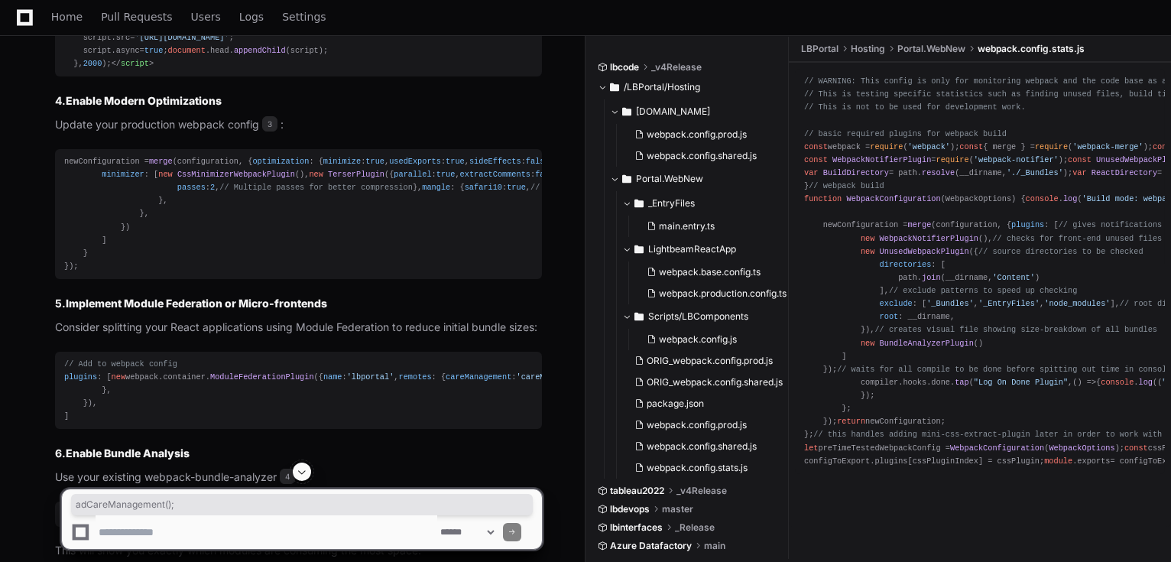
drag, startPoint x: 191, startPoint y: 271, endPoint x: 109, endPoint y: 267, distance: 82.6
drag, startPoint x: 208, startPoint y: 174, endPoint x: 26, endPoint y: 177, distance: 181.9
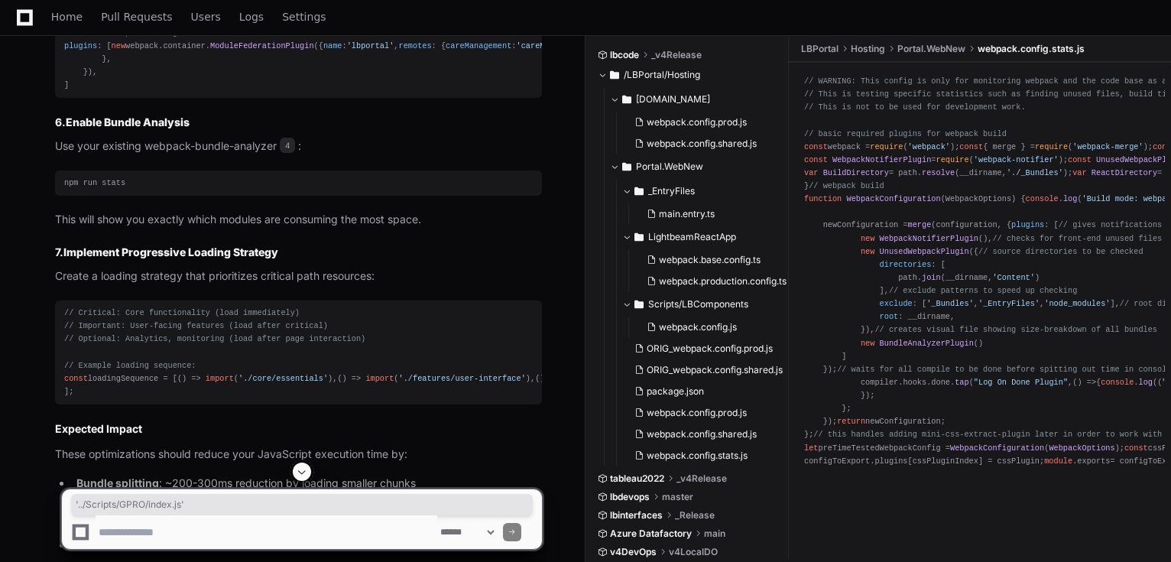
scroll to position [3057, 0]
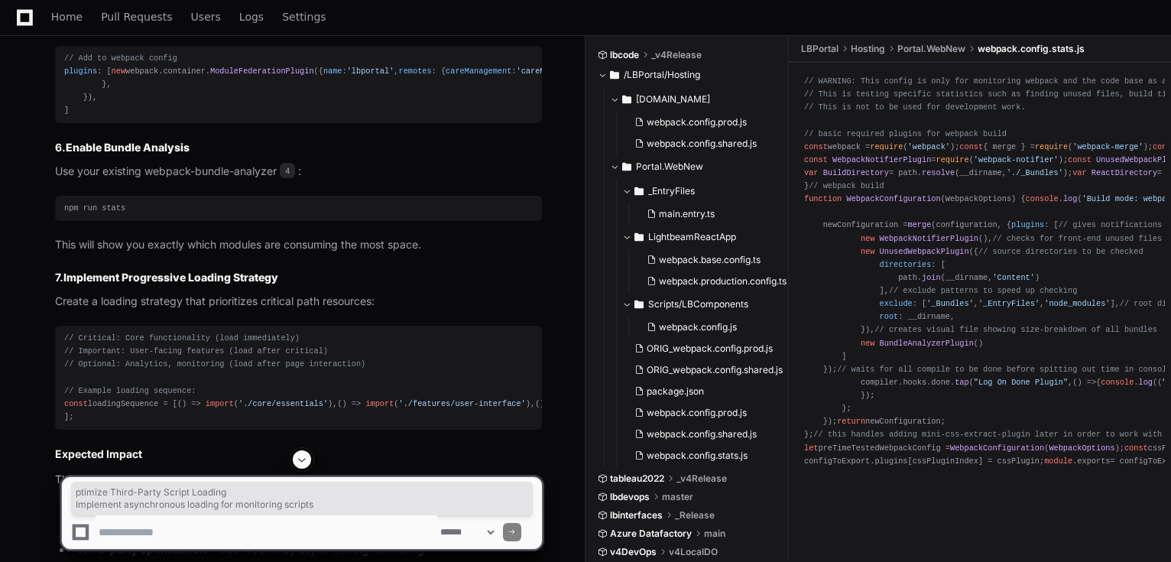
drag, startPoint x: 72, startPoint y: 93, endPoint x: 355, endPoint y: 128, distance: 284.9
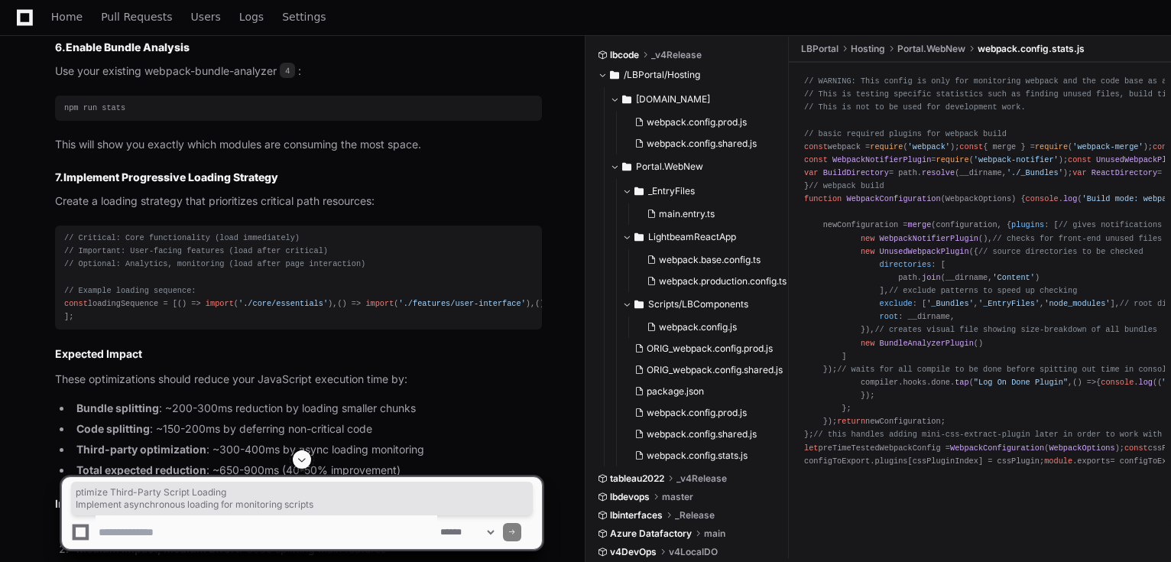
scroll to position [3240, 0]
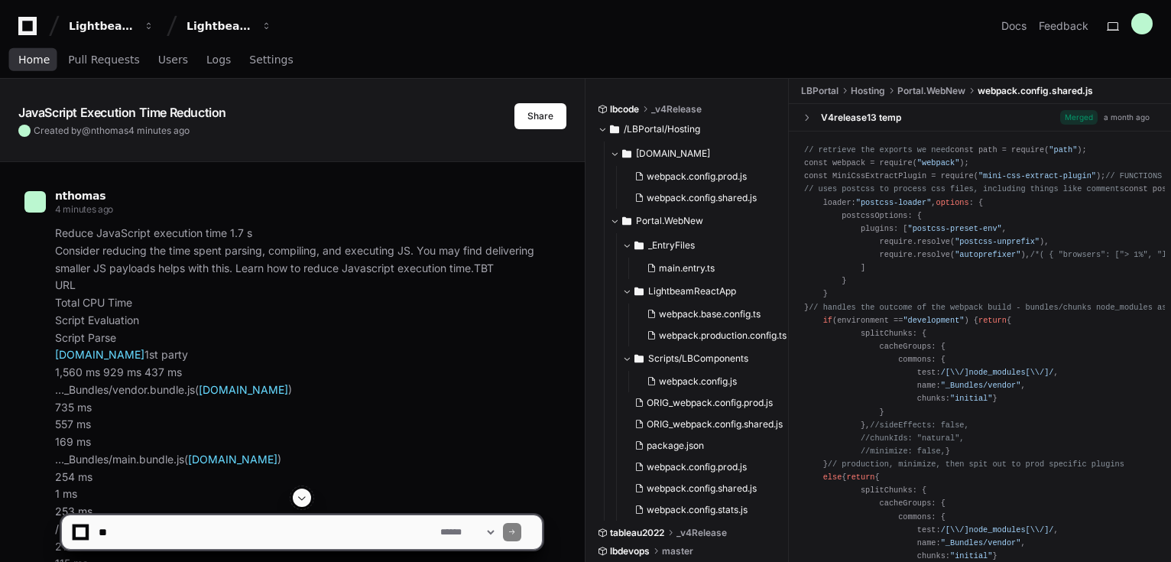
click at [41, 58] on span "Home" at bounding box center [33, 59] width 31 height 9
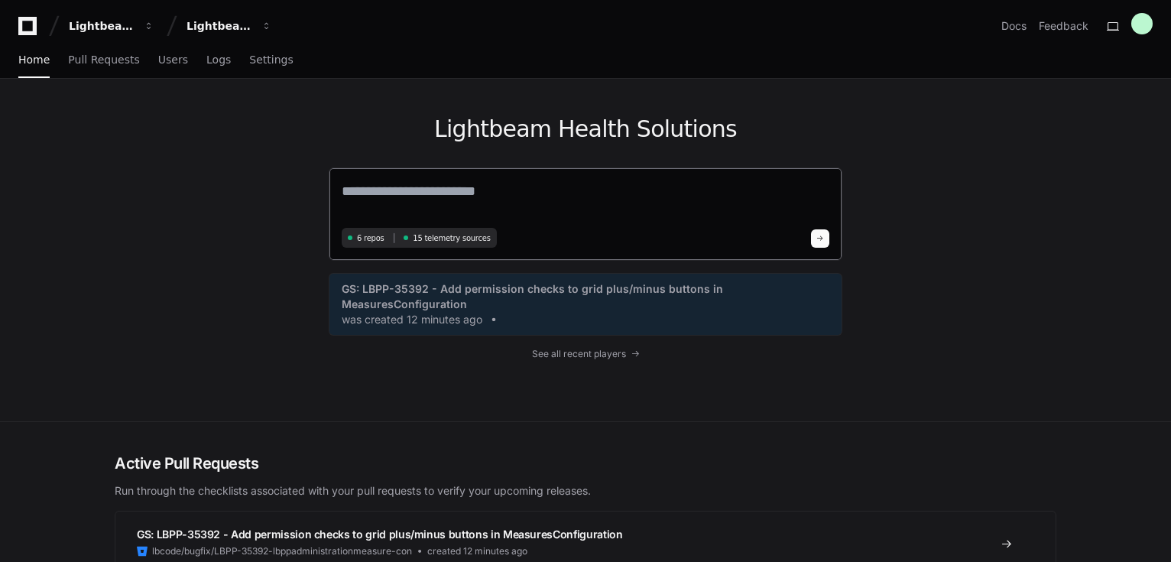
click at [552, 181] on textarea at bounding box center [586, 201] width 488 height 43
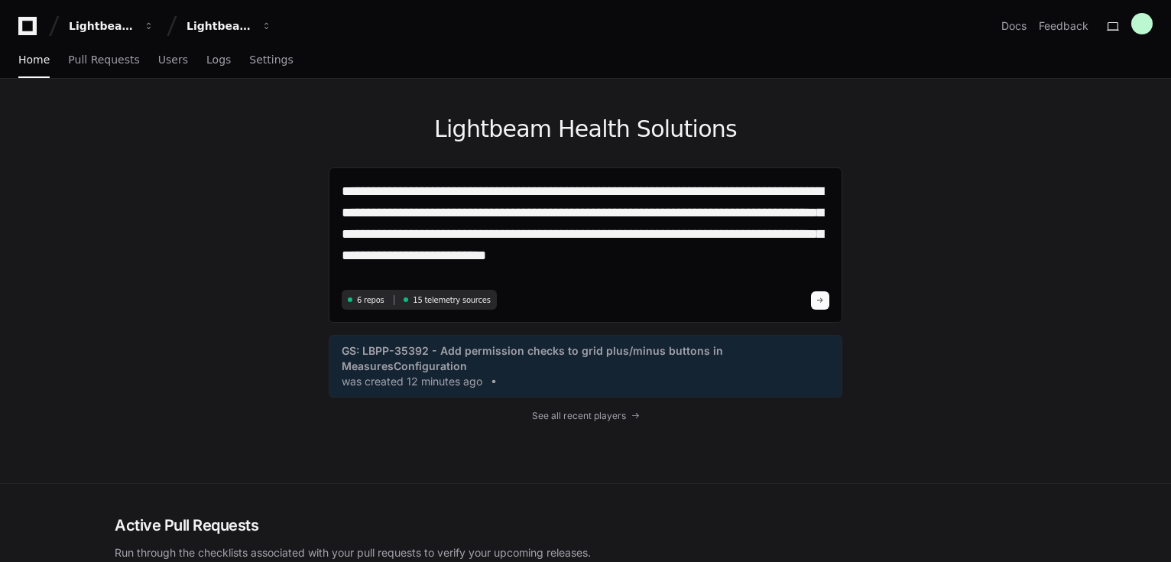
paste textarea "**********"
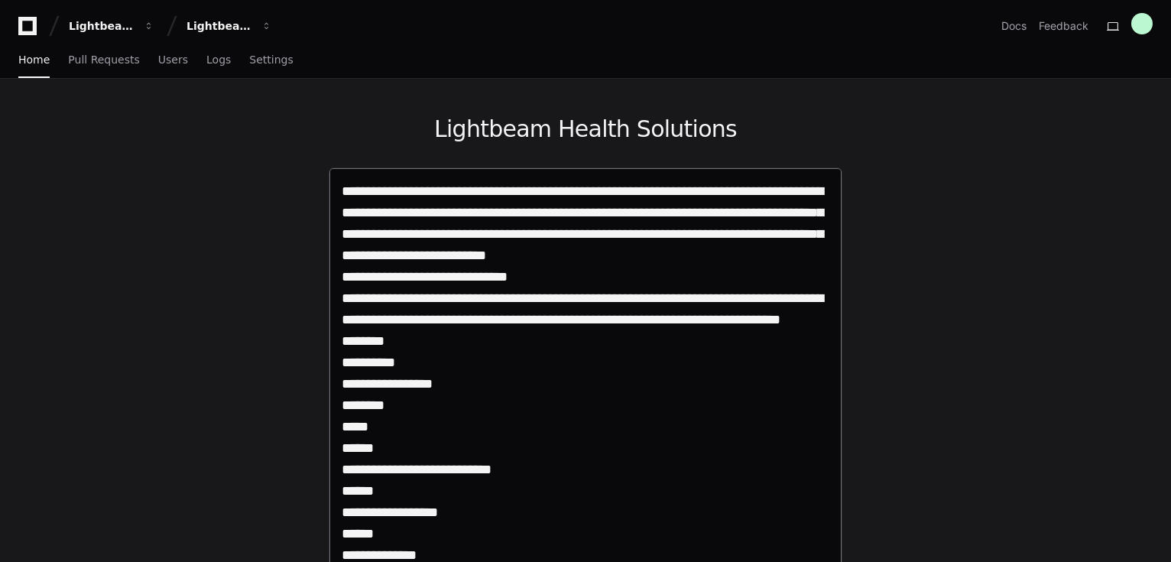
click at [403, 335] on textarea "**********" at bounding box center [586, 446] width 488 height 533
drag, startPoint x: 394, startPoint y: 340, endPoint x: 600, endPoint y: 319, distance: 207.4
click at [600, 319] on textarea "**********" at bounding box center [586, 446] width 488 height 533
paste textarea "**********"
click at [538, 352] on textarea "**********" at bounding box center [586, 446] width 488 height 533
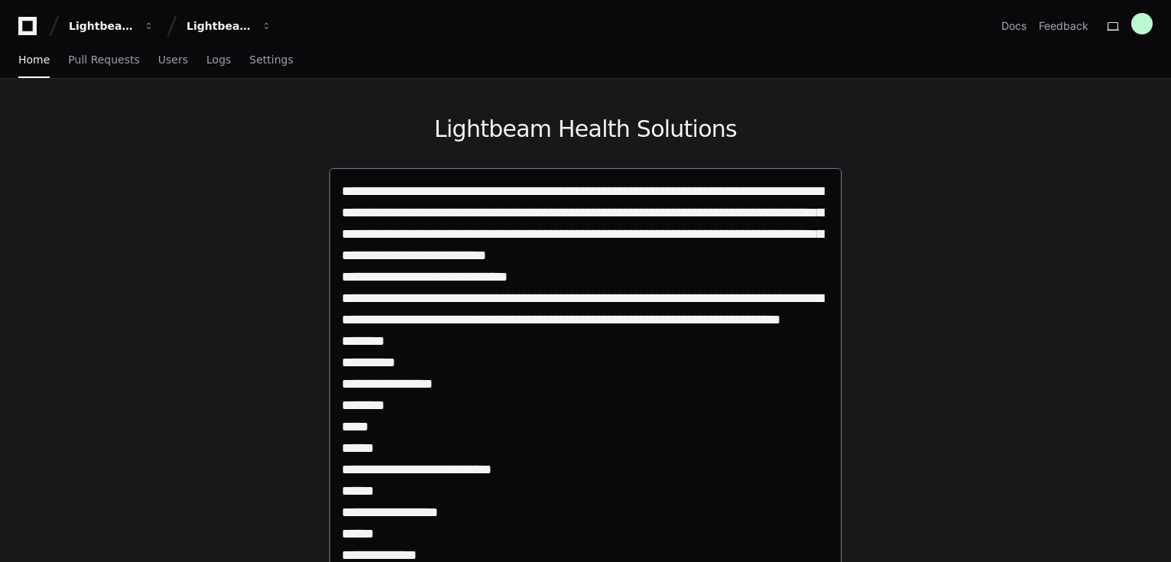
click at [527, 342] on textarea "**********" at bounding box center [586, 446] width 488 height 533
paste textarea "**********"
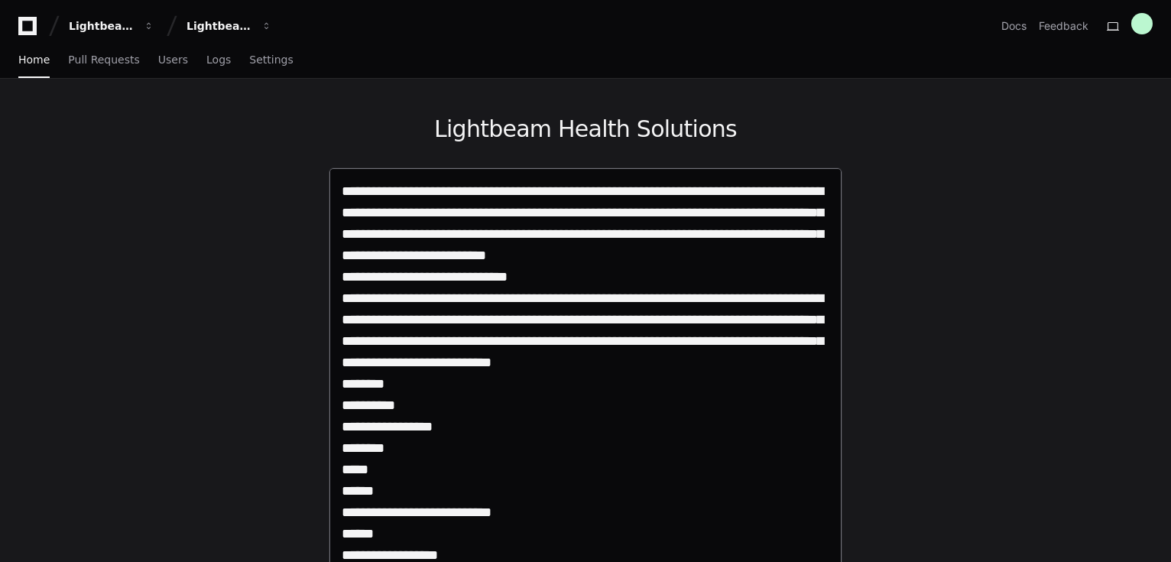
type textarea "**********"
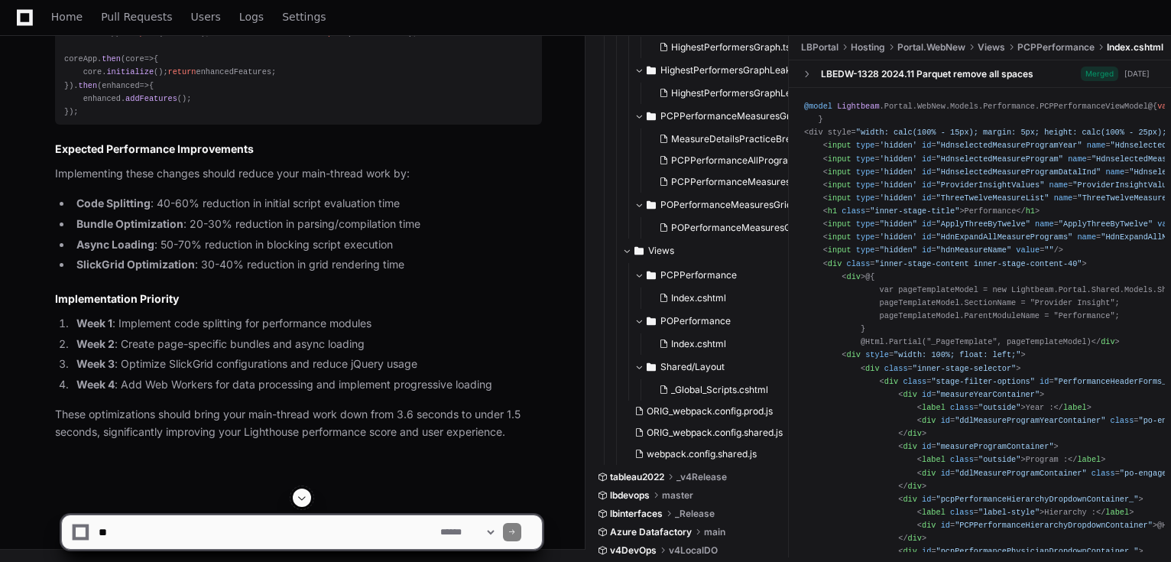
scroll to position [3057, 0]
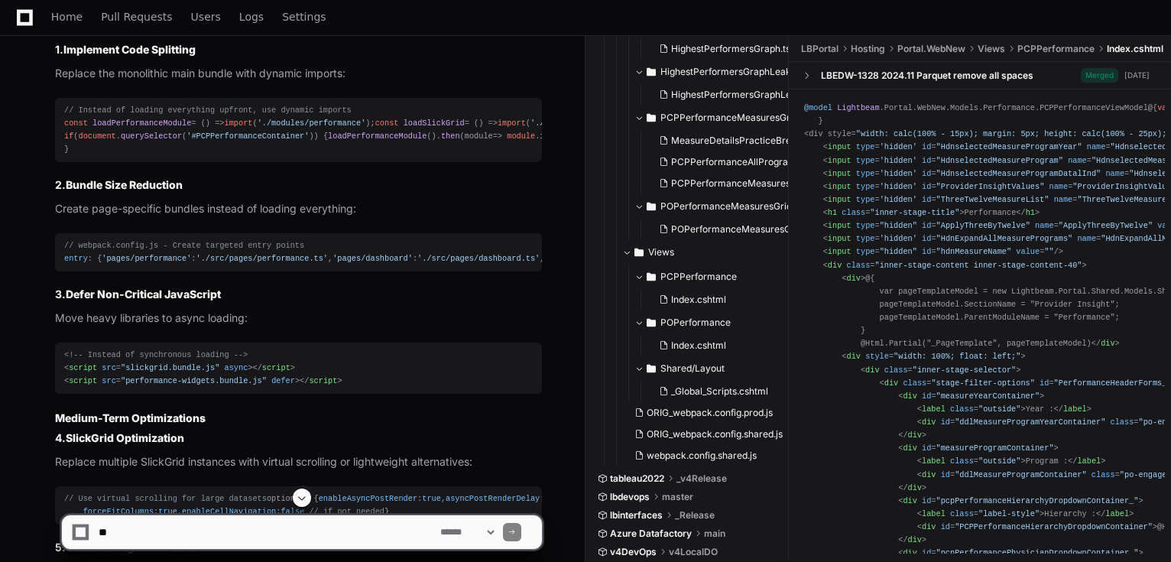
scroll to position [1589, 0]
